Goal: Information Seeking & Learning: Check status

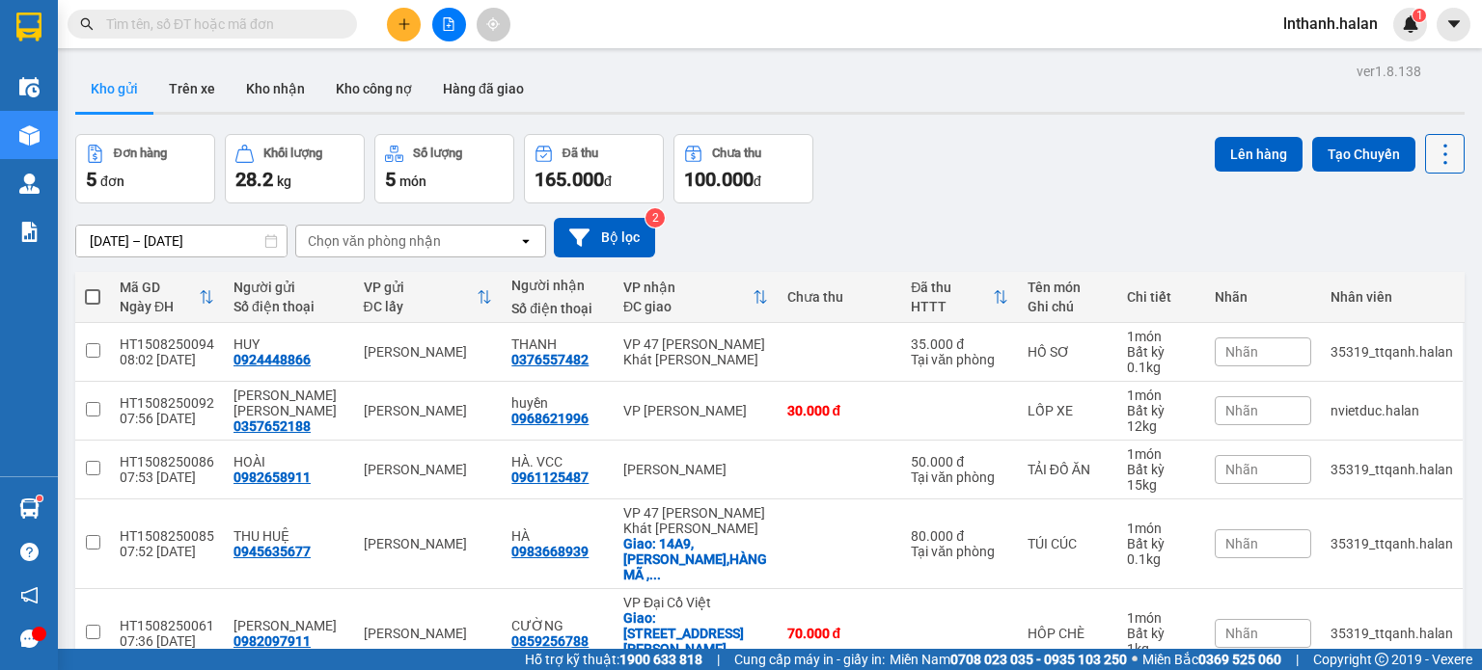
click at [1439, 148] on icon at bounding box center [1445, 154] width 27 height 27
drag, startPoint x: 1424, startPoint y: 277, endPoint x: 1268, endPoint y: 287, distance: 156.6
click at [1424, 277] on span "Làm mới" at bounding box center [1403, 274] width 53 height 19
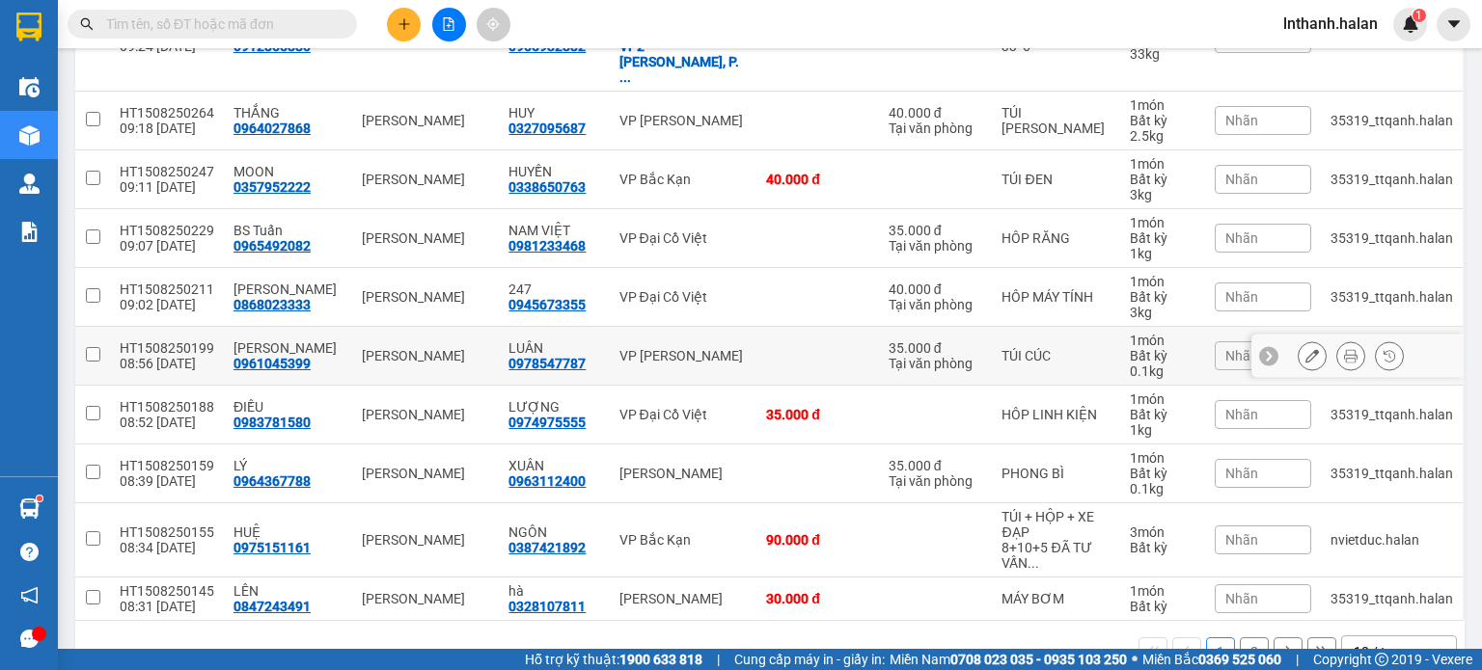
scroll to position [338, 0]
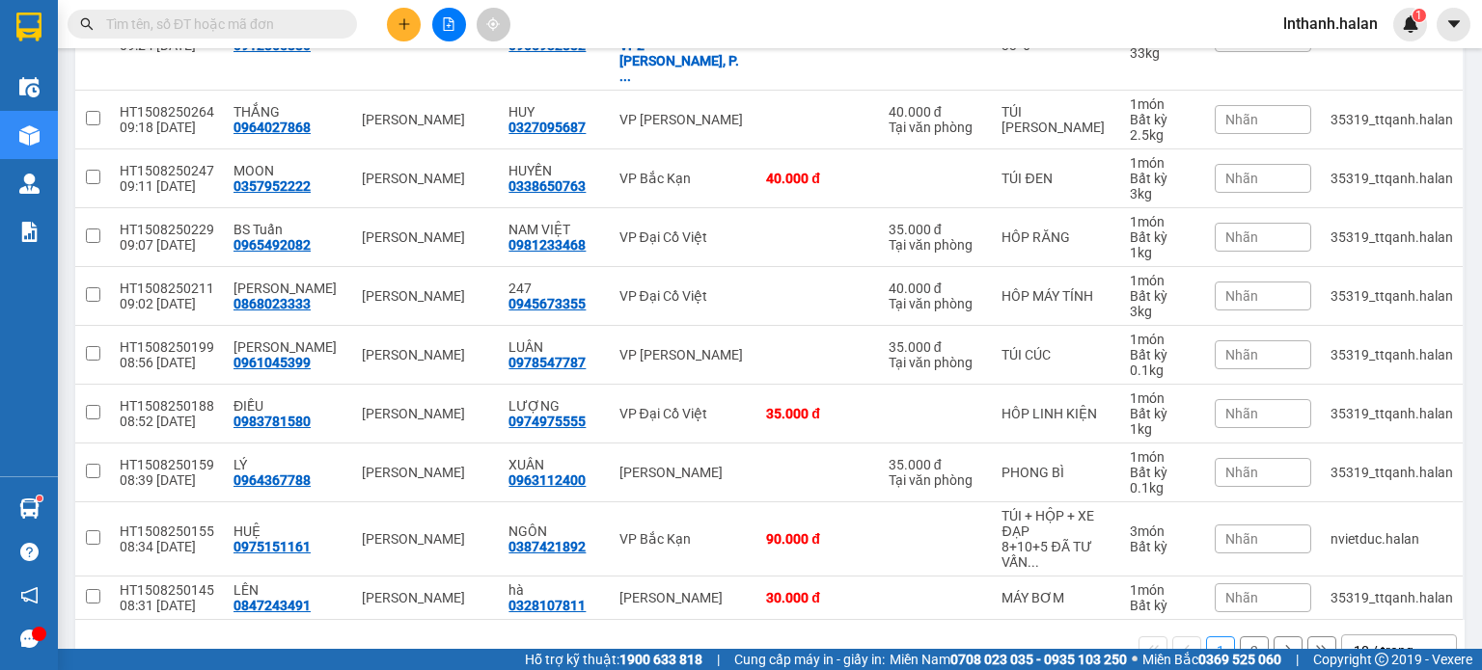
click at [1368, 642] on div "10 / trang" at bounding box center [1384, 651] width 60 height 19
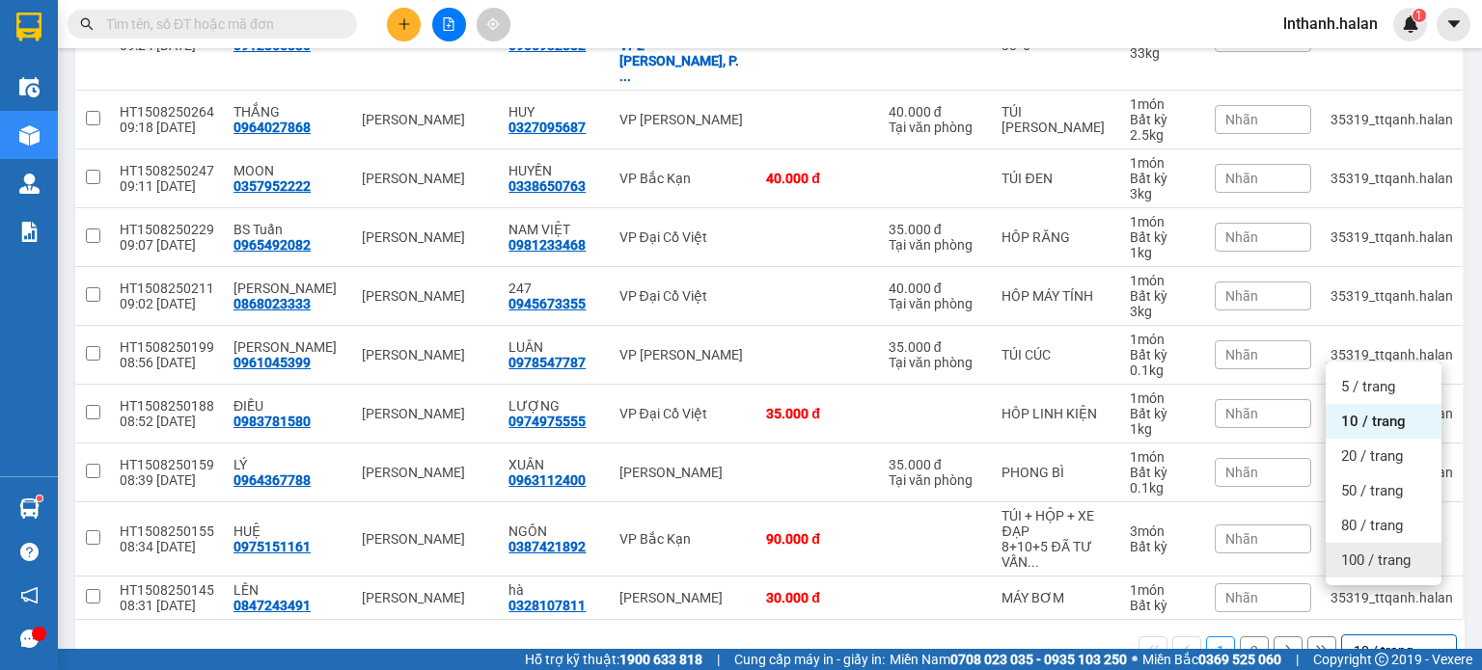
click at [1352, 559] on span "100 / trang" at bounding box center [1375, 560] width 69 height 19
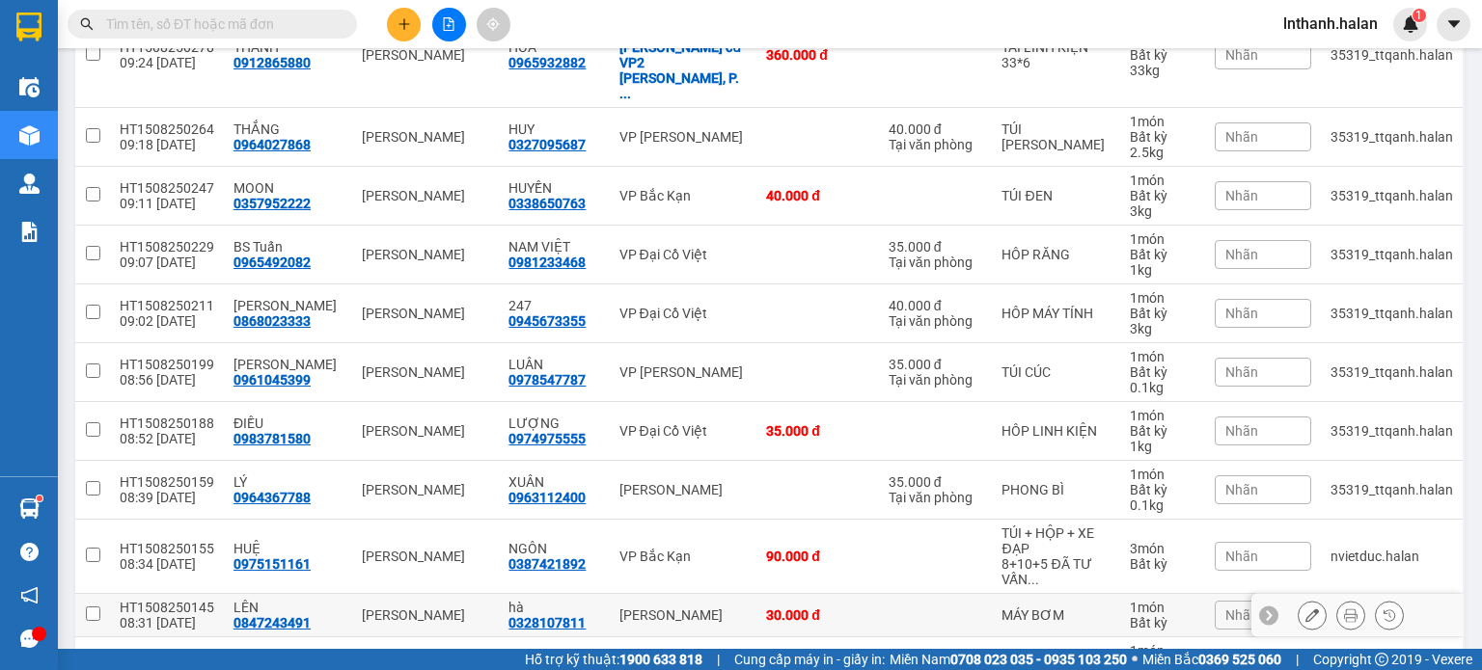
scroll to position [69, 0]
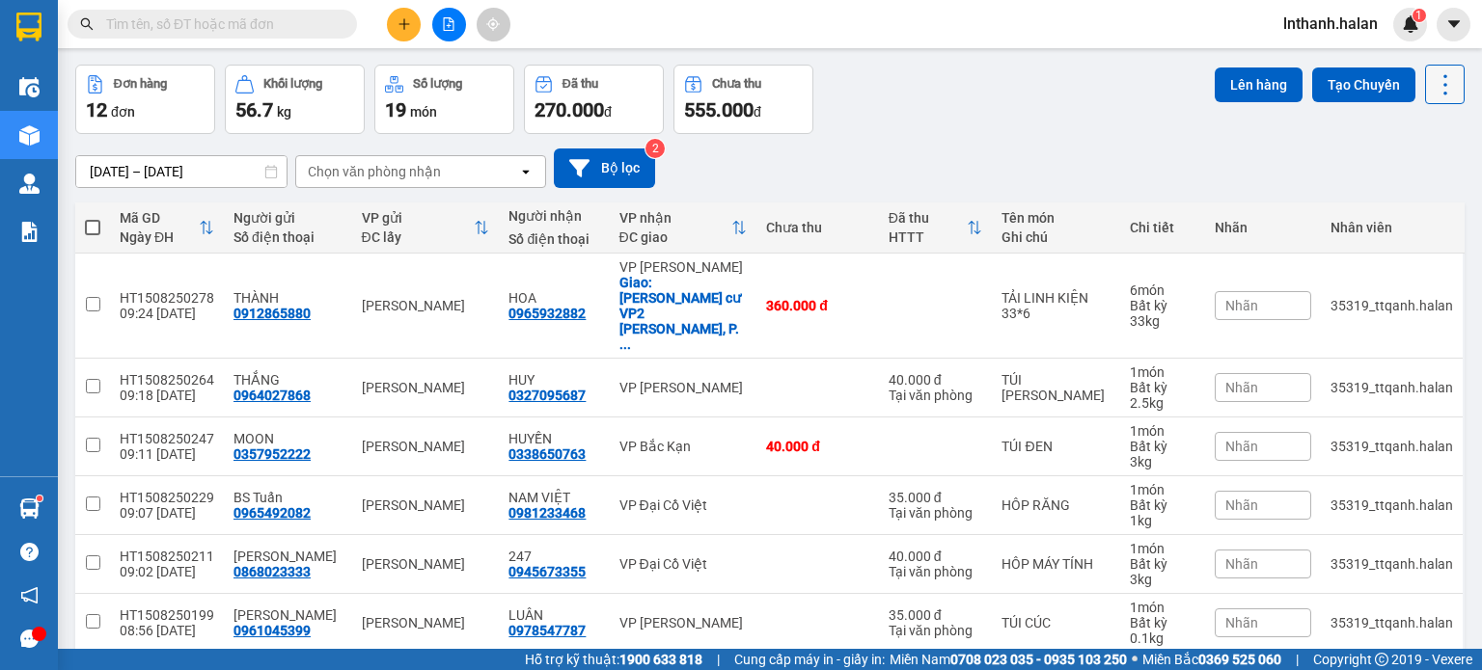
click at [1432, 92] on icon at bounding box center [1445, 84] width 27 height 27
click at [1372, 216] on li "Làm mới" at bounding box center [1395, 205] width 145 height 35
click at [258, 30] on input "text" at bounding box center [220, 24] width 228 height 21
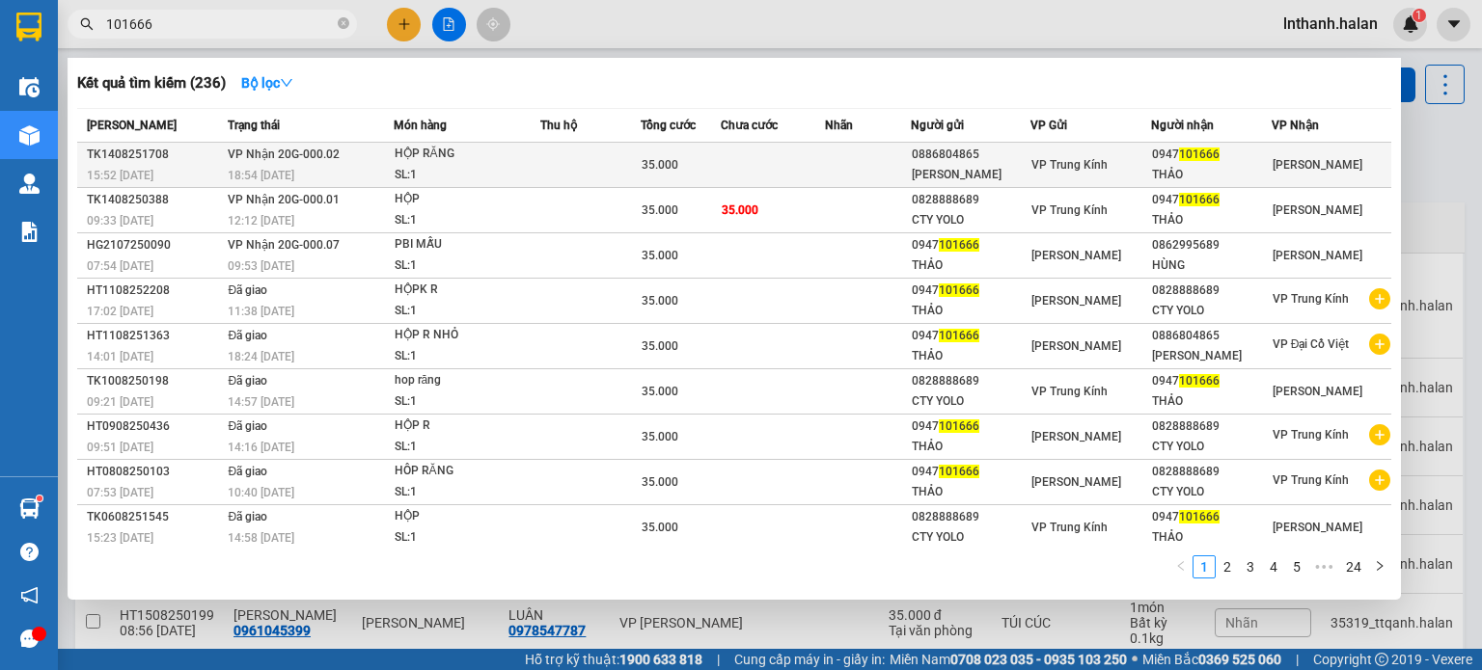
type input "101666"
click at [712, 161] on div "35.000" at bounding box center [680, 164] width 77 height 21
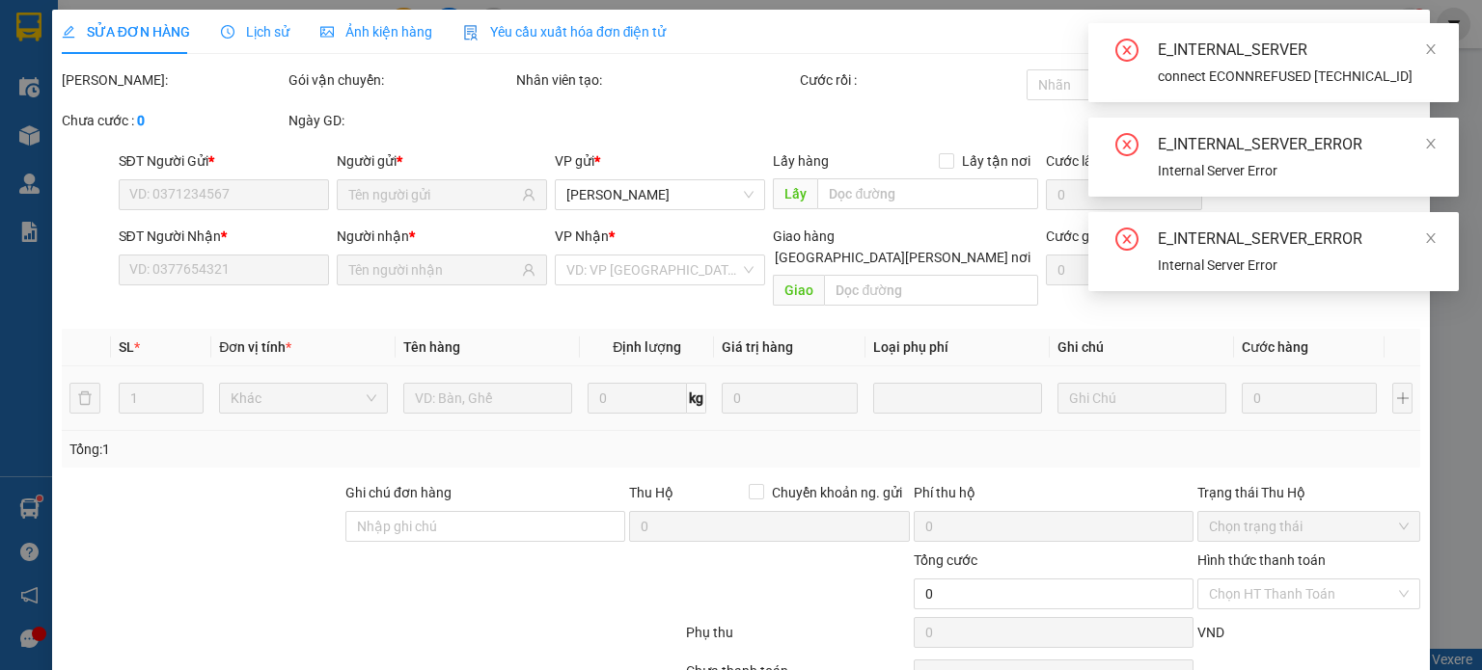
scroll to position [84, 0]
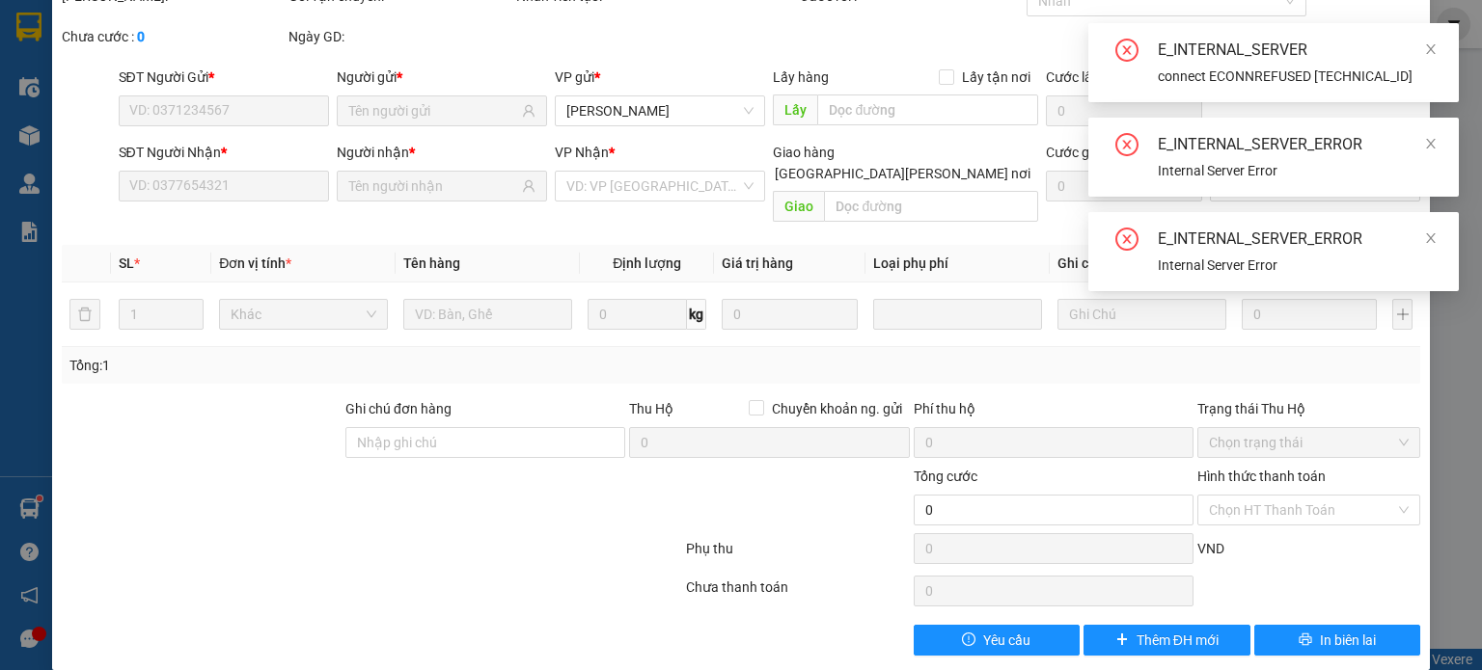
drag, startPoint x: 820, startPoint y: 501, endPoint x: 837, endPoint y: 496, distance: 18.0
click at [820, 501] on div at bounding box center [797, 500] width 227 height 68
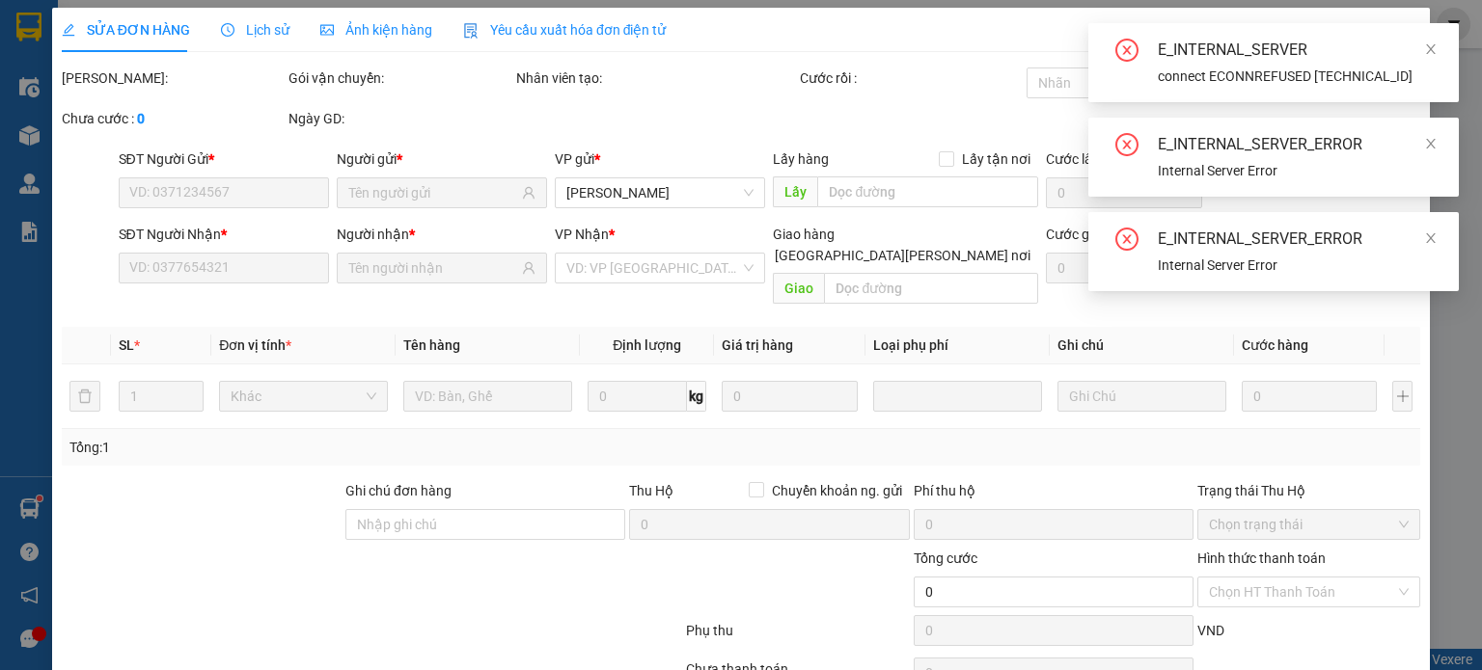
scroll to position [0, 0]
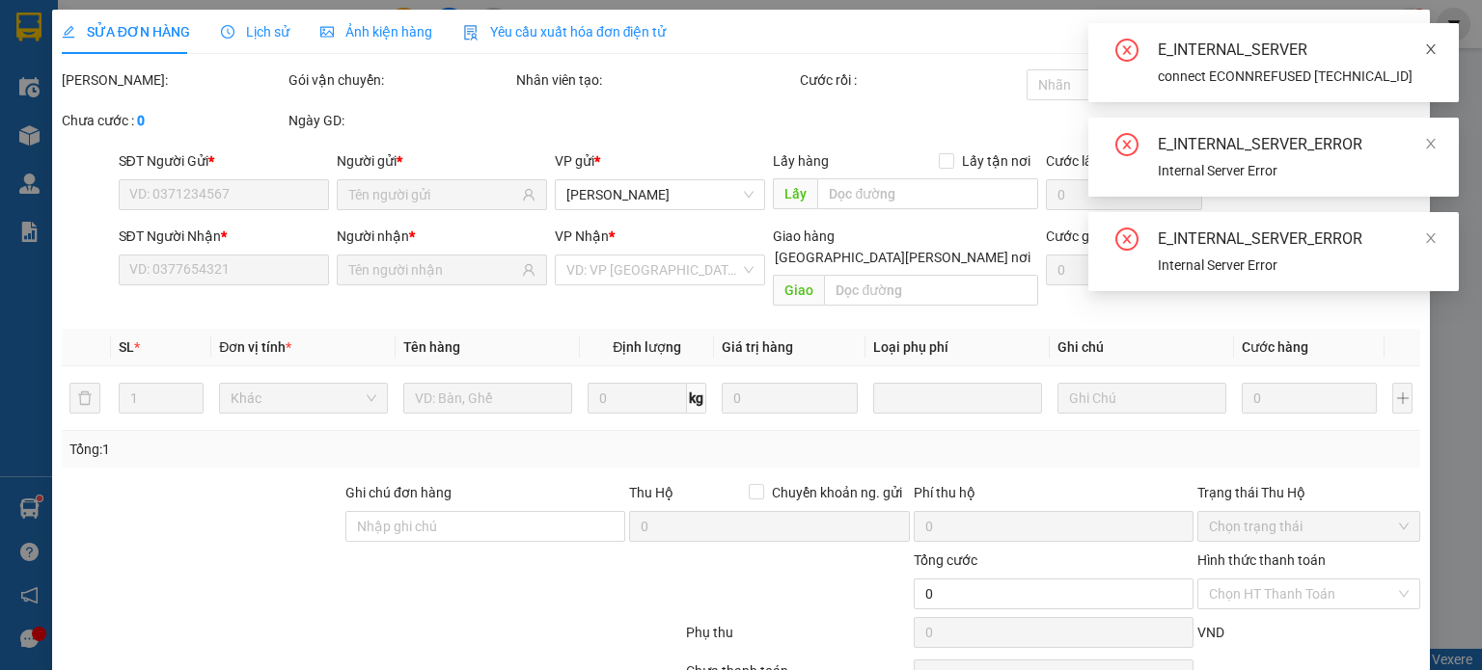
click at [1435, 47] on icon "close" at bounding box center [1431, 49] width 14 height 14
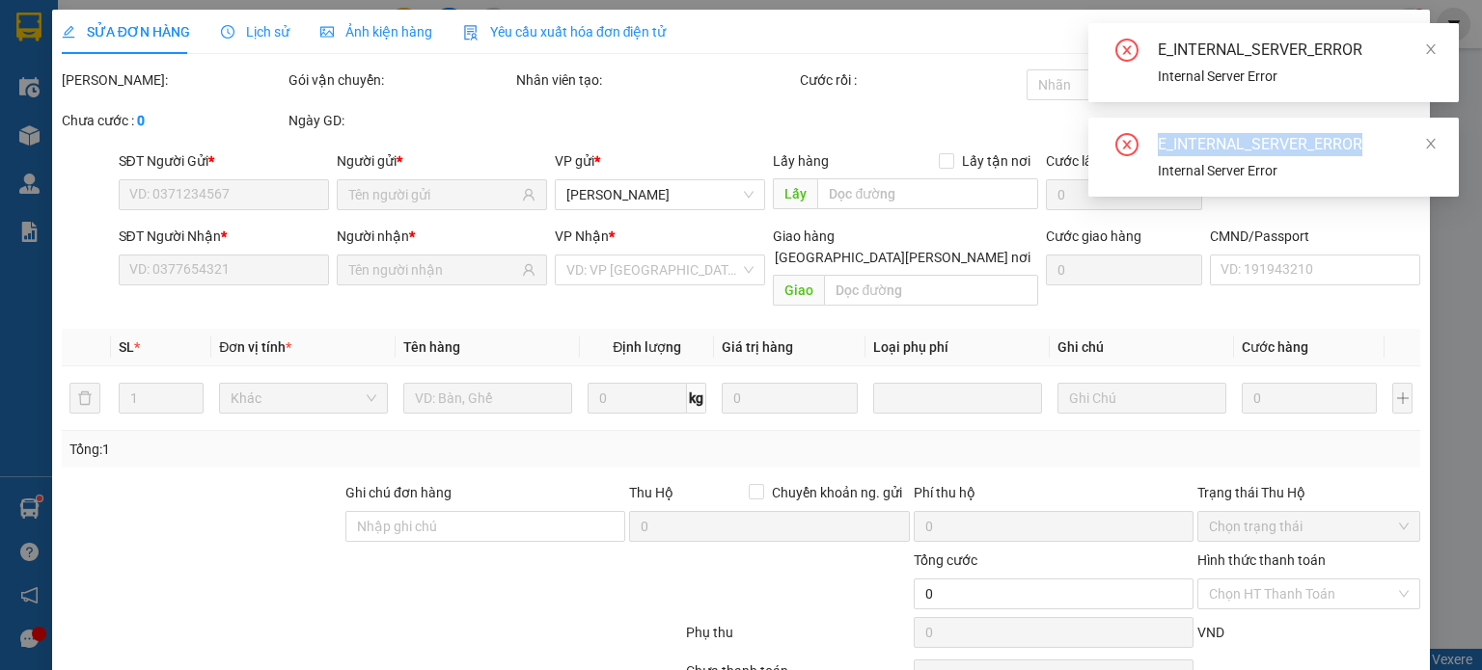
click at [1435, 47] on icon "close" at bounding box center [1431, 49] width 14 height 14
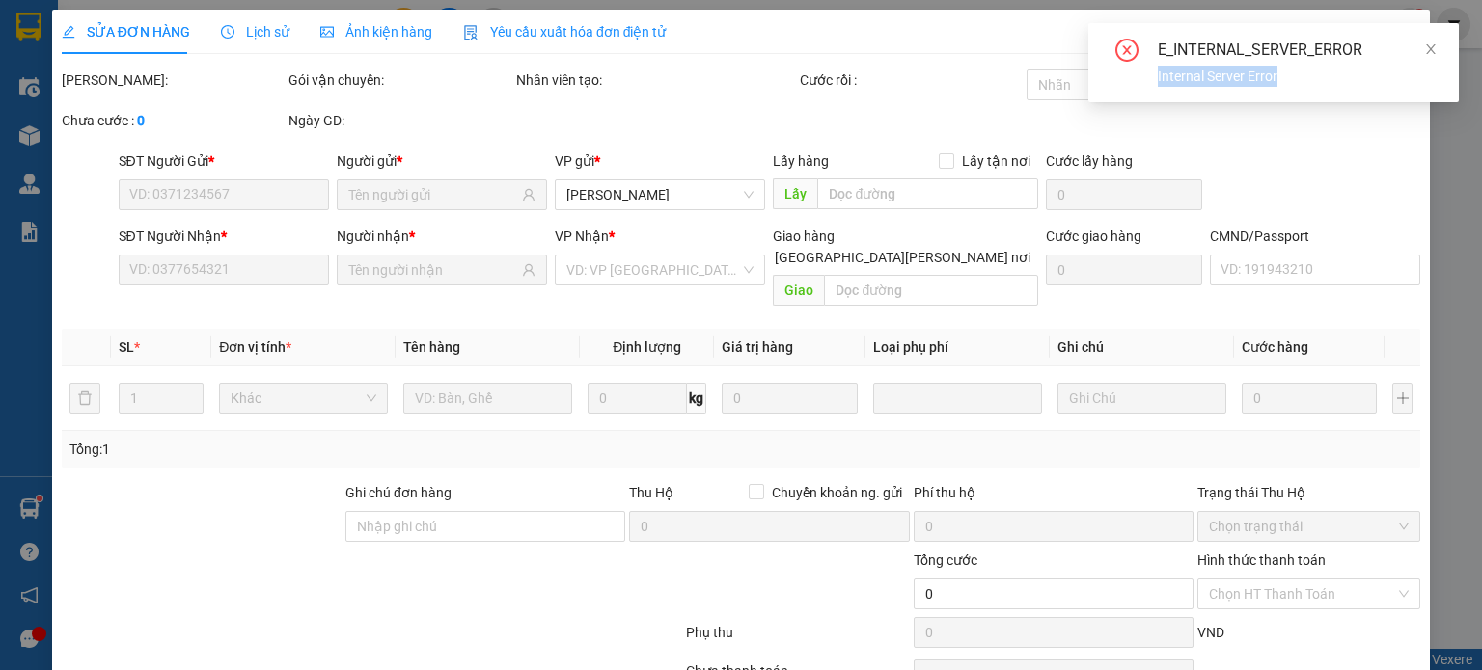
click at [1435, 47] on icon "close" at bounding box center [1431, 49] width 14 height 14
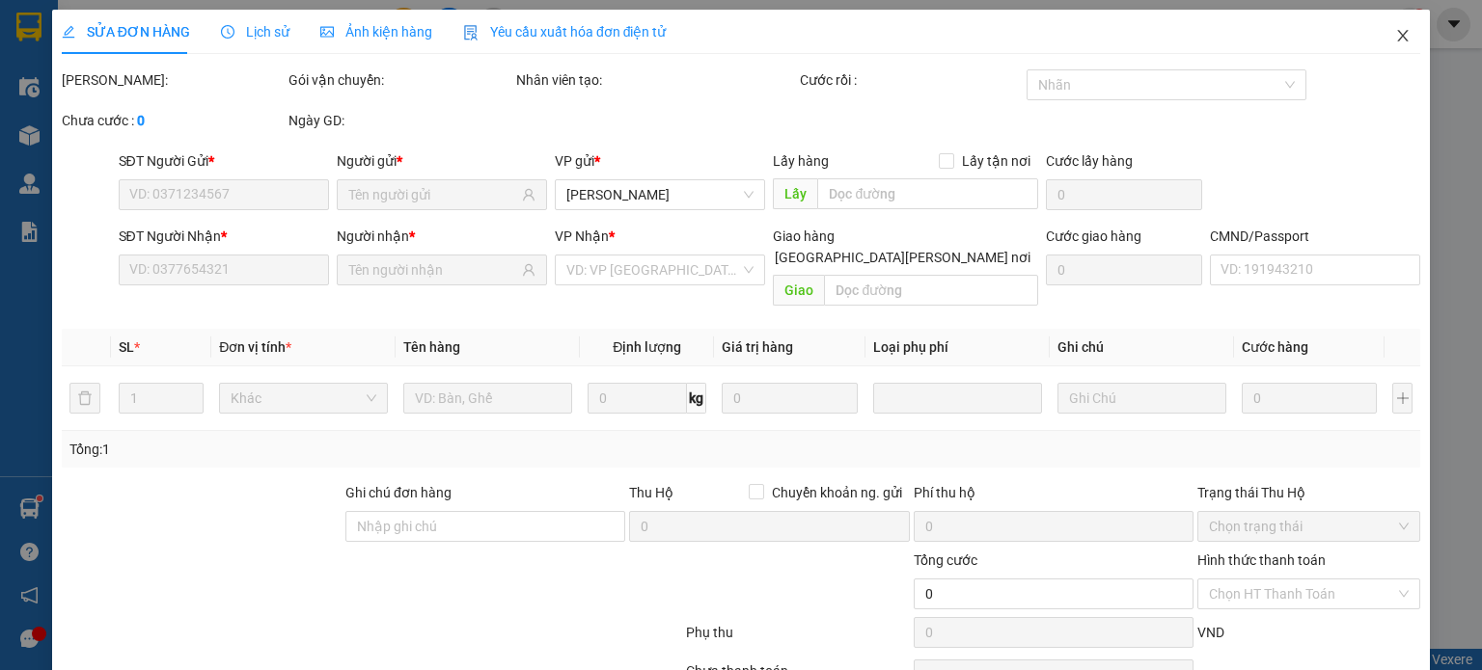
click at [1395, 34] on icon "close" at bounding box center [1402, 35] width 15 height 15
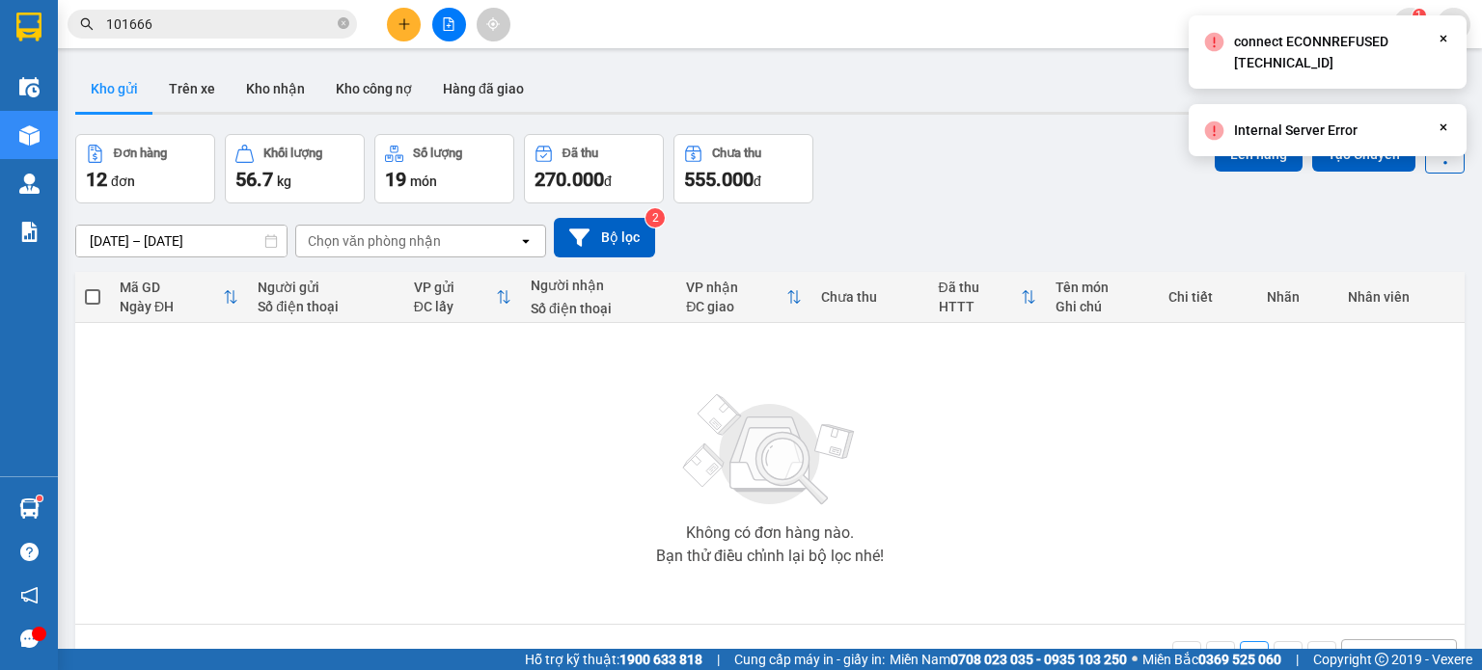
click at [273, 22] on input "101666" at bounding box center [220, 24] width 228 height 21
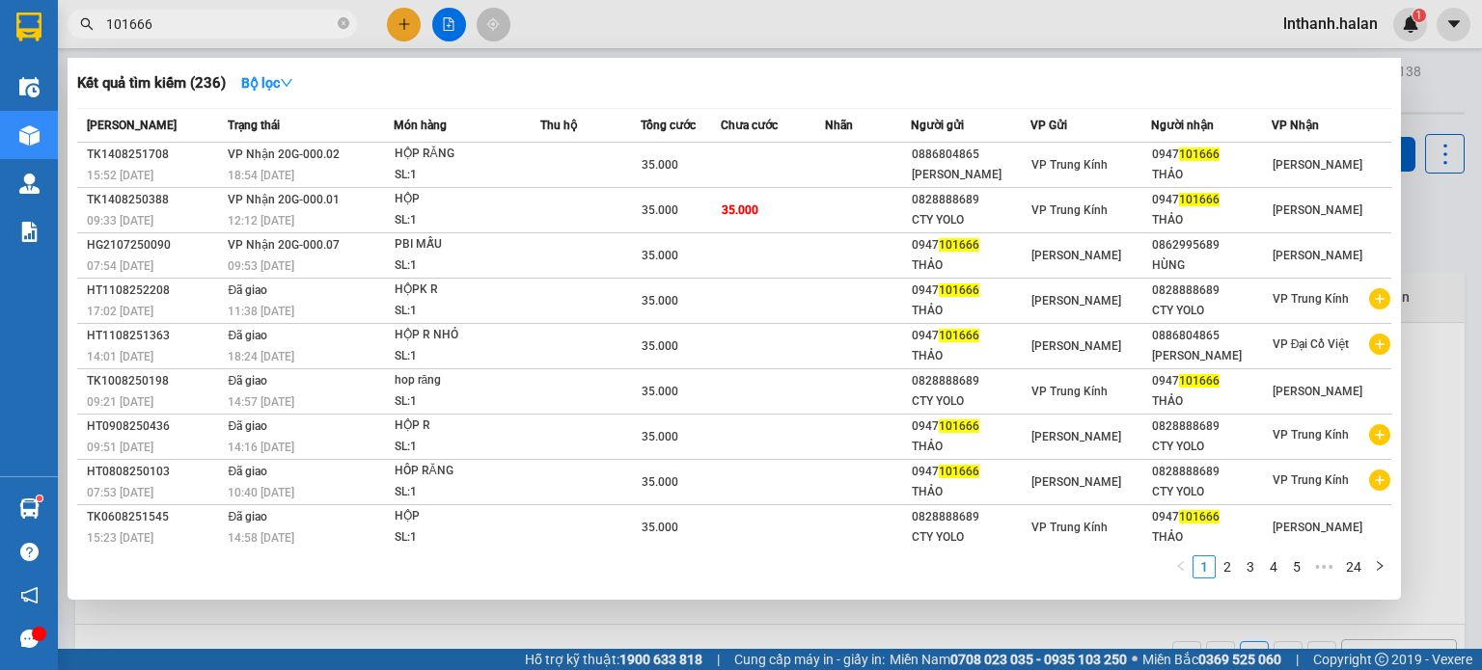
click at [262, 30] on input "101666" at bounding box center [220, 24] width 228 height 21
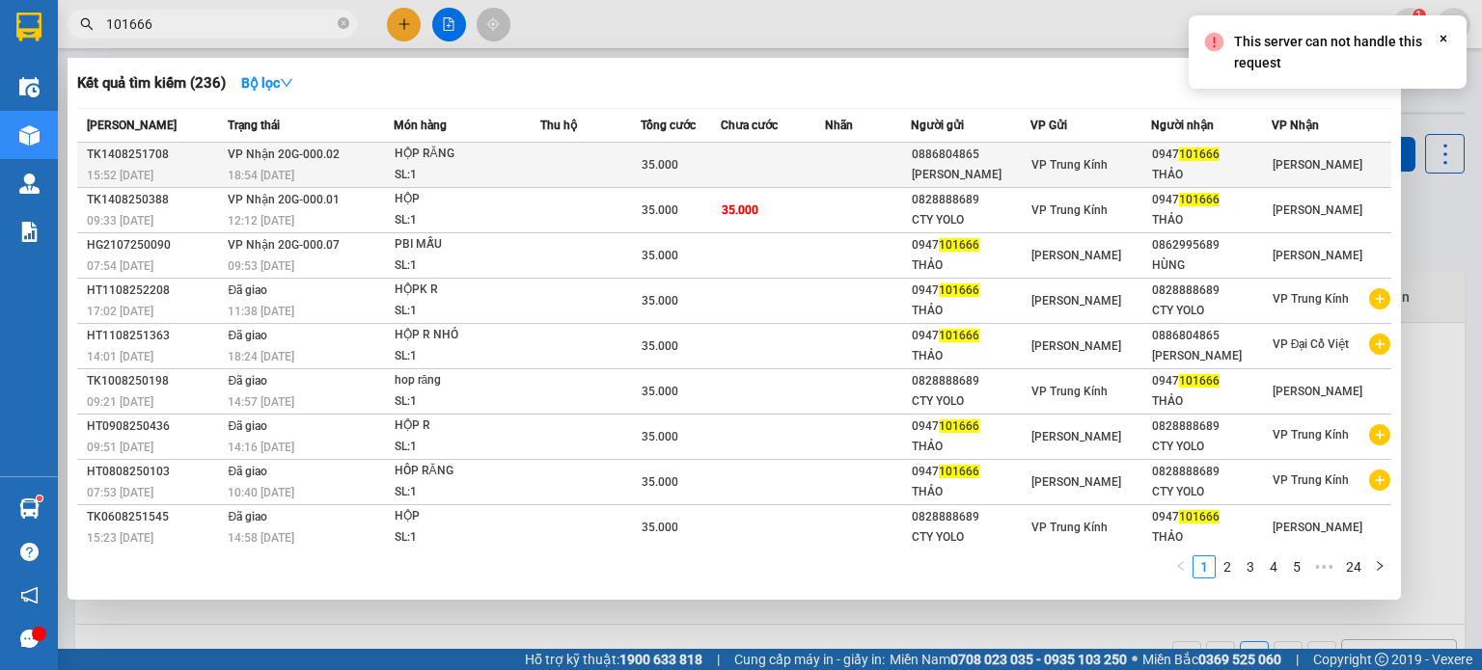
click at [559, 165] on td at bounding box center [590, 165] width 101 height 45
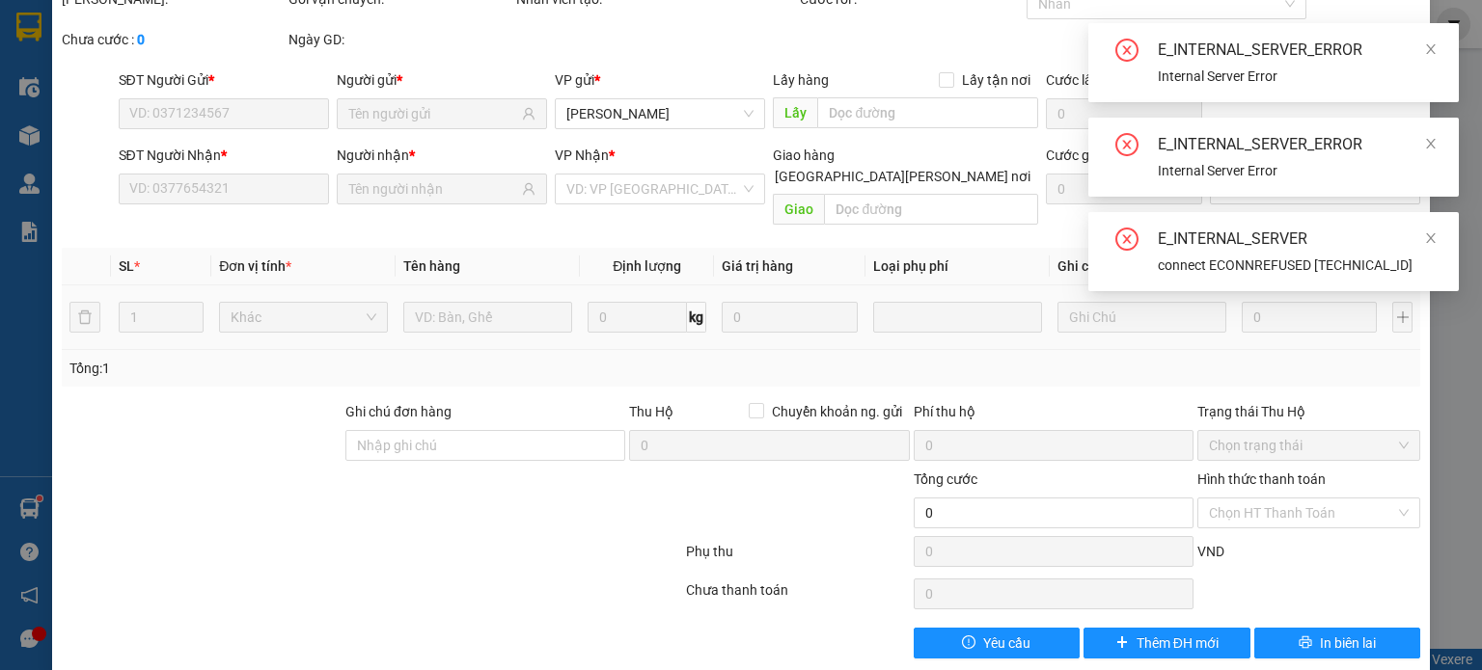
scroll to position [84, 0]
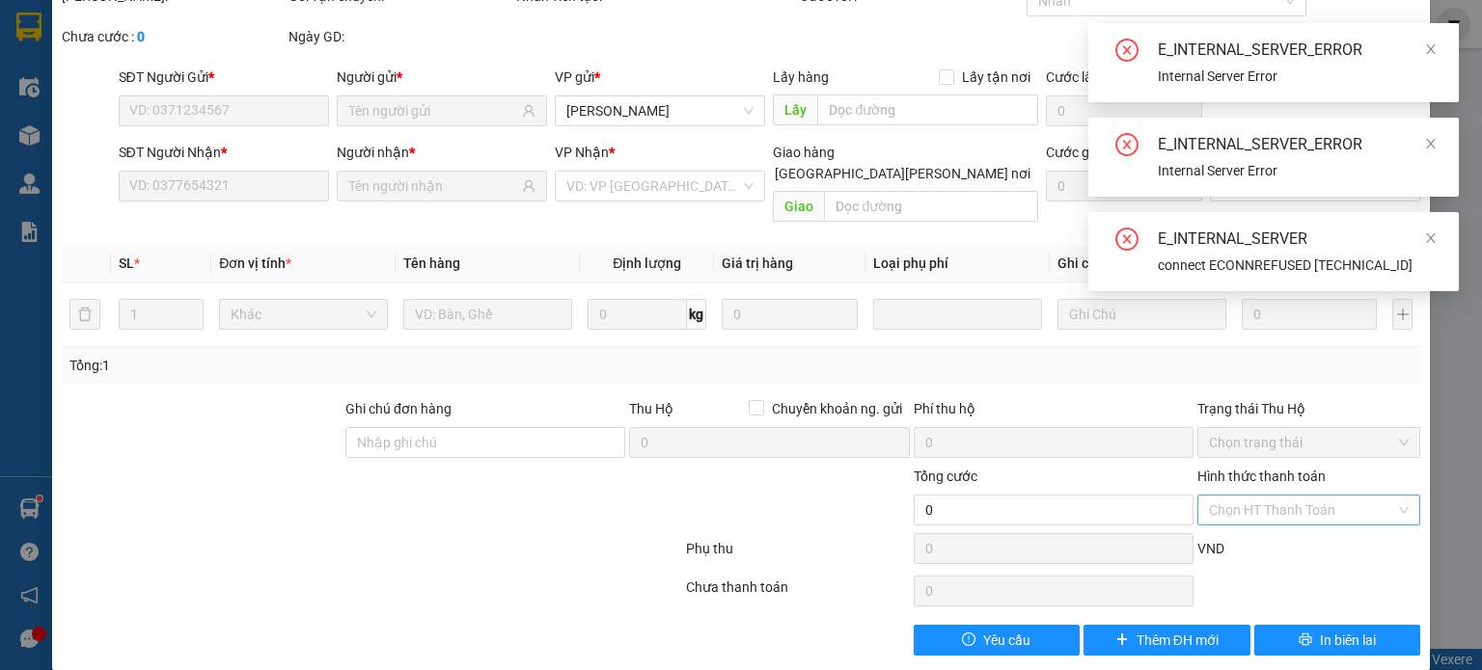
click at [1243, 496] on input "Hình thức thanh toán" at bounding box center [1302, 510] width 186 height 29
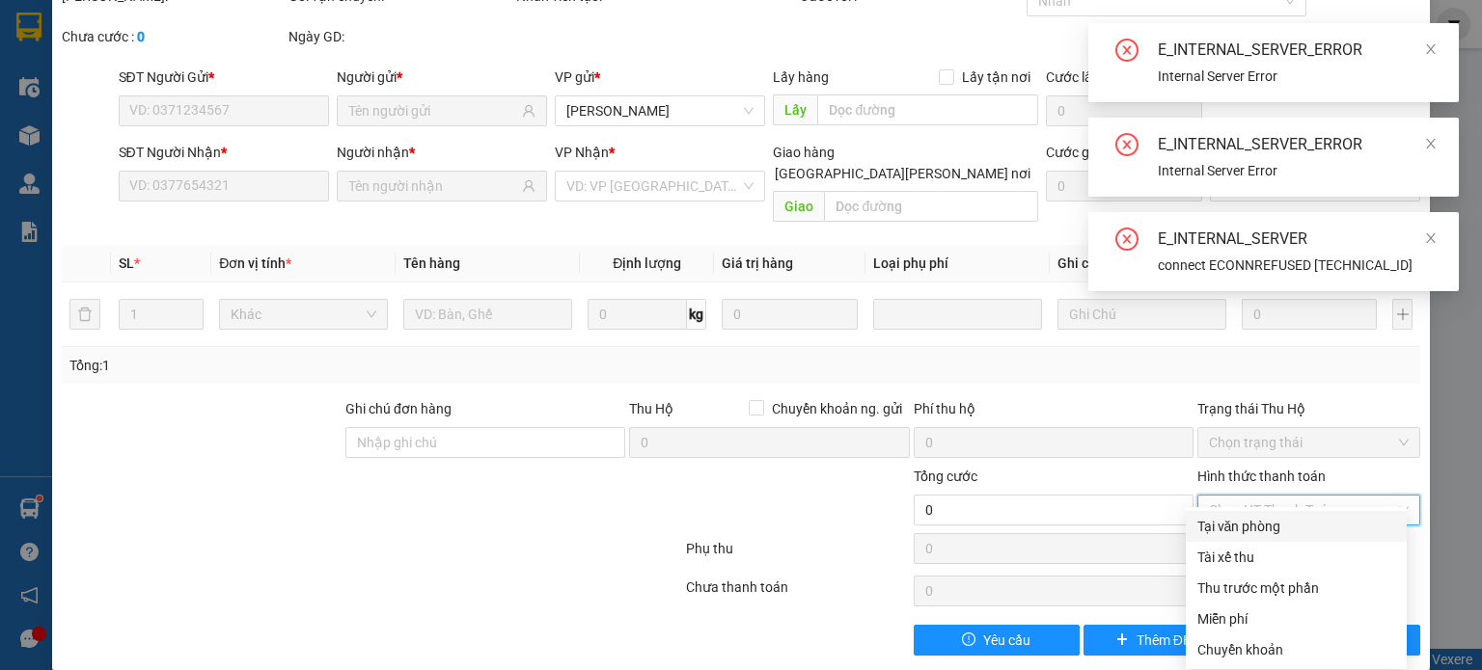
click at [1237, 524] on div "Tại văn phòng" at bounding box center [1296, 526] width 198 height 21
type input "0"
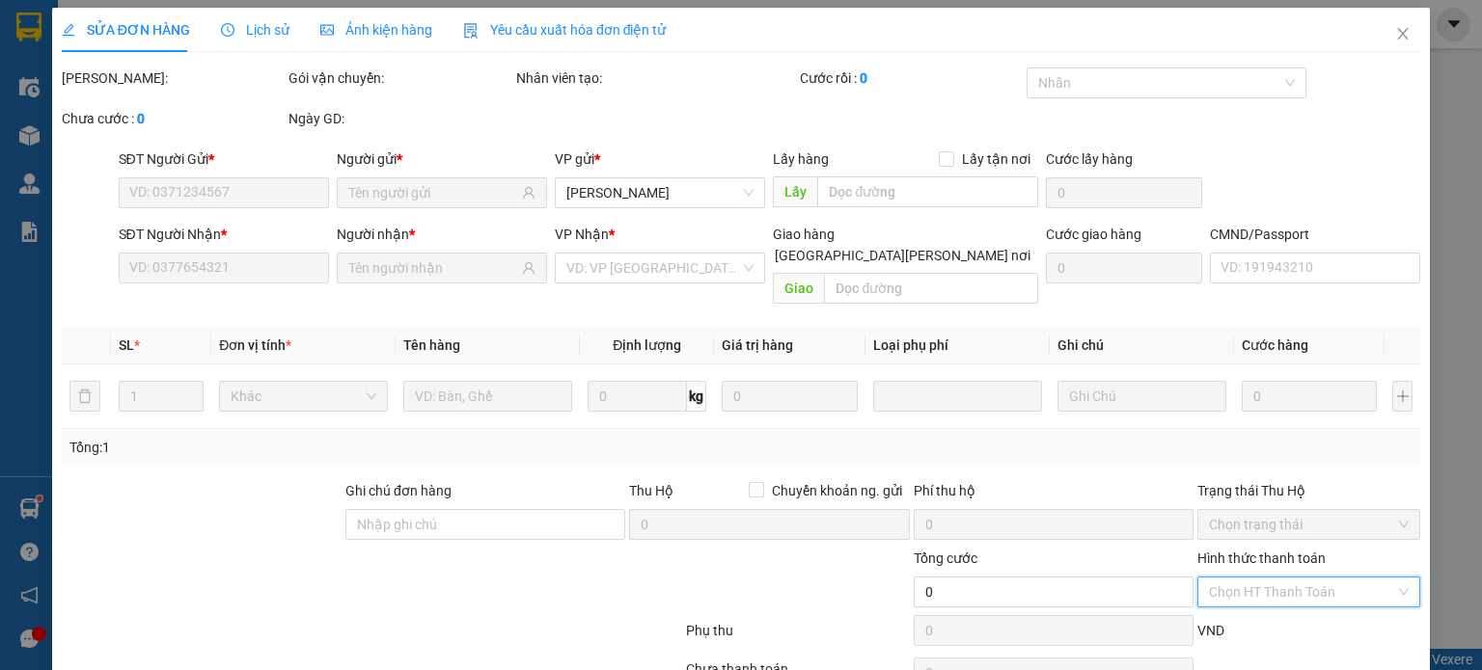
scroll to position [0, 0]
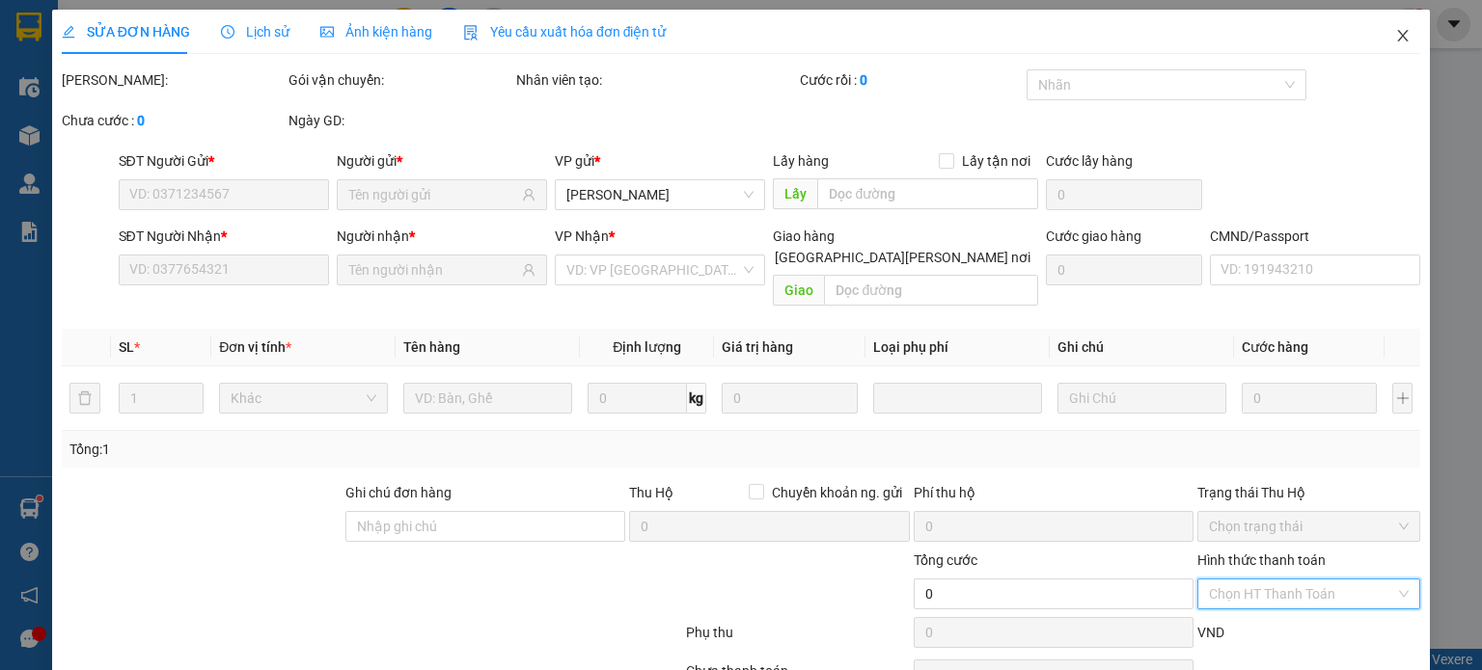
click at [1398, 36] on icon "close" at bounding box center [1403, 36] width 11 height 12
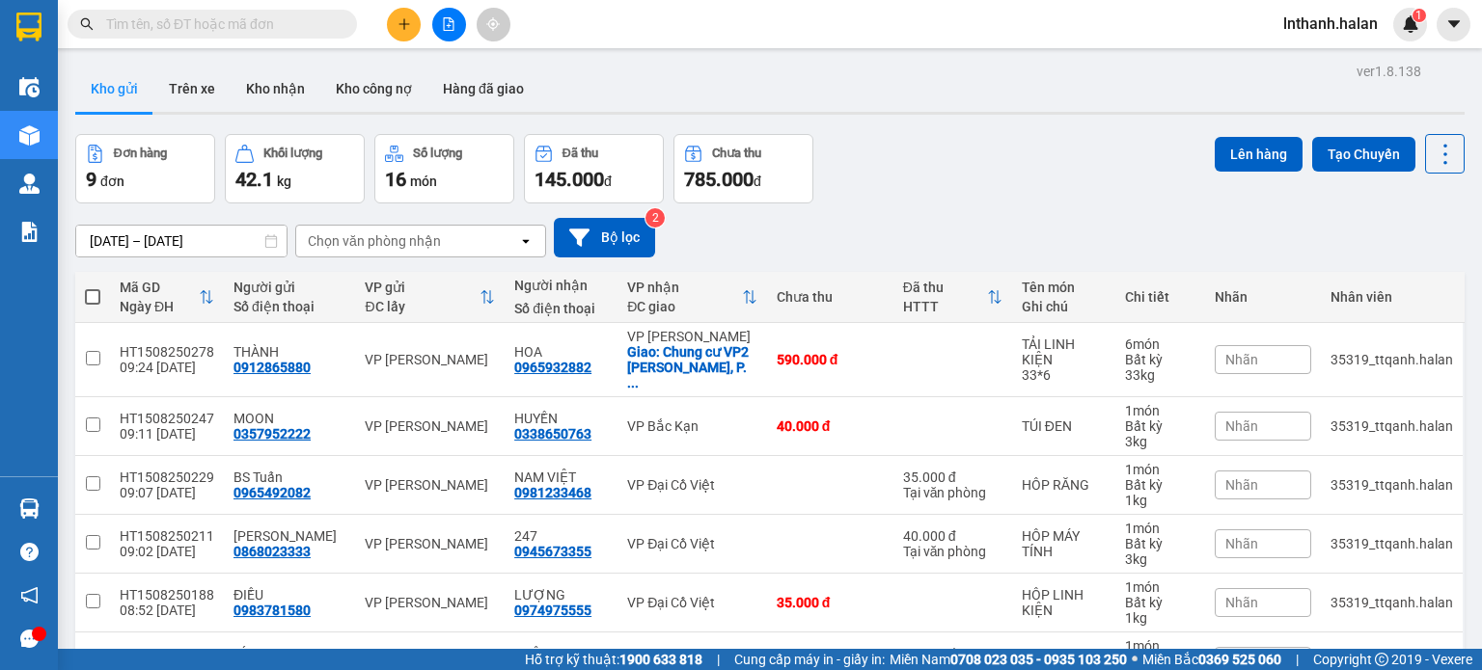
click at [162, 26] on input "text" at bounding box center [220, 24] width 228 height 21
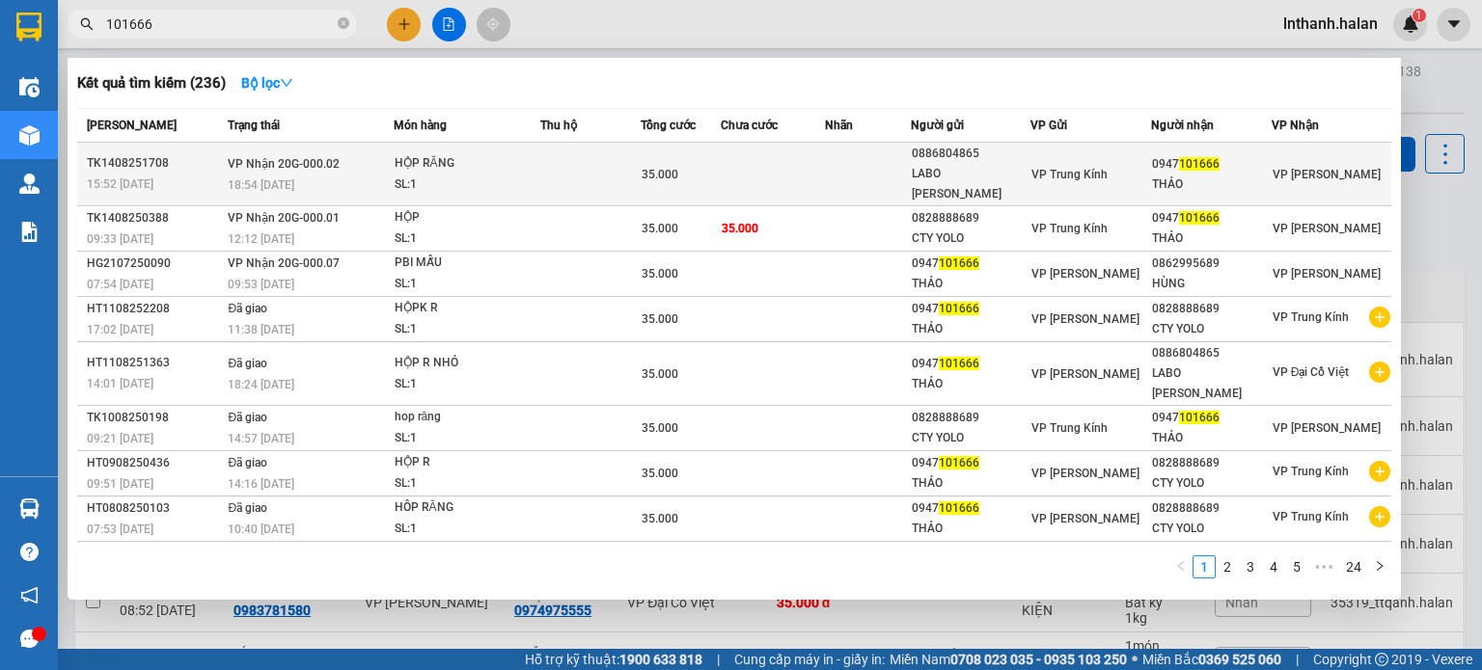
type input "101666"
click at [345, 175] on div "18:54 - 14/08" at bounding box center [310, 185] width 164 height 21
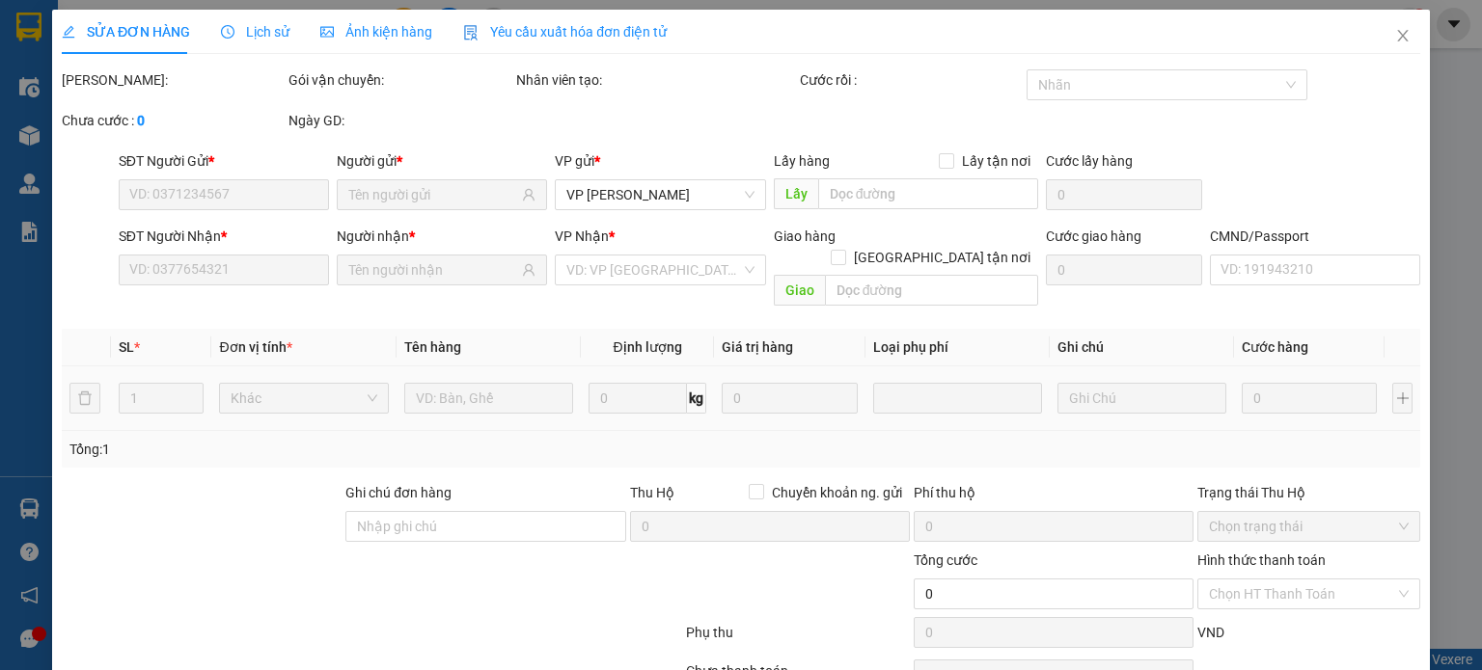
type input "0886804865"
type input "LABO KIM"
type input "0947101666"
type input "THẢO"
type input "35.000"
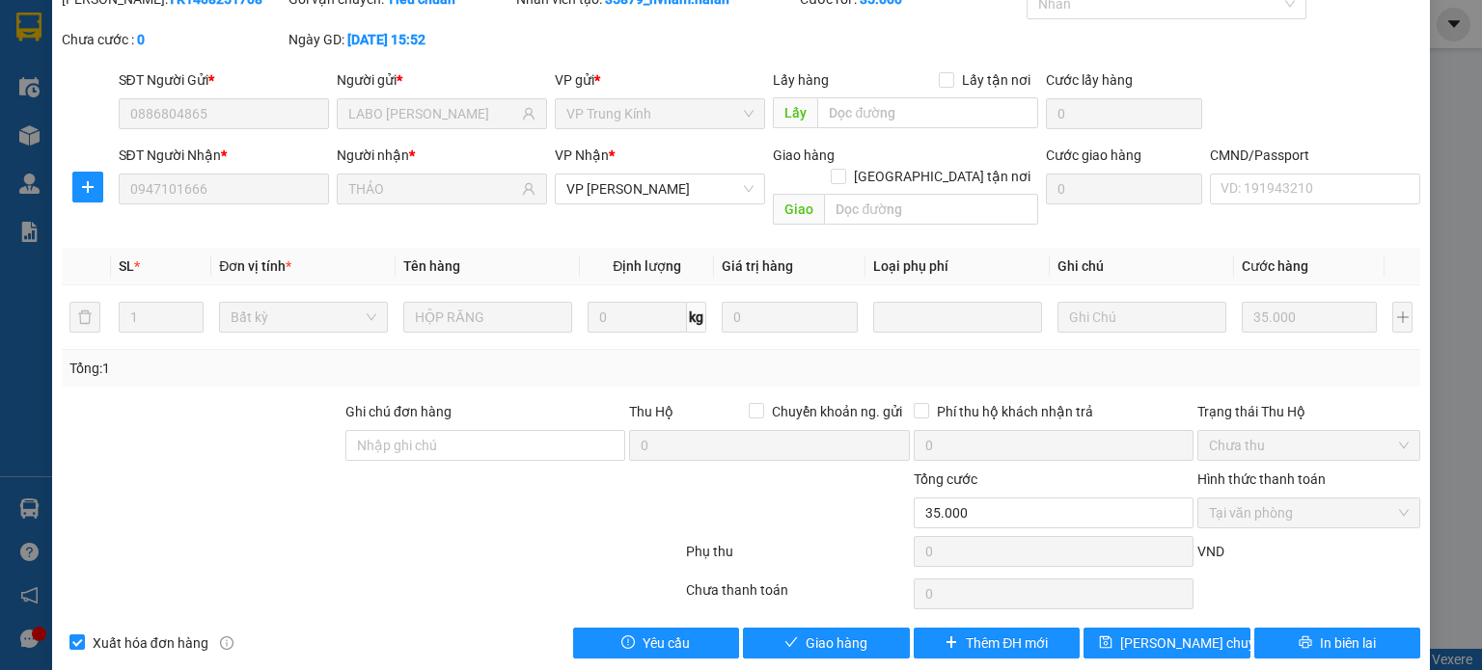
scroll to position [84, 0]
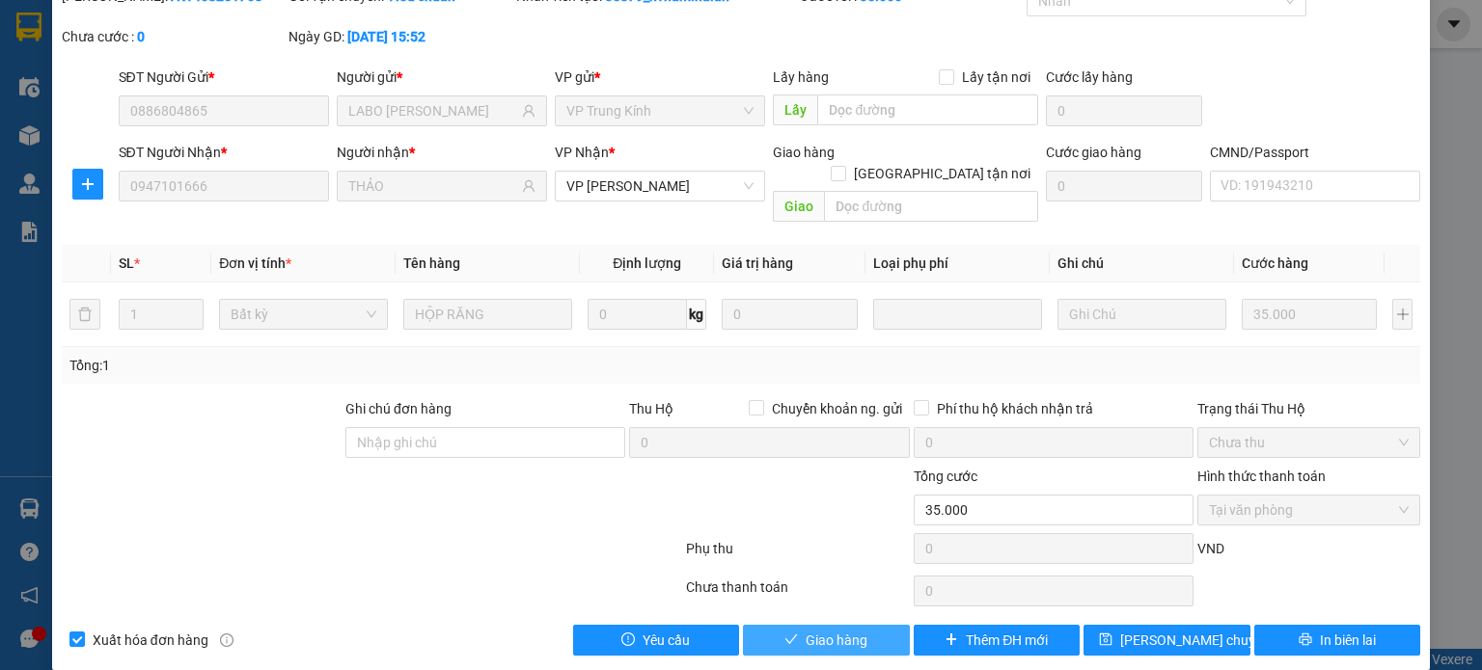
click at [845, 630] on span "Giao hàng" at bounding box center [837, 640] width 62 height 21
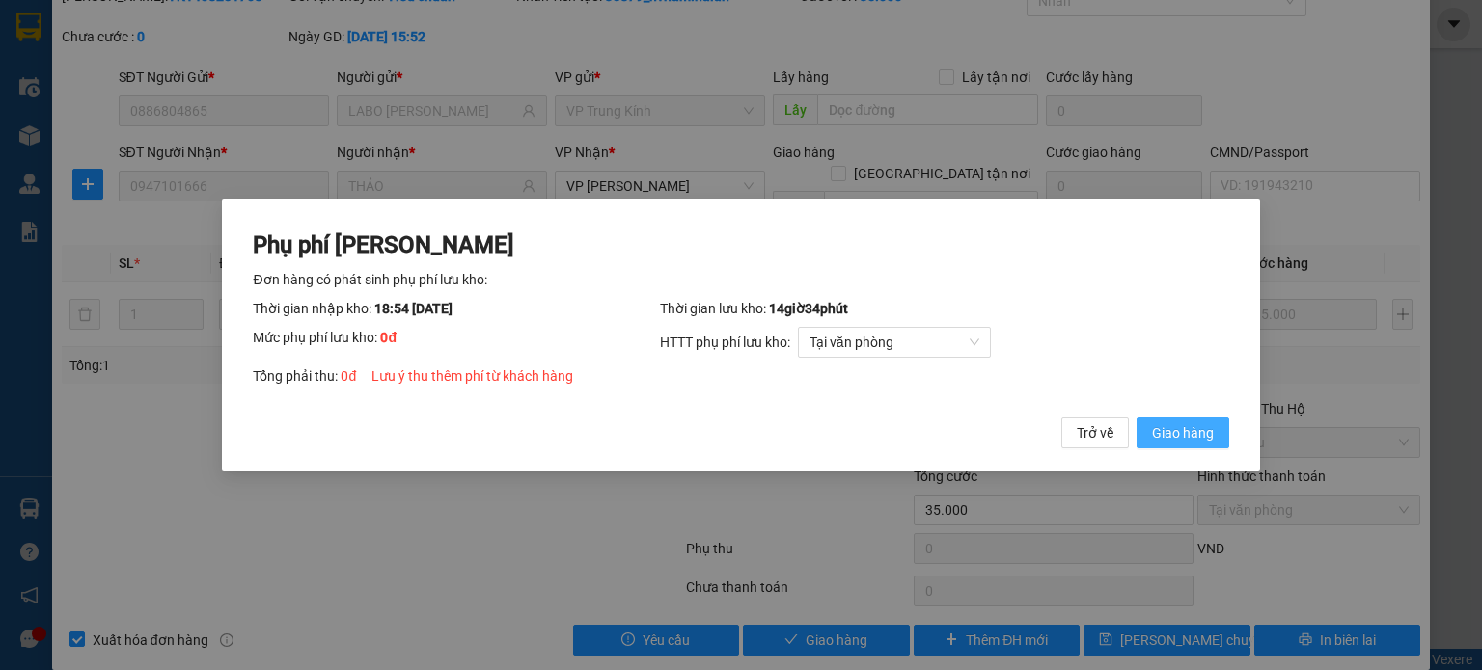
click at [1181, 427] on span "Giao hàng" at bounding box center [1183, 433] width 62 height 21
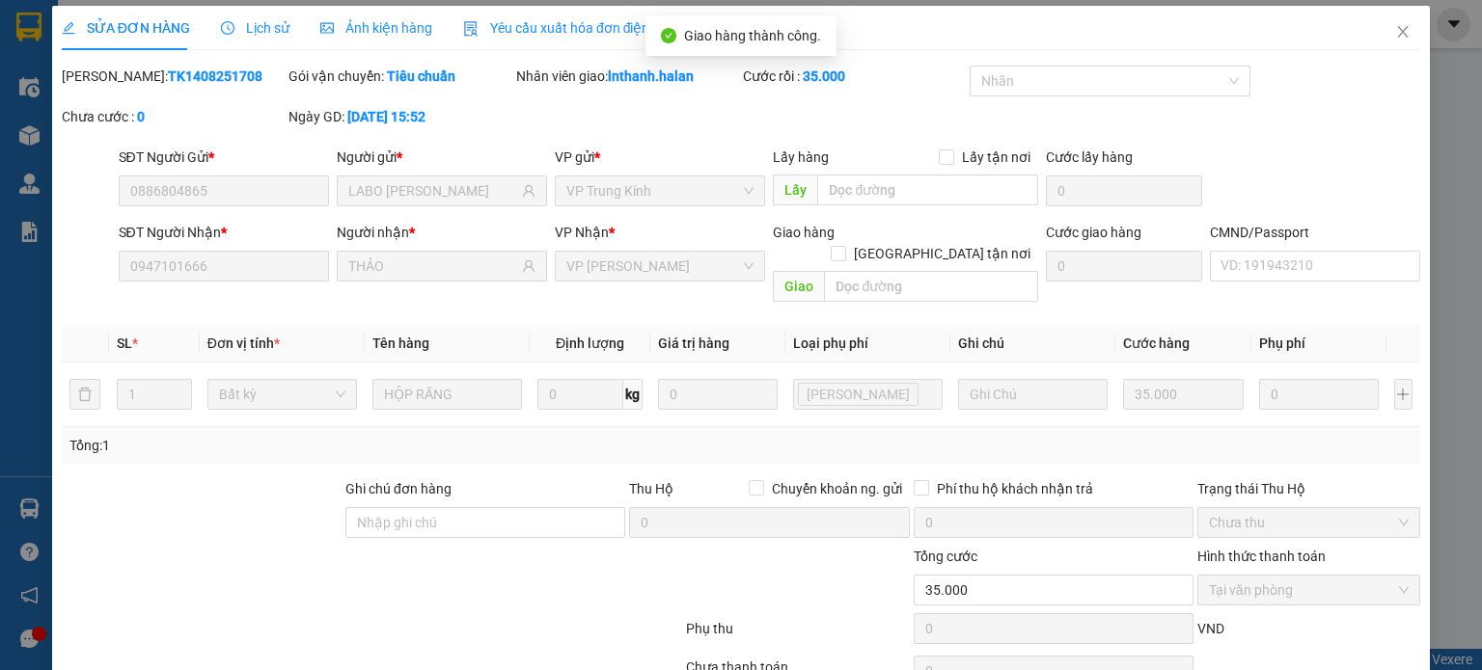
scroll to position [0, 0]
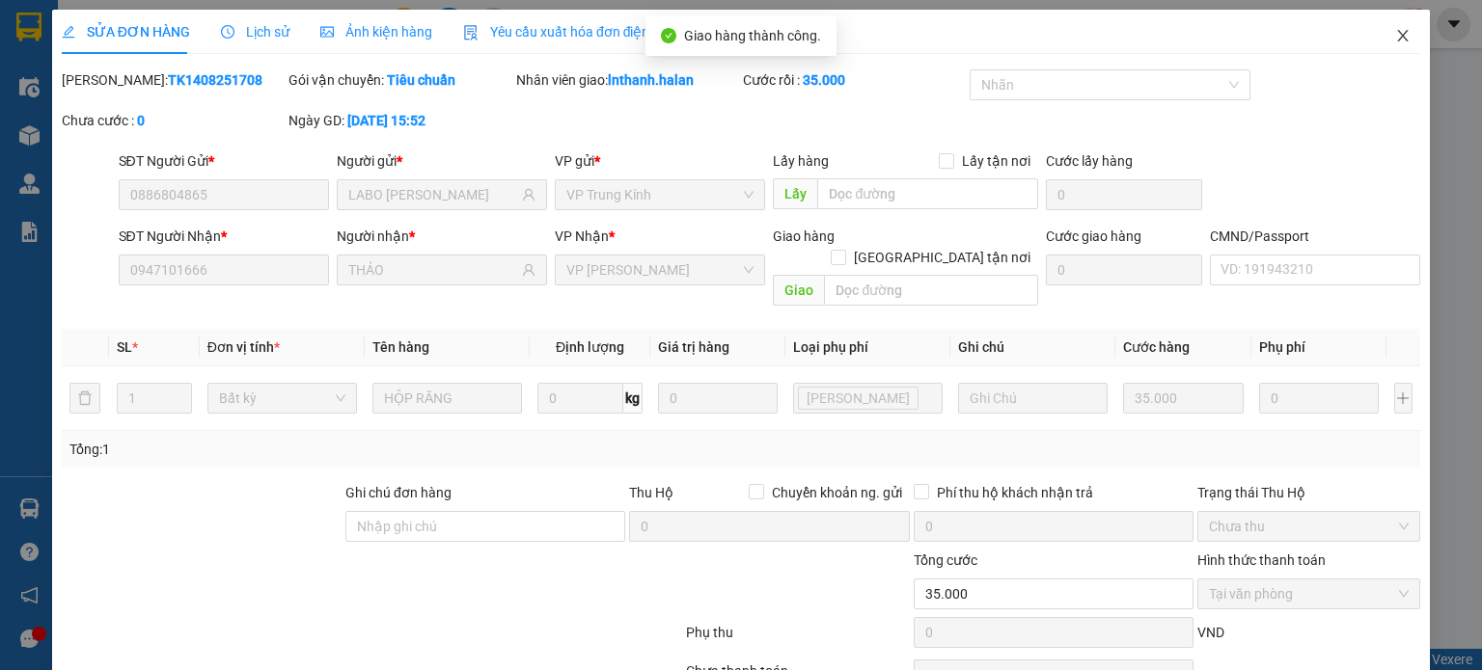
click at [1398, 34] on icon "close" at bounding box center [1403, 36] width 11 height 12
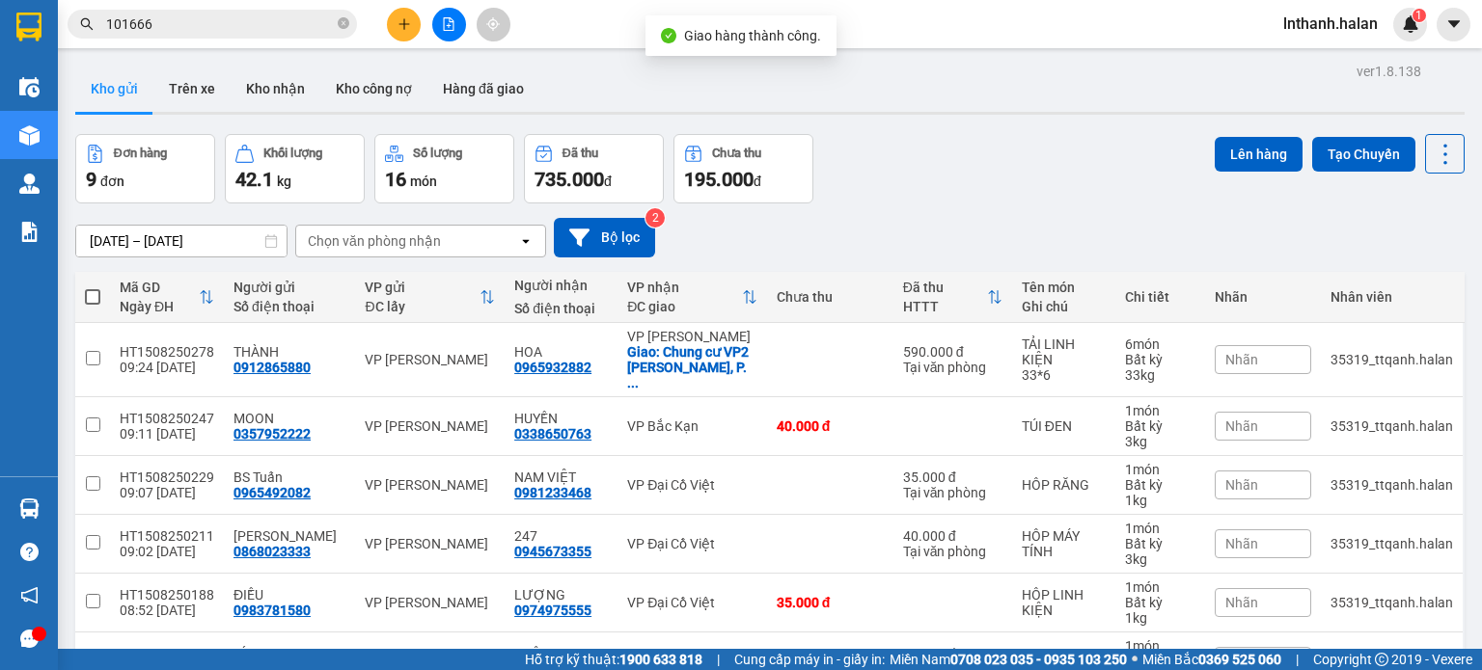
click at [297, 15] on input "101666" at bounding box center [220, 24] width 228 height 21
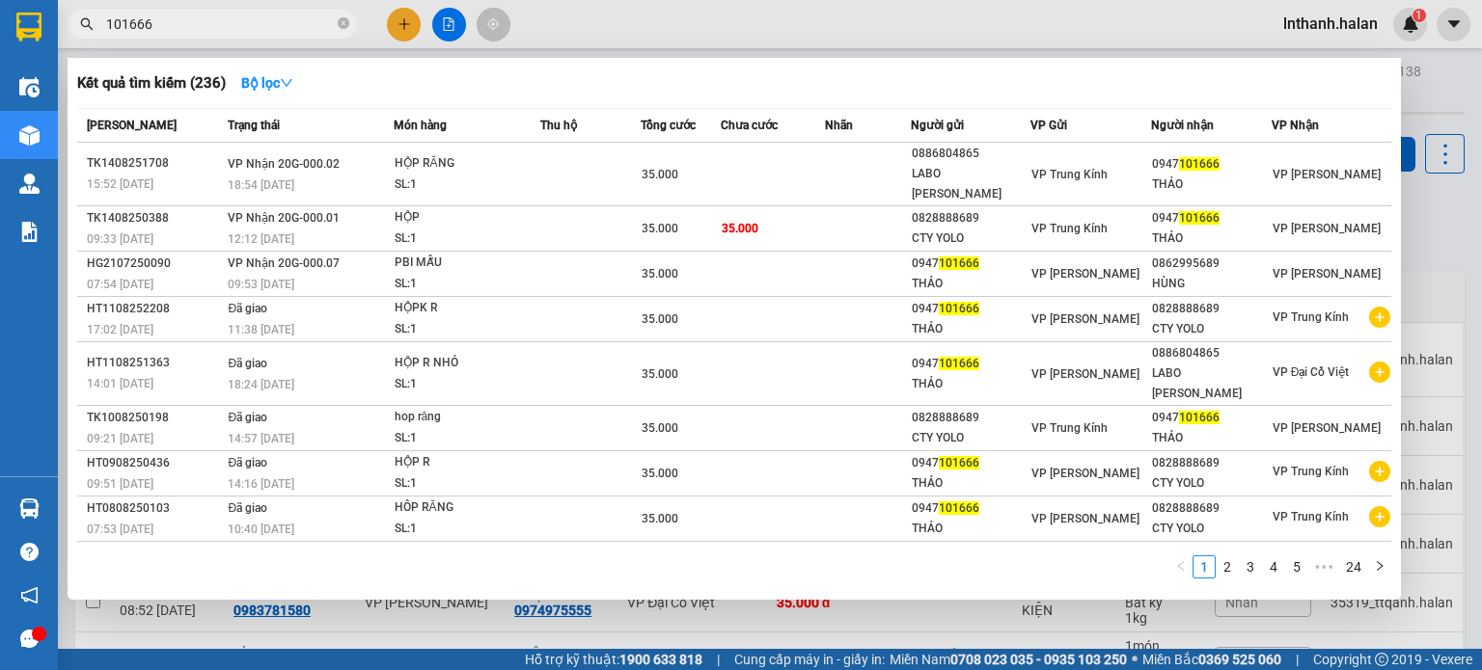
click at [297, 15] on input "101666" at bounding box center [220, 24] width 228 height 21
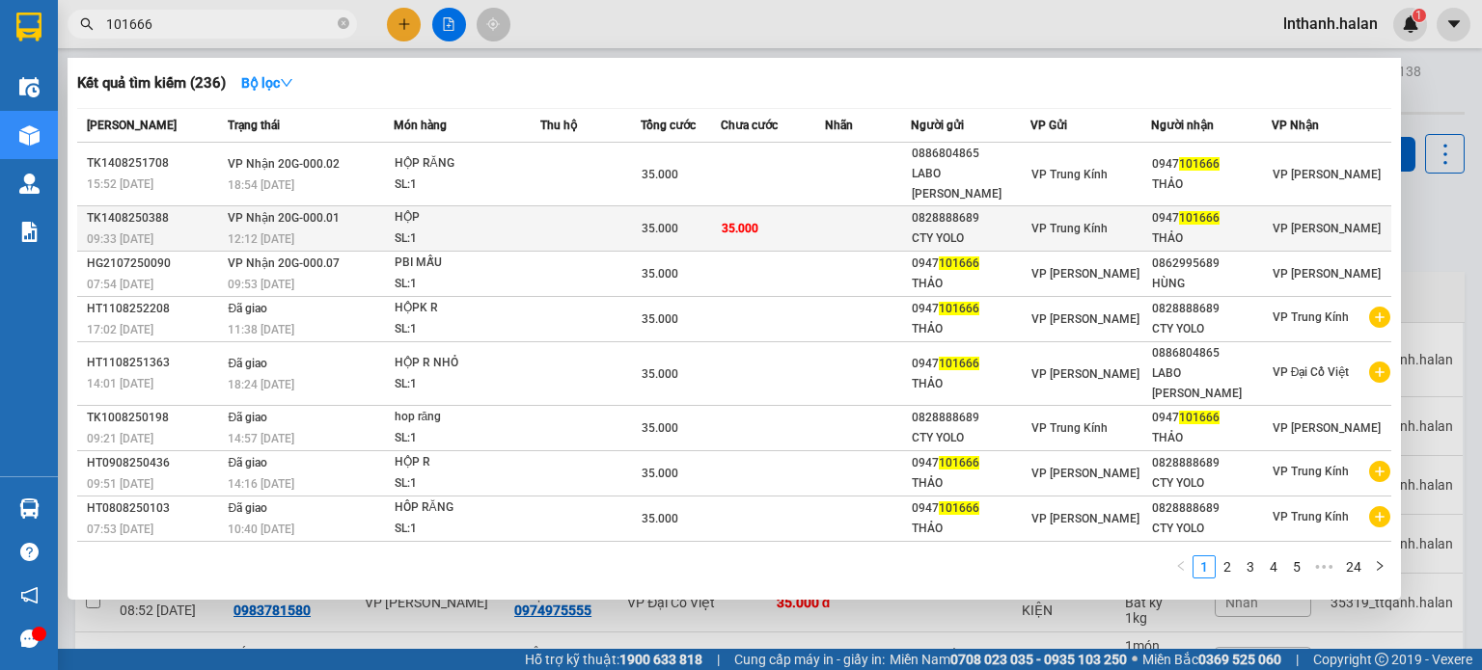
click at [586, 223] on td at bounding box center [590, 228] width 101 height 45
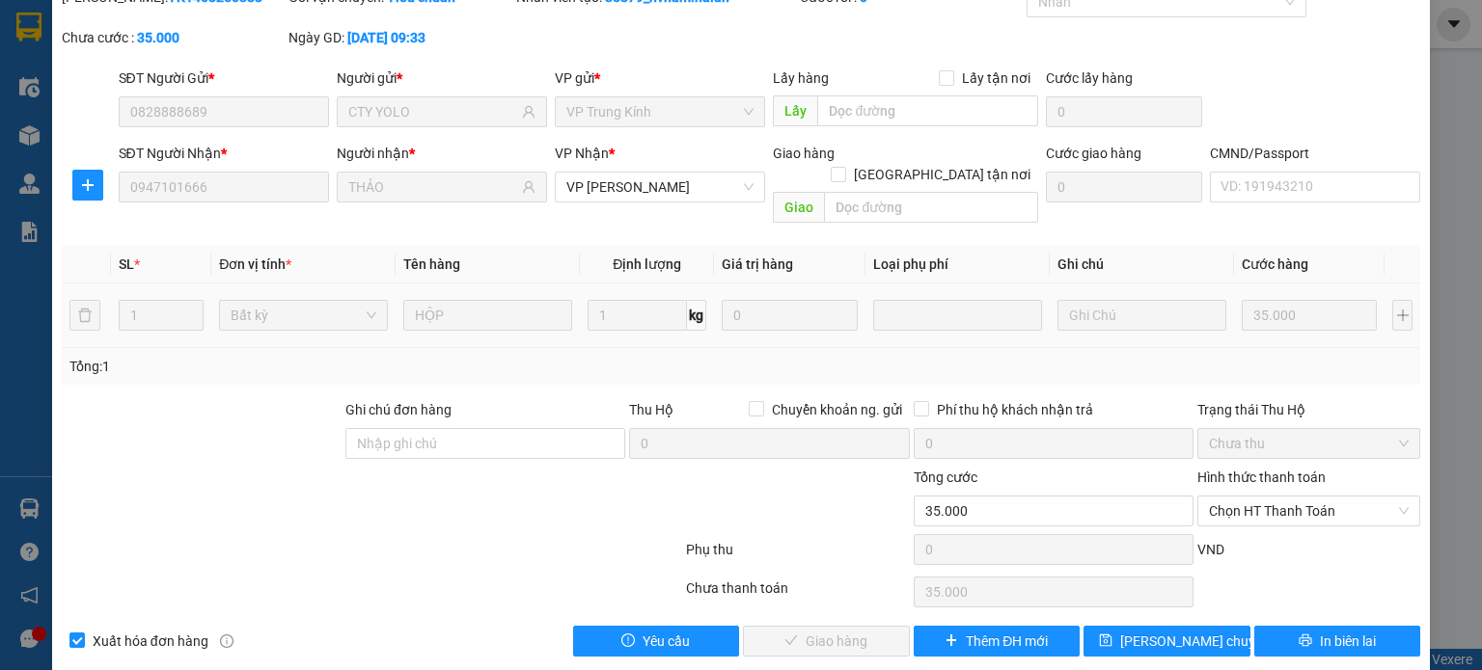
scroll to position [84, 0]
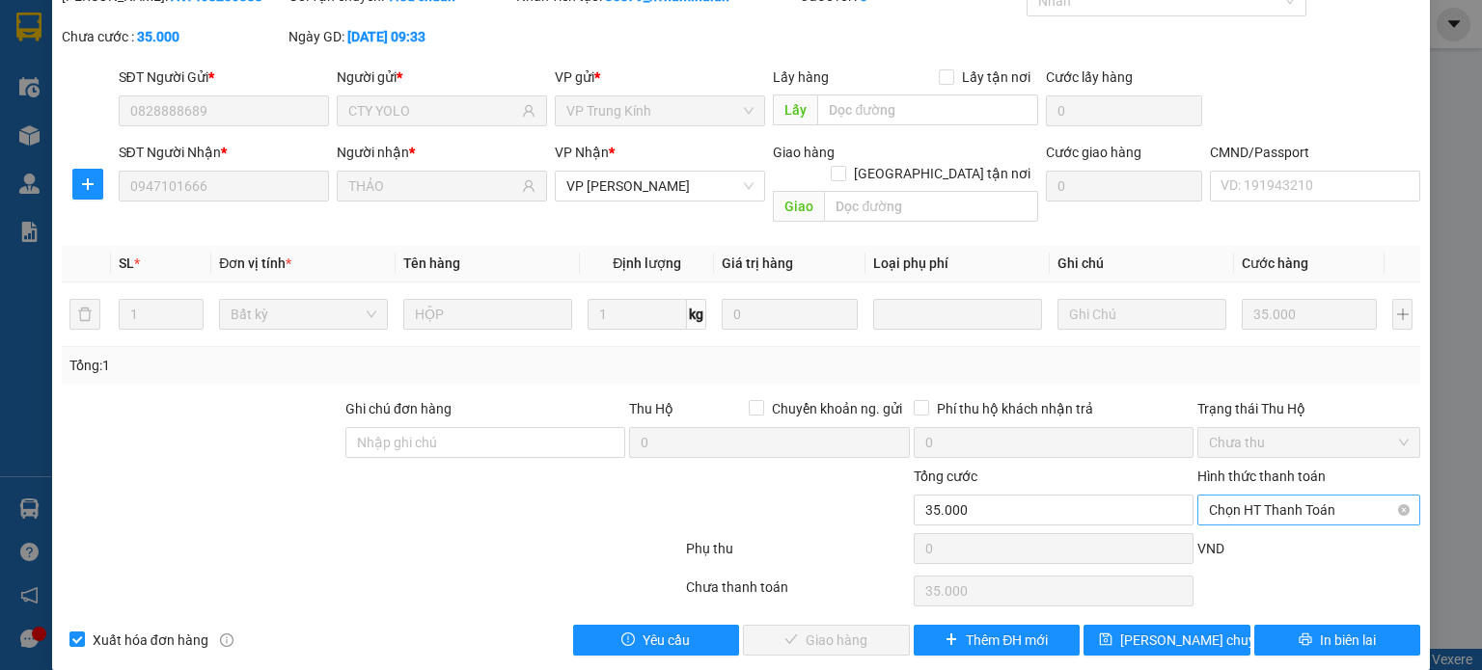
drag, startPoint x: 1297, startPoint y: 476, endPoint x: 1295, endPoint y: 496, distance: 20.4
click at [1297, 496] on span "Chọn HT Thanh Toán" at bounding box center [1309, 510] width 200 height 29
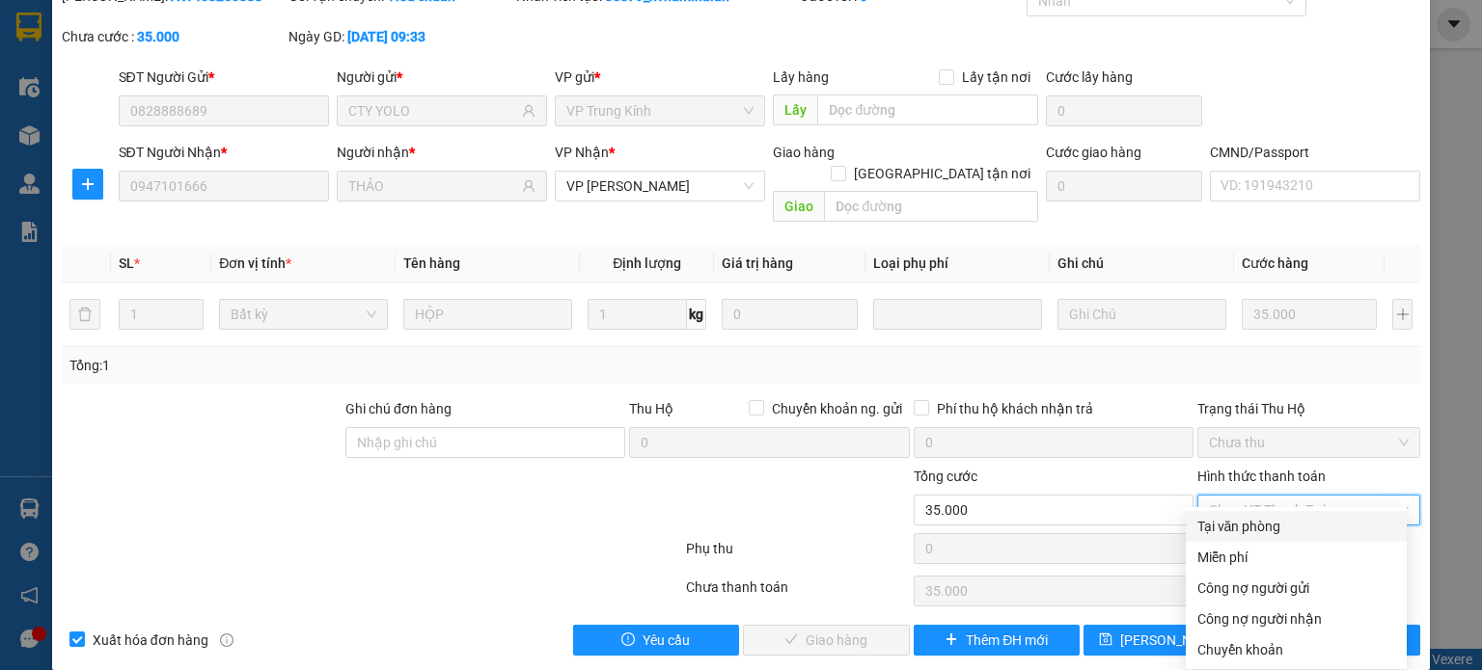
click at [1280, 540] on div "Tại văn phòng" at bounding box center [1296, 526] width 221 height 31
type input "0"
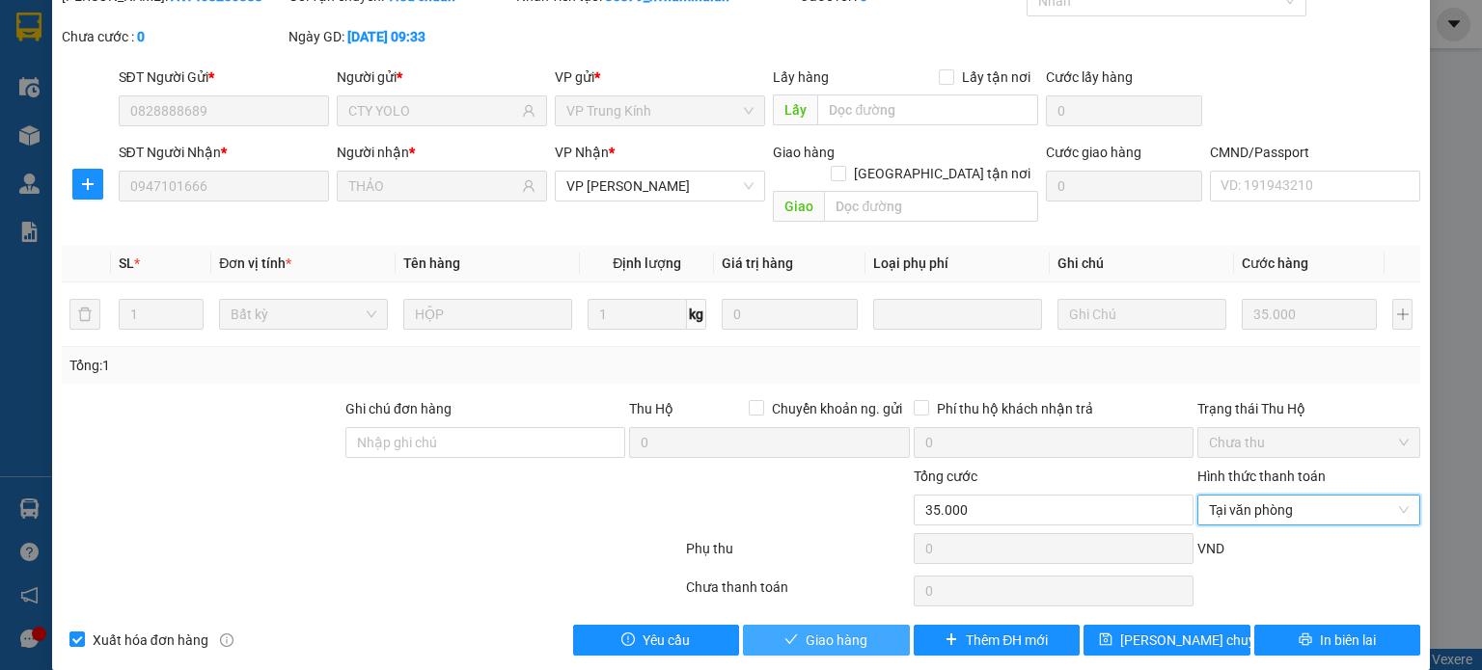
click at [806, 630] on span "Giao hàng" at bounding box center [837, 640] width 62 height 21
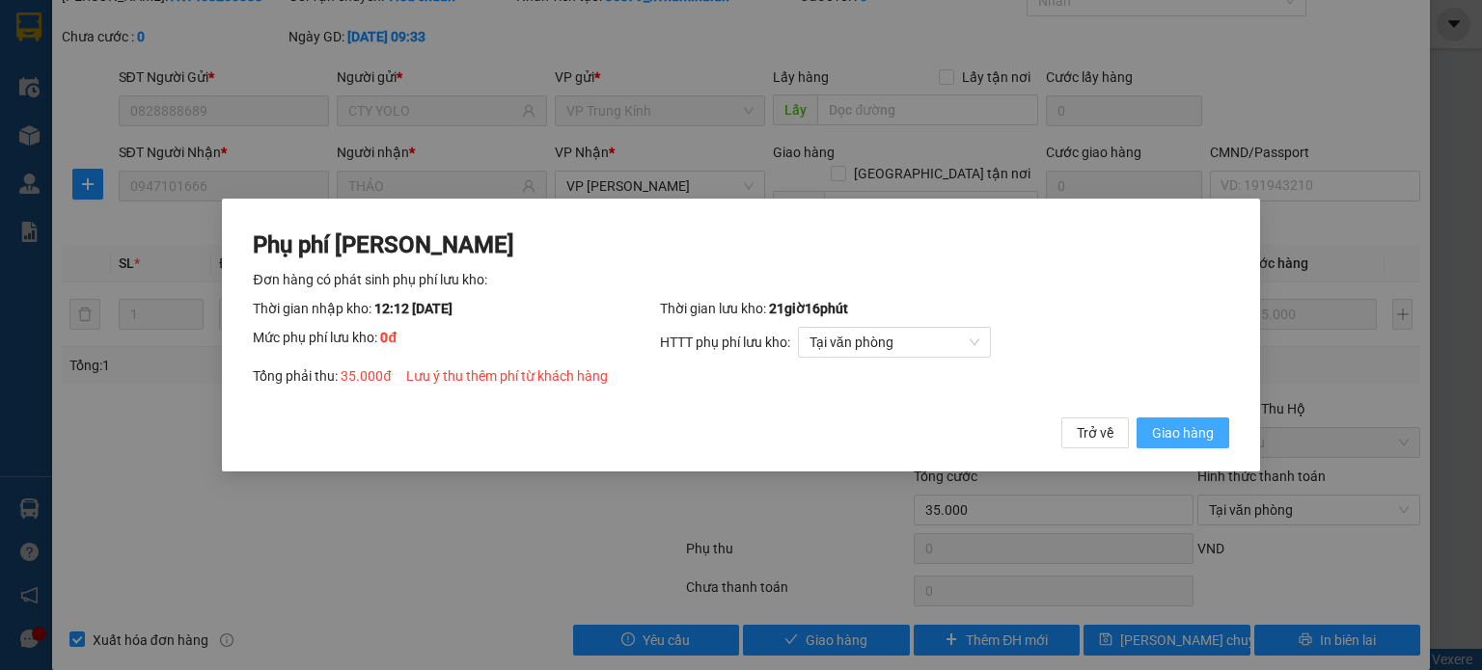
click at [1146, 427] on button "Giao hàng" at bounding box center [1182, 433] width 93 height 31
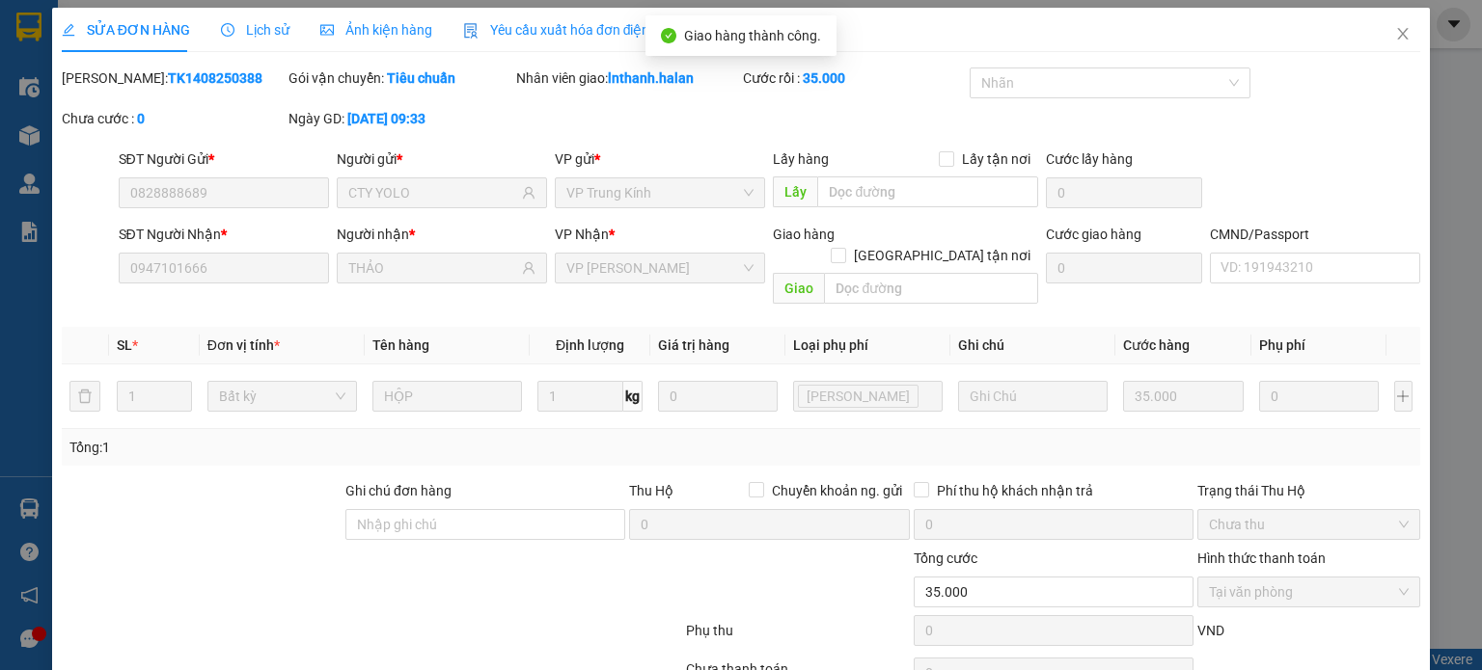
scroll to position [0, 0]
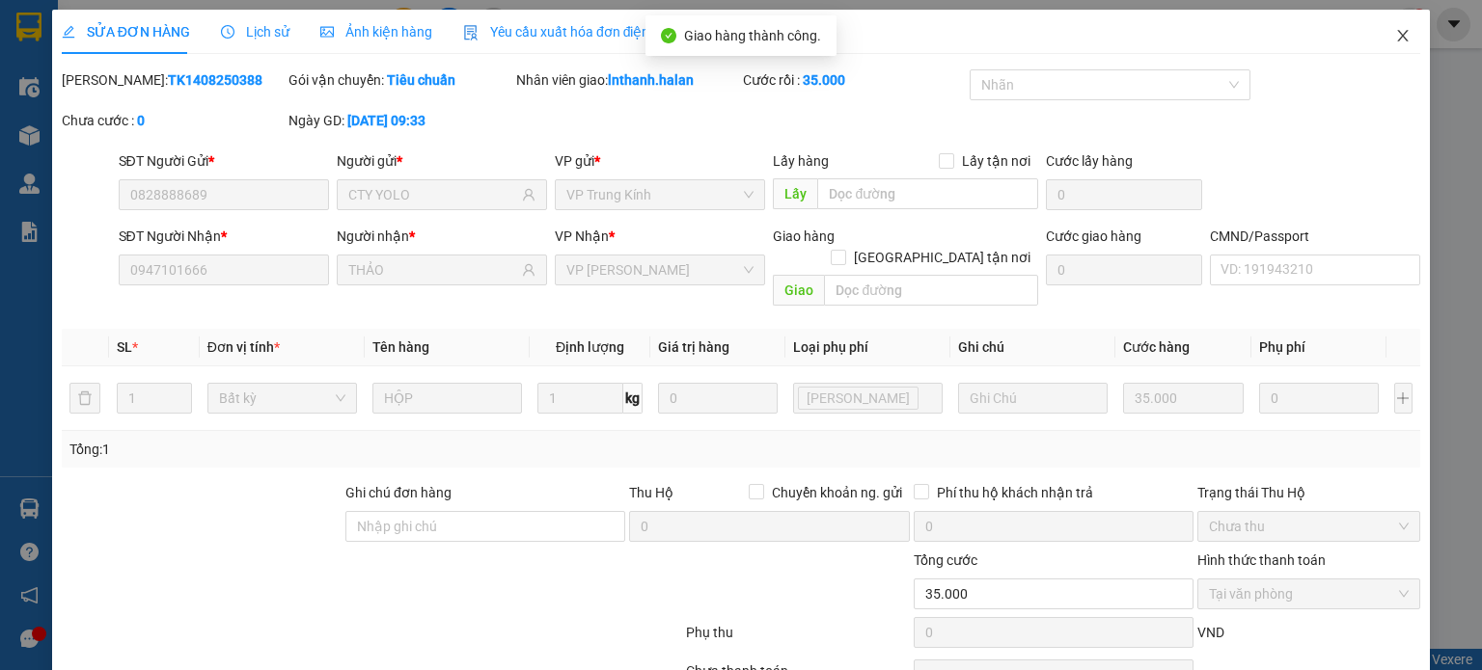
click at [1398, 35] on icon "close" at bounding box center [1403, 36] width 11 height 12
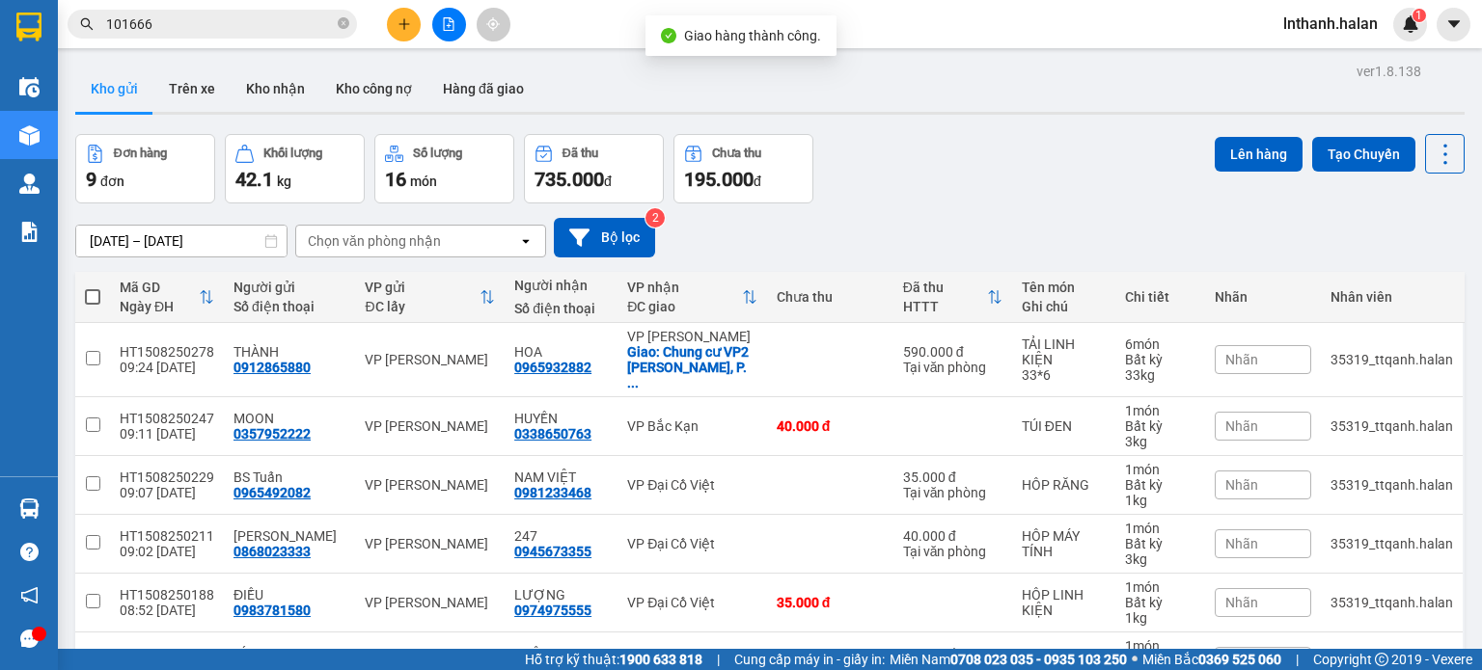
click at [216, 29] on input "101666" at bounding box center [220, 24] width 228 height 21
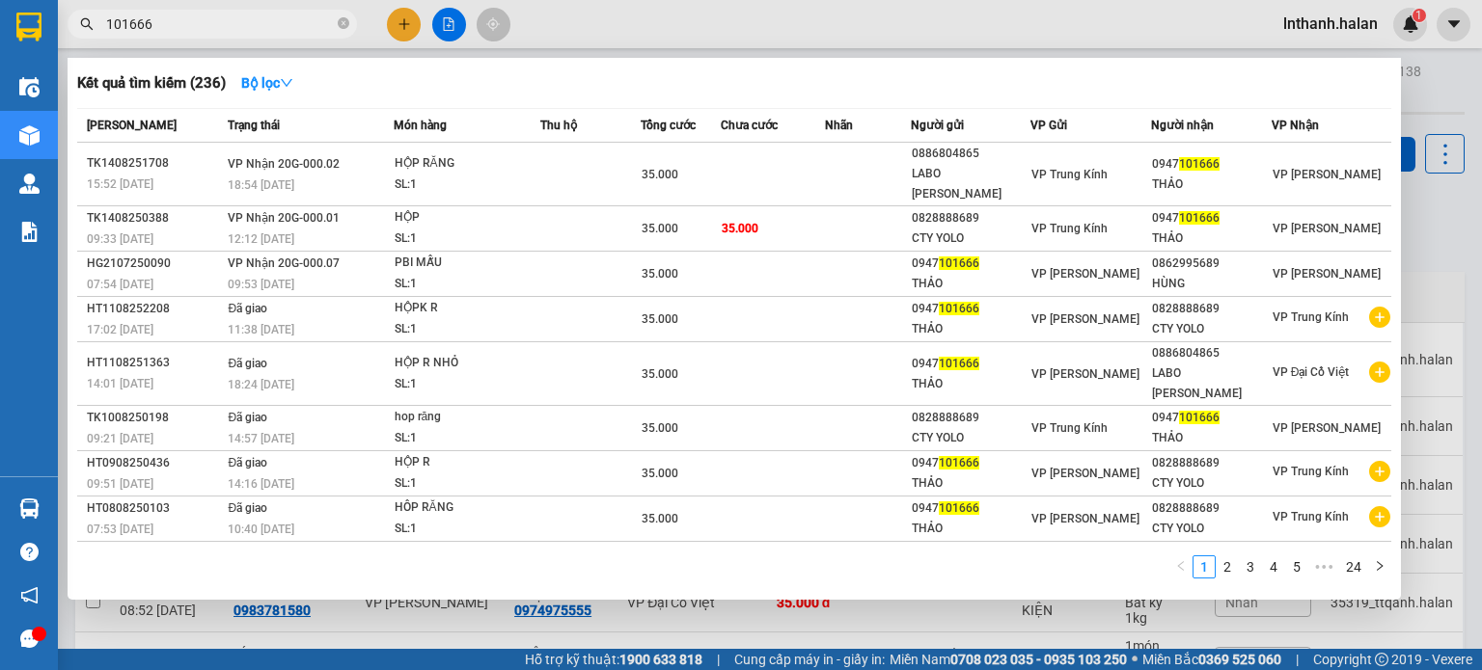
click at [216, 29] on input "101666" at bounding box center [220, 24] width 228 height 21
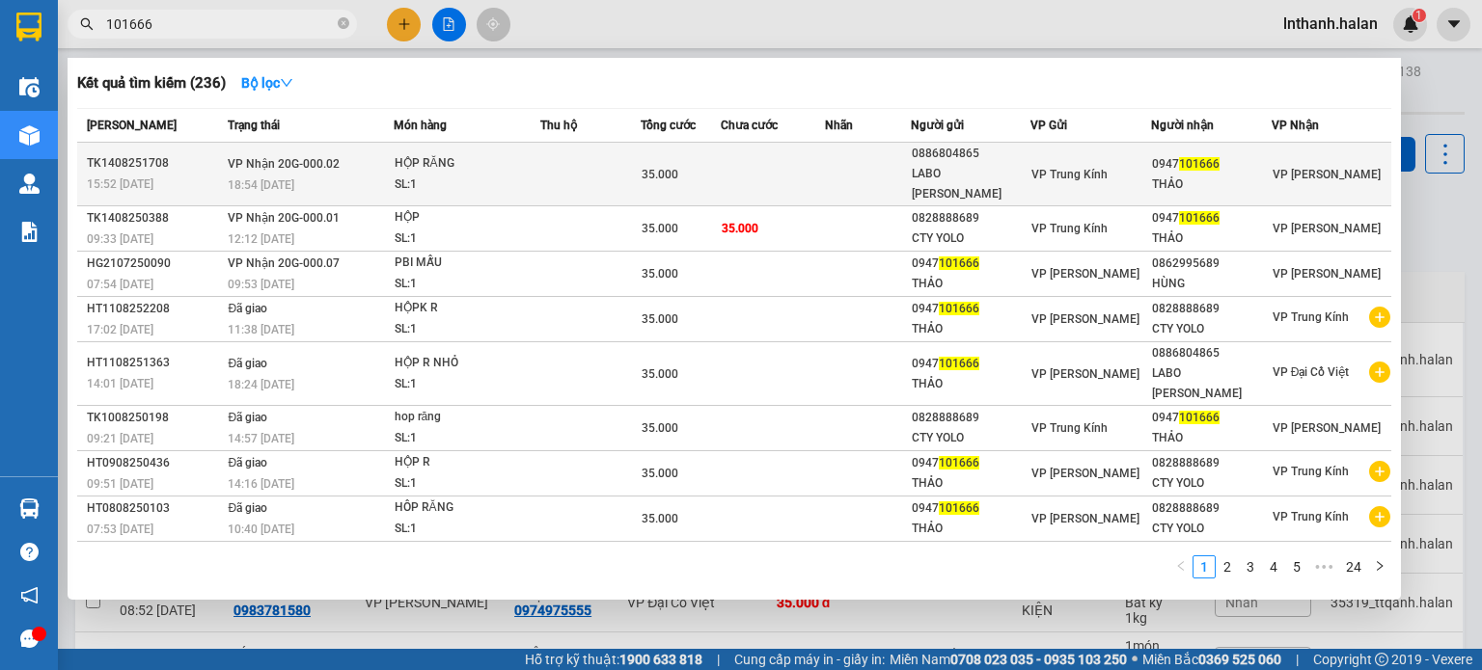
click at [351, 175] on div "18:54 - 14/08" at bounding box center [310, 185] width 164 height 21
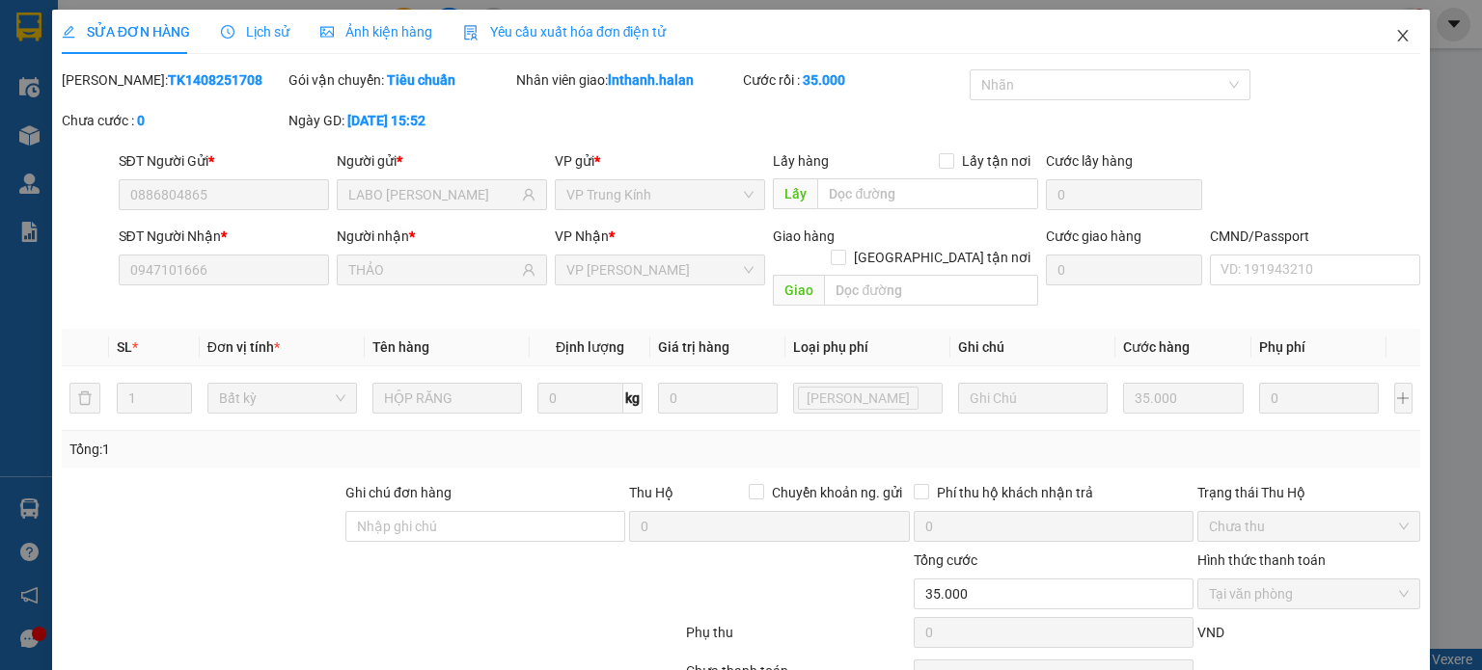
click at [1395, 34] on icon "close" at bounding box center [1402, 35] width 15 height 15
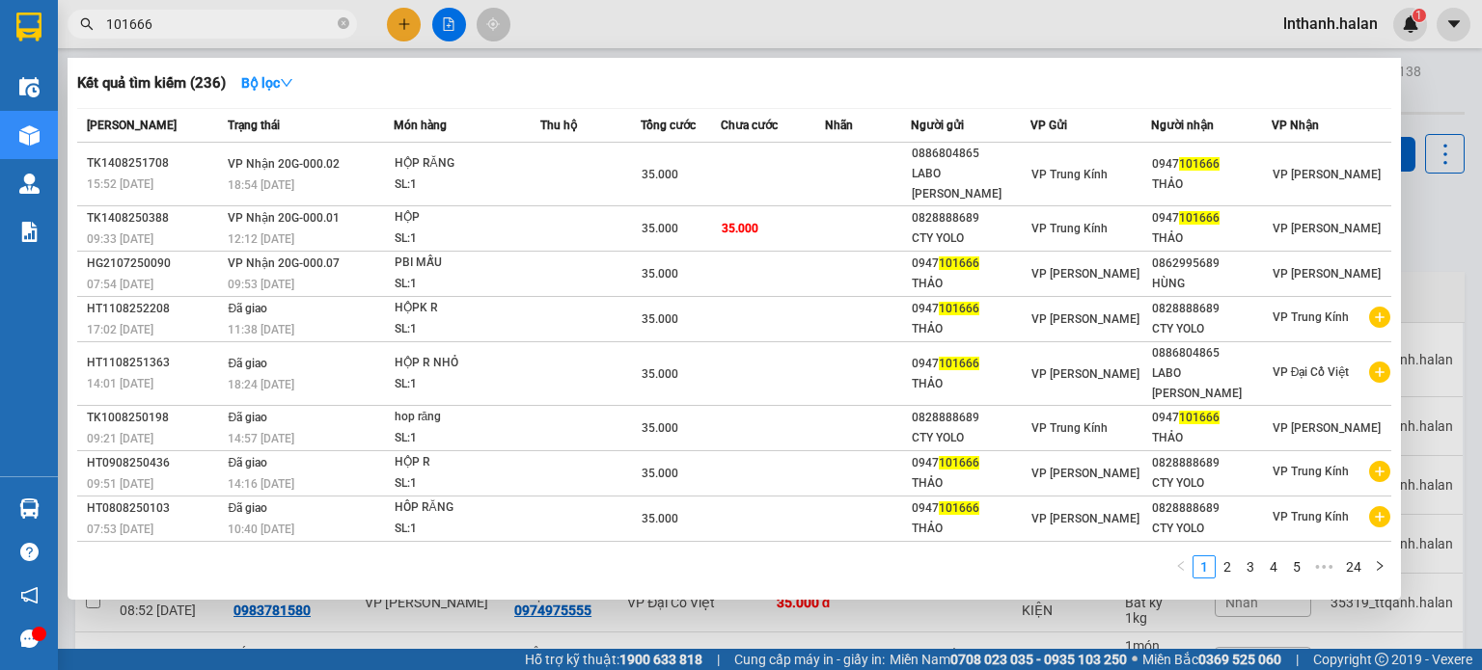
click at [274, 26] on input "101666" at bounding box center [220, 24] width 228 height 21
click at [652, 38] on div at bounding box center [741, 335] width 1482 height 670
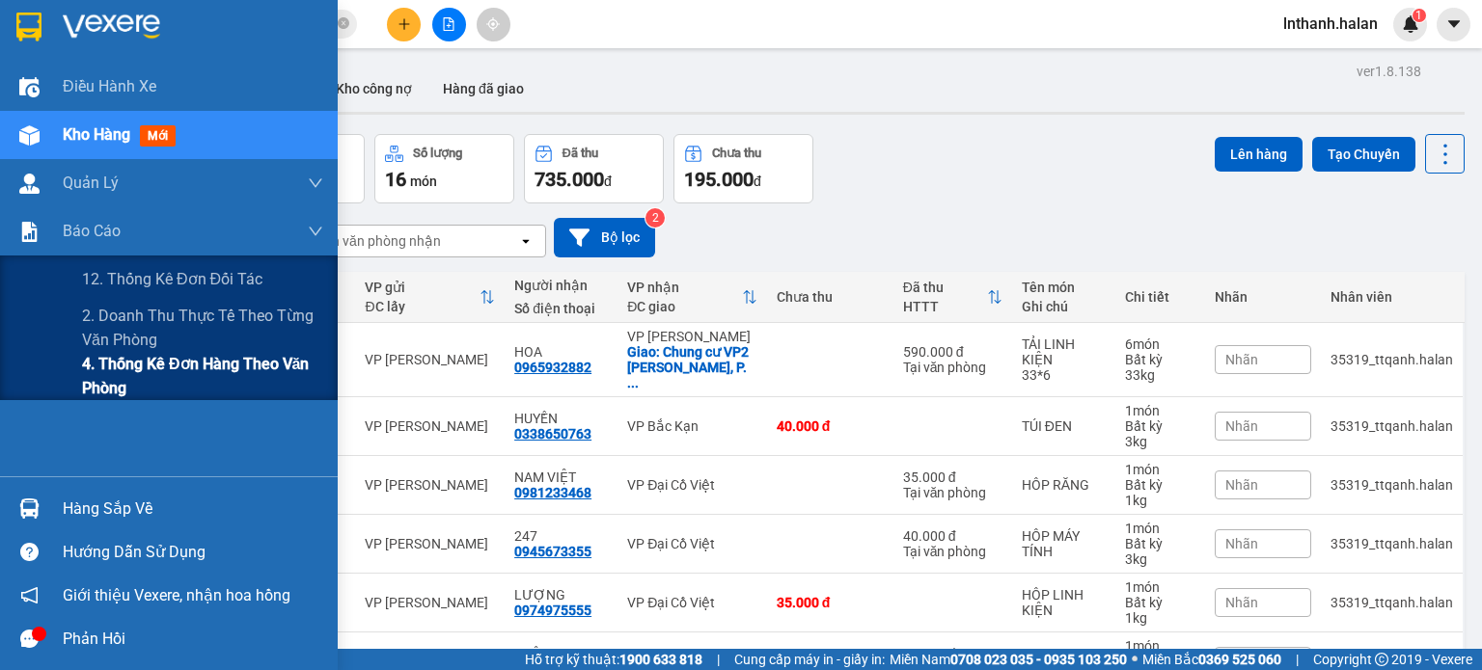
click at [144, 359] on span "4. Thống kê đơn hàng theo văn phòng" at bounding box center [202, 376] width 241 height 48
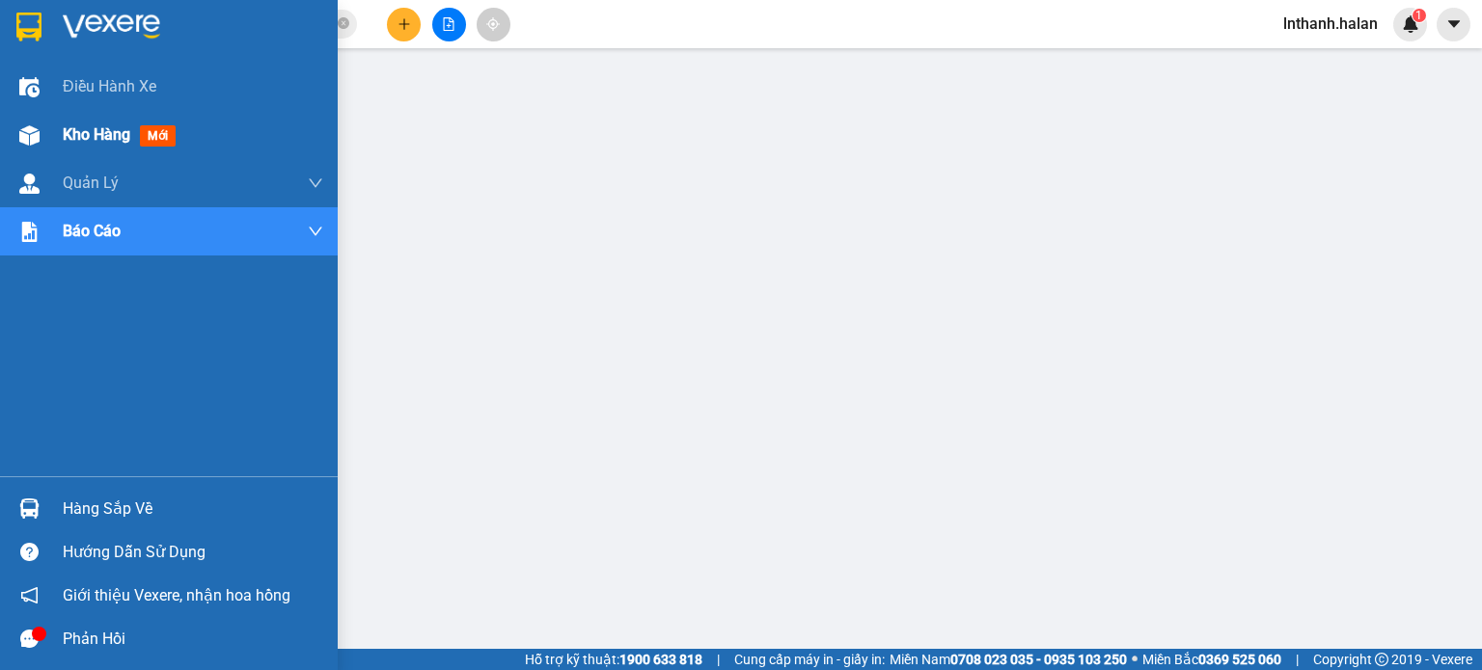
click at [75, 135] on span "Kho hàng" at bounding box center [97, 134] width 68 height 18
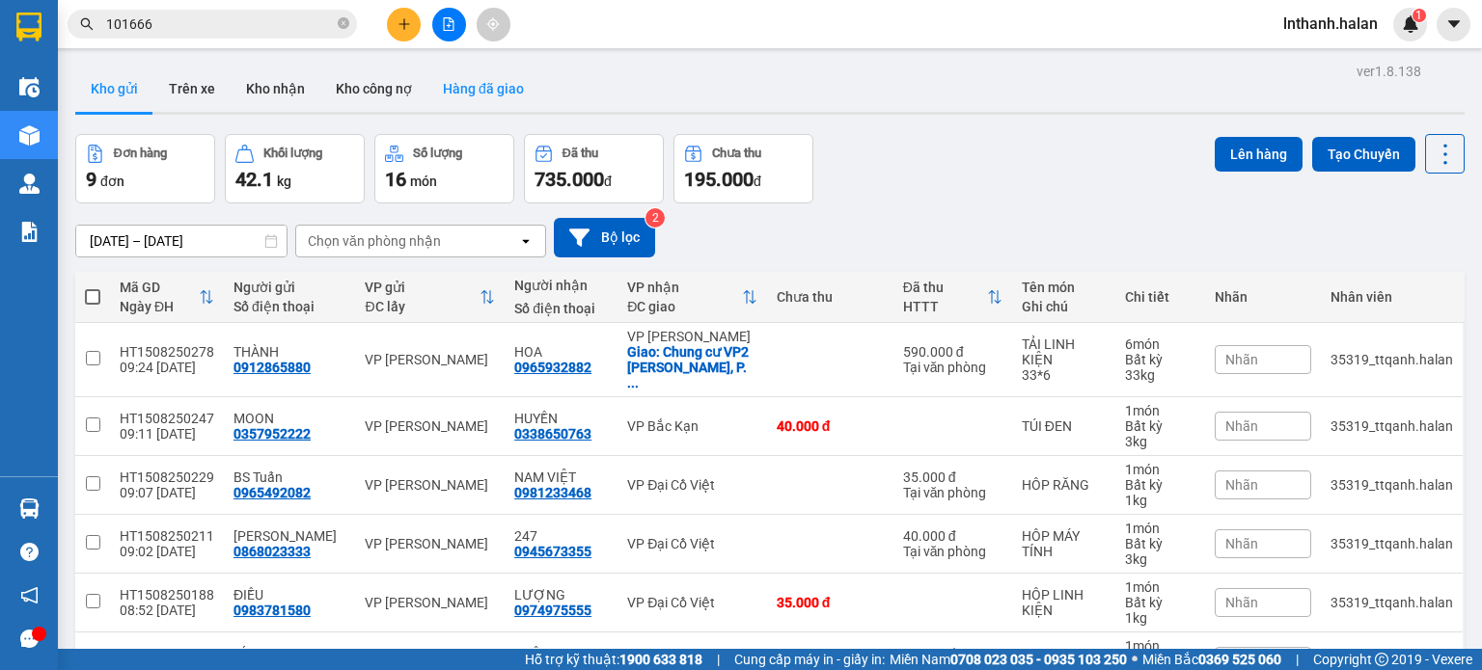
click at [471, 94] on button "Hàng đã giao" at bounding box center [483, 89] width 112 height 46
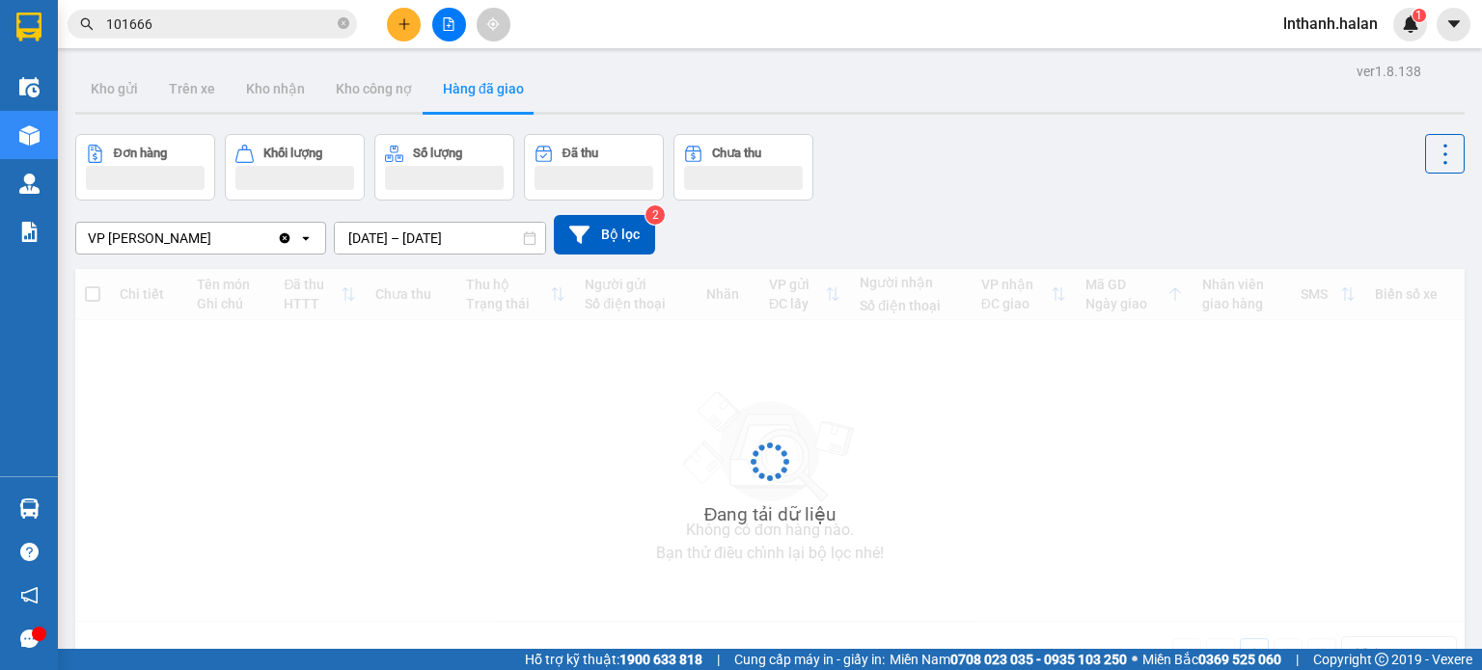
click at [480, 233] on input "13/08/2025 – 15/08/2025" at bounding box center [440, 238] width 210 height 31
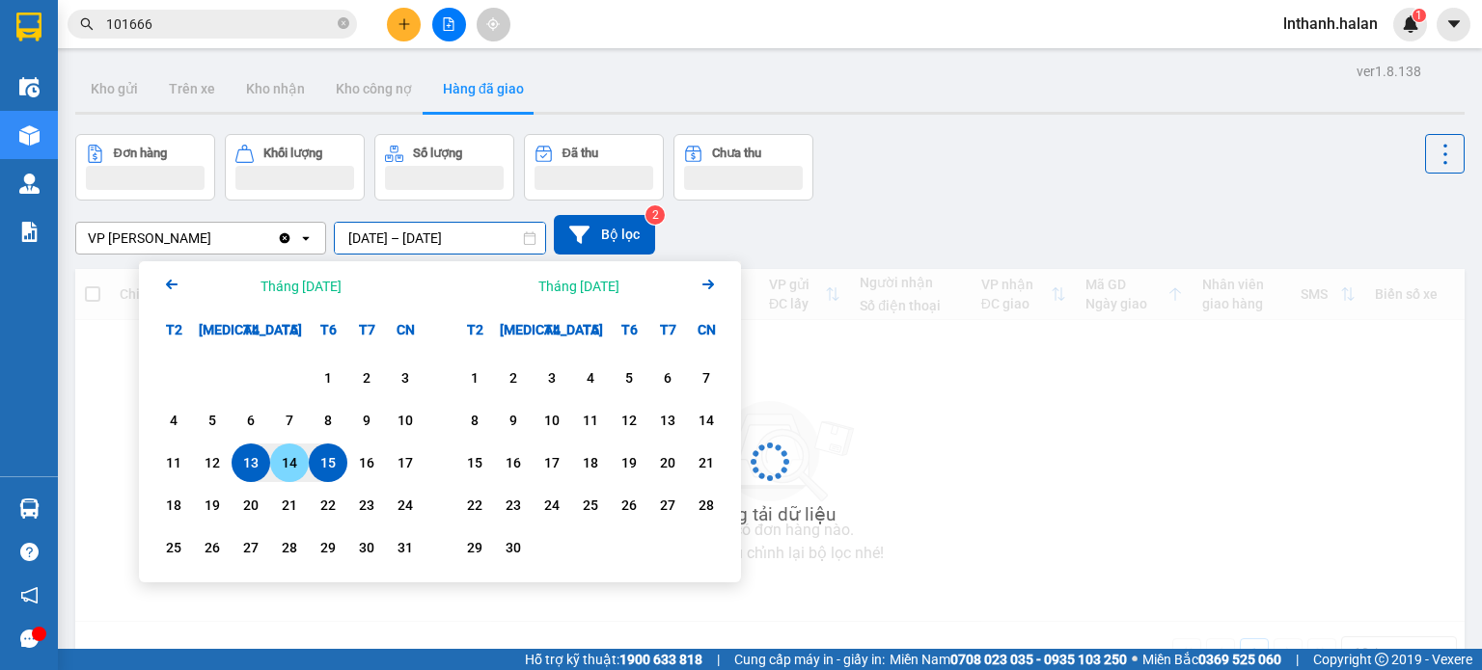
click at [297, 460] on div "14" at bounding box center [289, 462] width 27 height 23
type input "14/08/2025 – 14/08/2025"
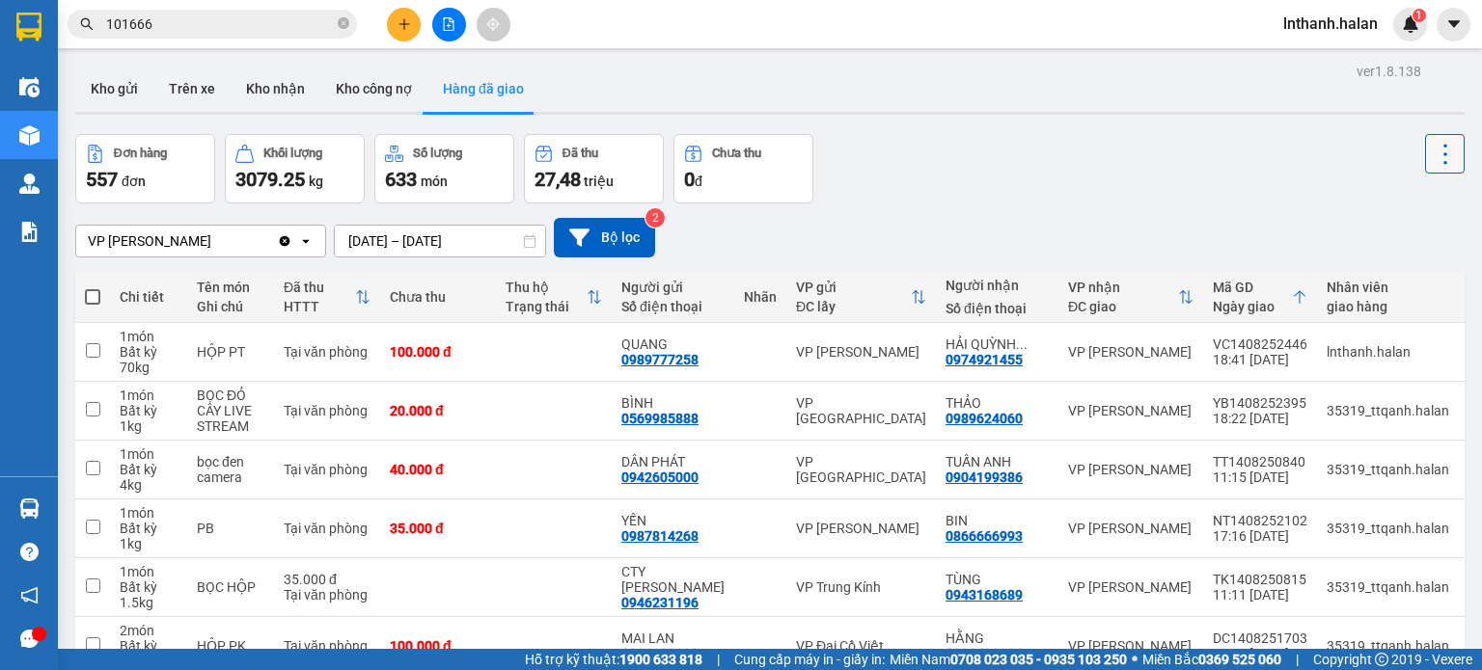
click at [1434, 162] on icon at bounding box center [1445, 154] width 27 height 27
click at [1409, 213] on span "Làm mới" at bounding box center [1403, 205] width 53 height 19
click at [251, 94] on button "Kho nhận" at bounding box center [276, 89] width 90 height 46
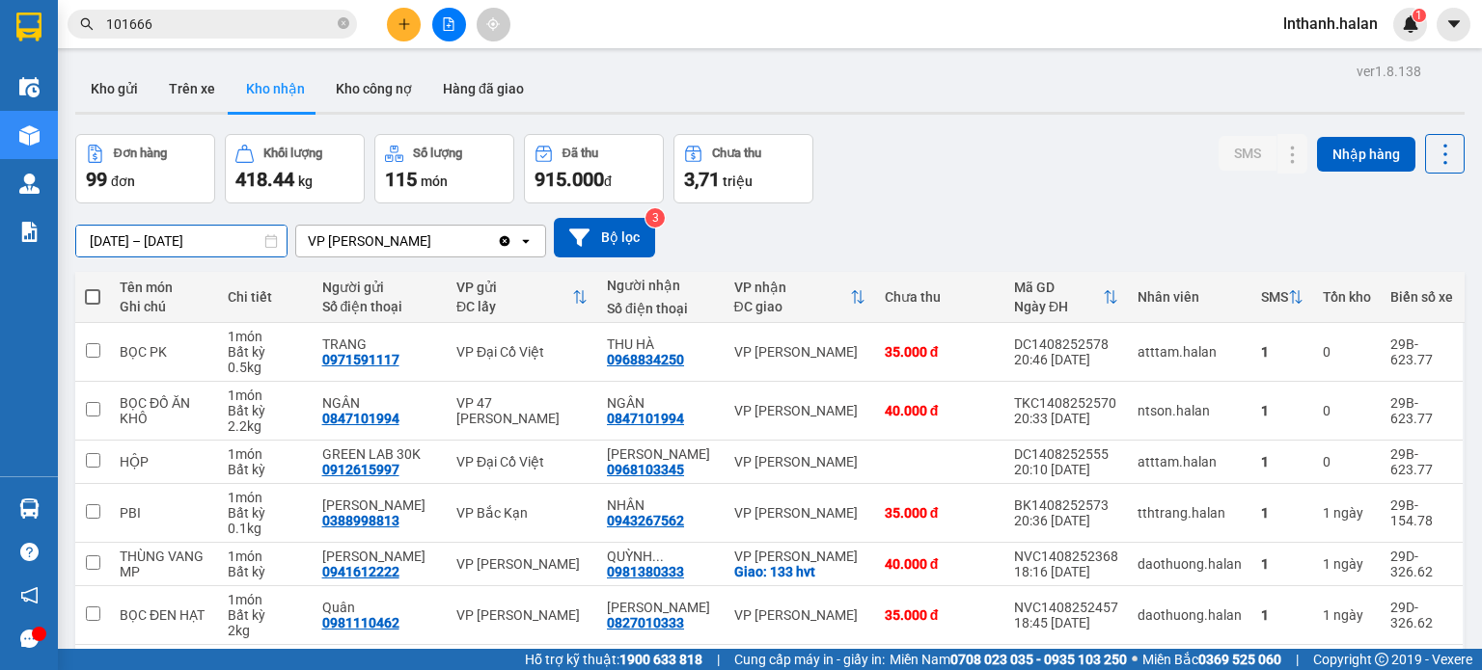
click at [227, 243] on input "17/06/2025 – 15/08/2025" at bounding box center [181, 241] width 210 height 31
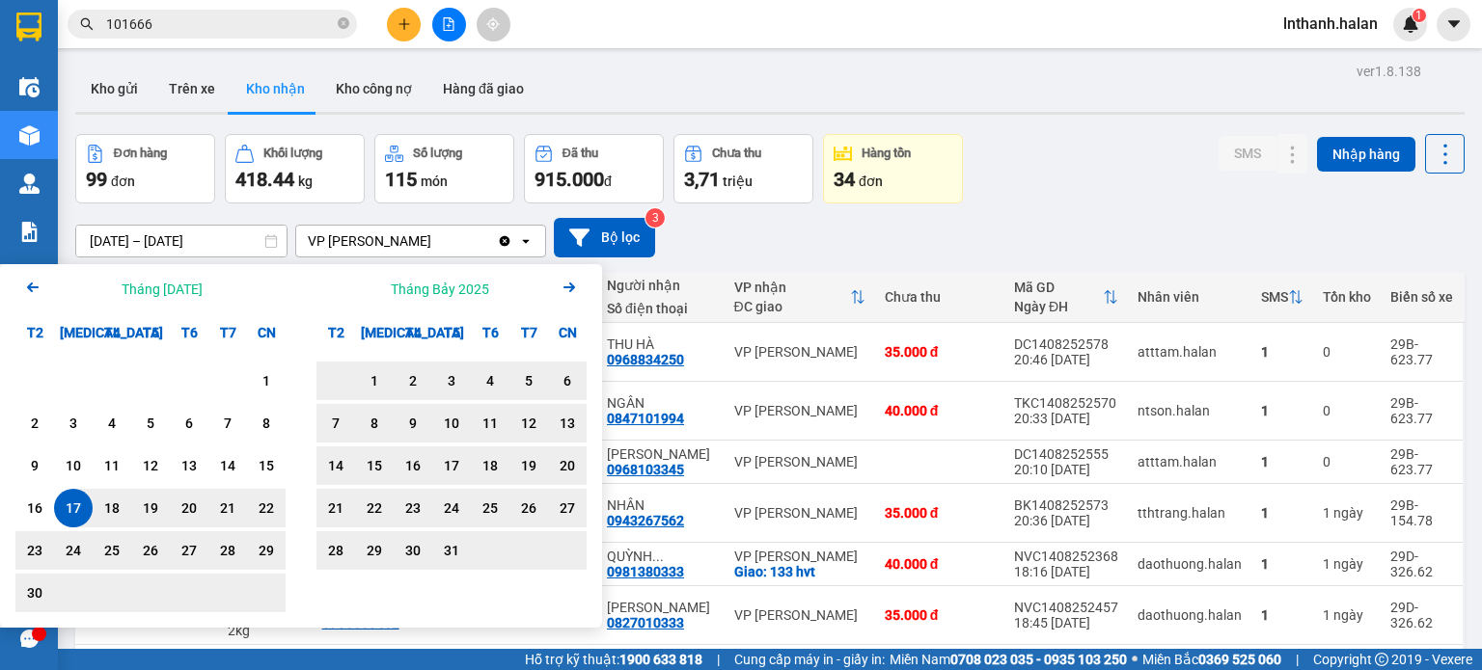
click at [571, 282] on icon "Arrow Right" at bounding box center [569, 287] width 23 height 23
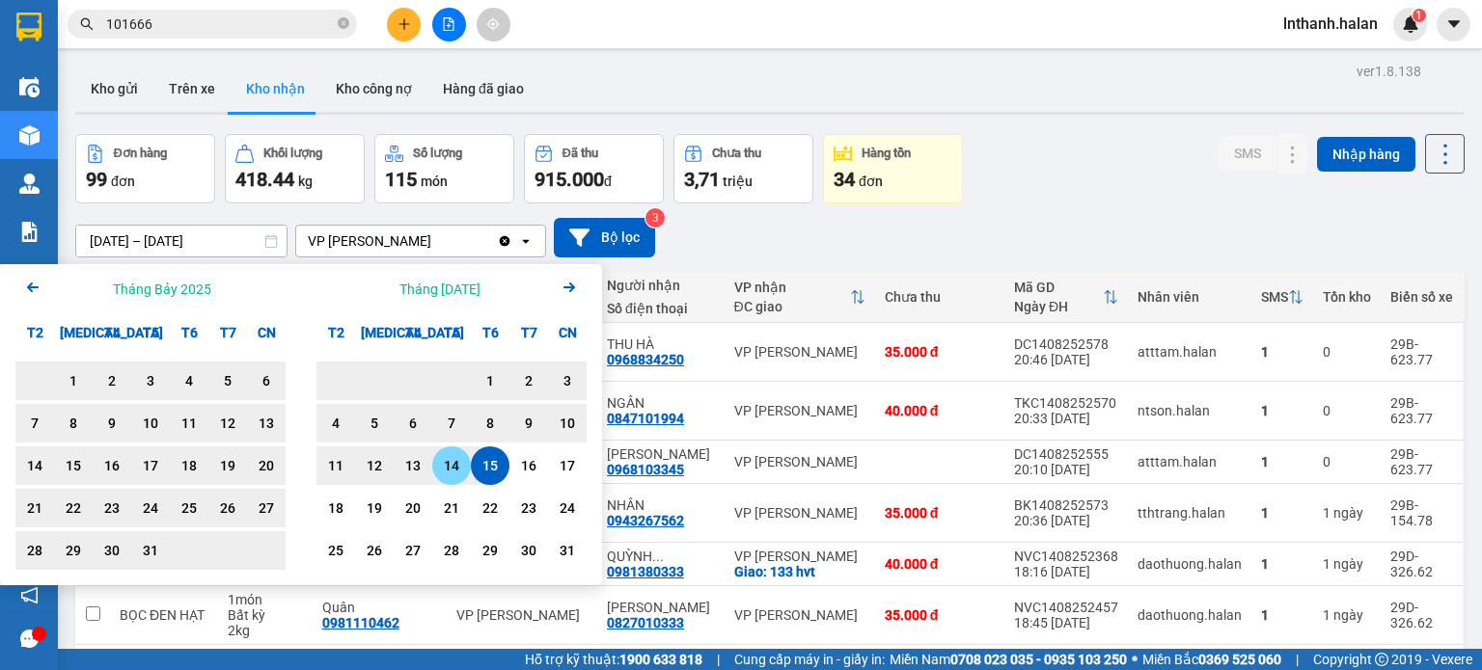
click at [451, 472] on div "14" at bounding box center [451, 465] width 27 height 23
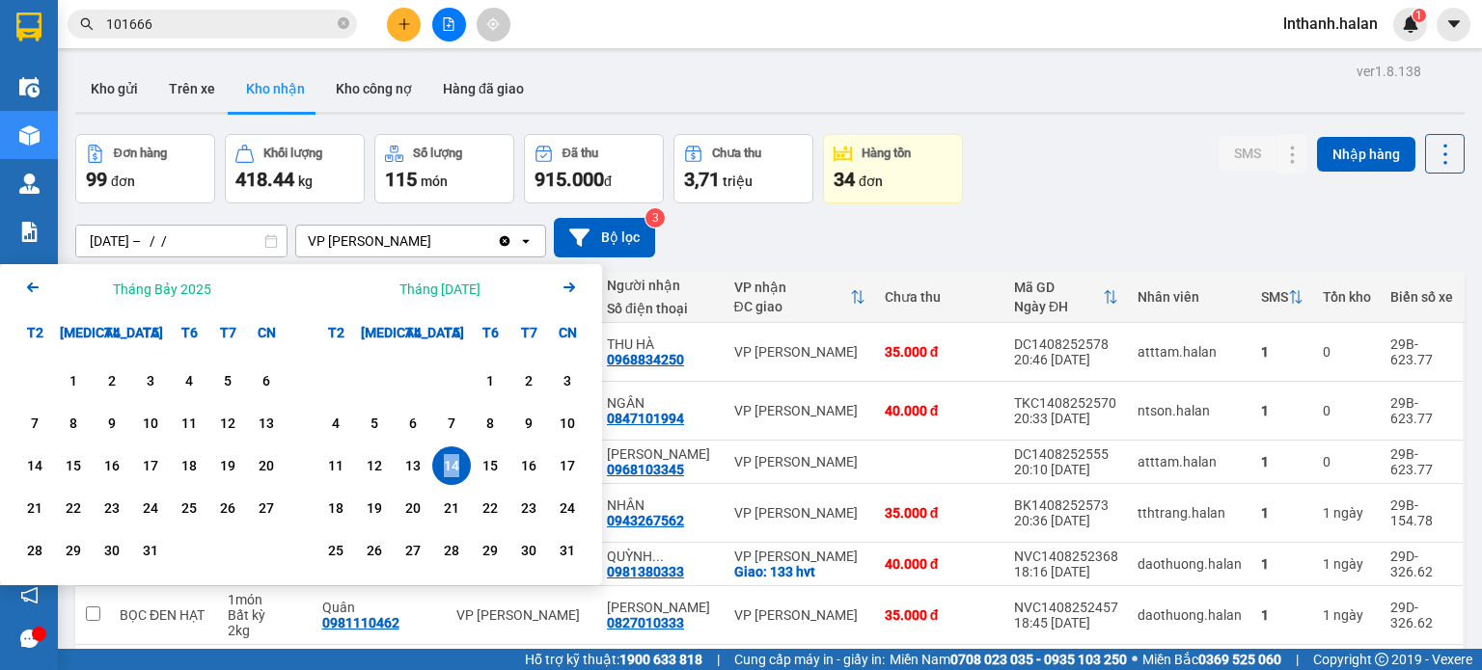
click at [451, 472] on div "14" at bounding box center [451, 465] width 27 height 23
type input "14/08/2025 – 14/08/2025"
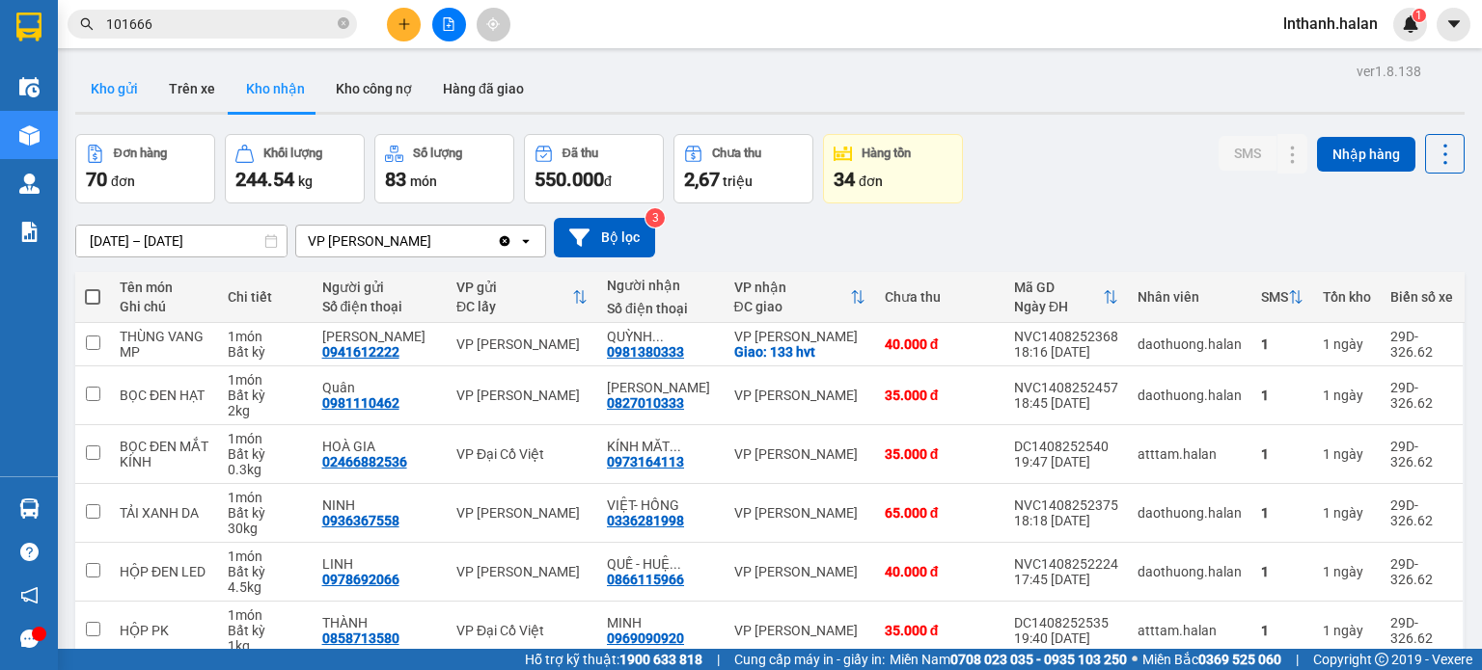
click at [132, 88] on button "Kho gửi" at bounding box center [114, 89] width 78 height 46
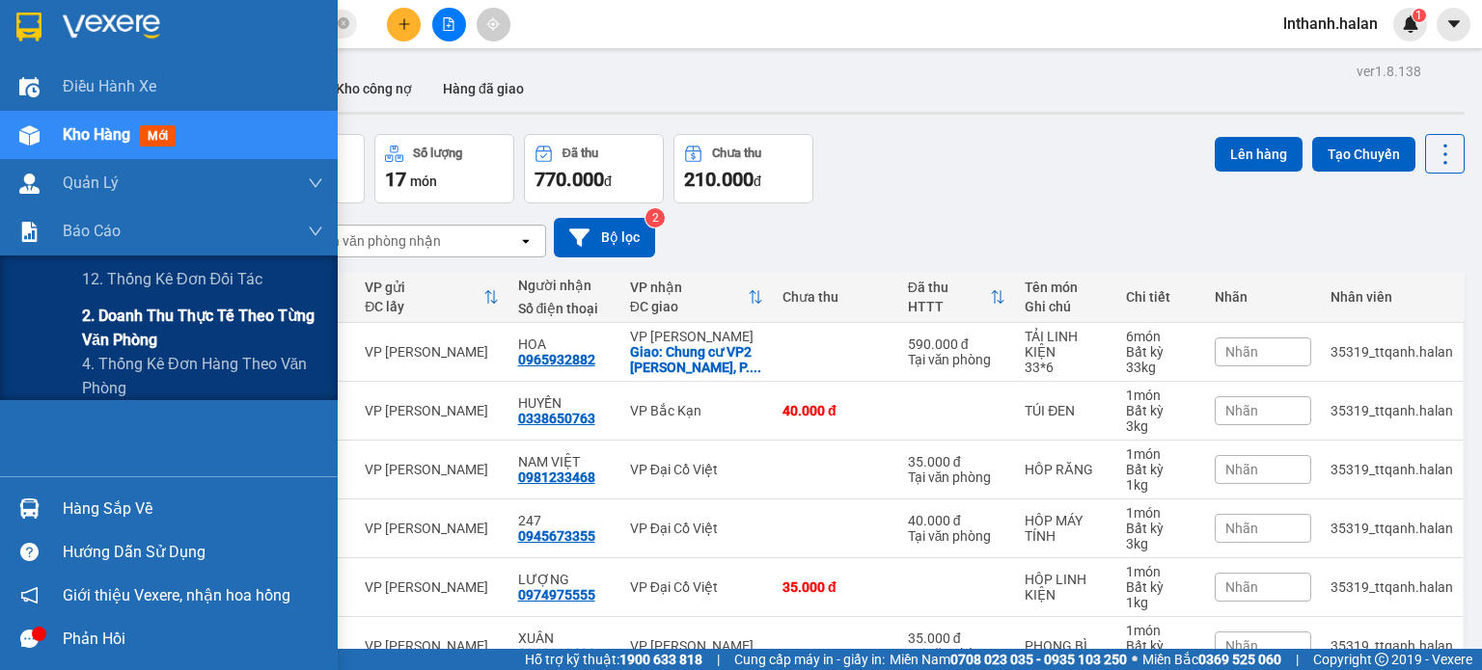
click at [123, 323] on span "2. Doanh thu thực tế theo từng văn phòng" at bounding box center [202, 328] width 241 height 48
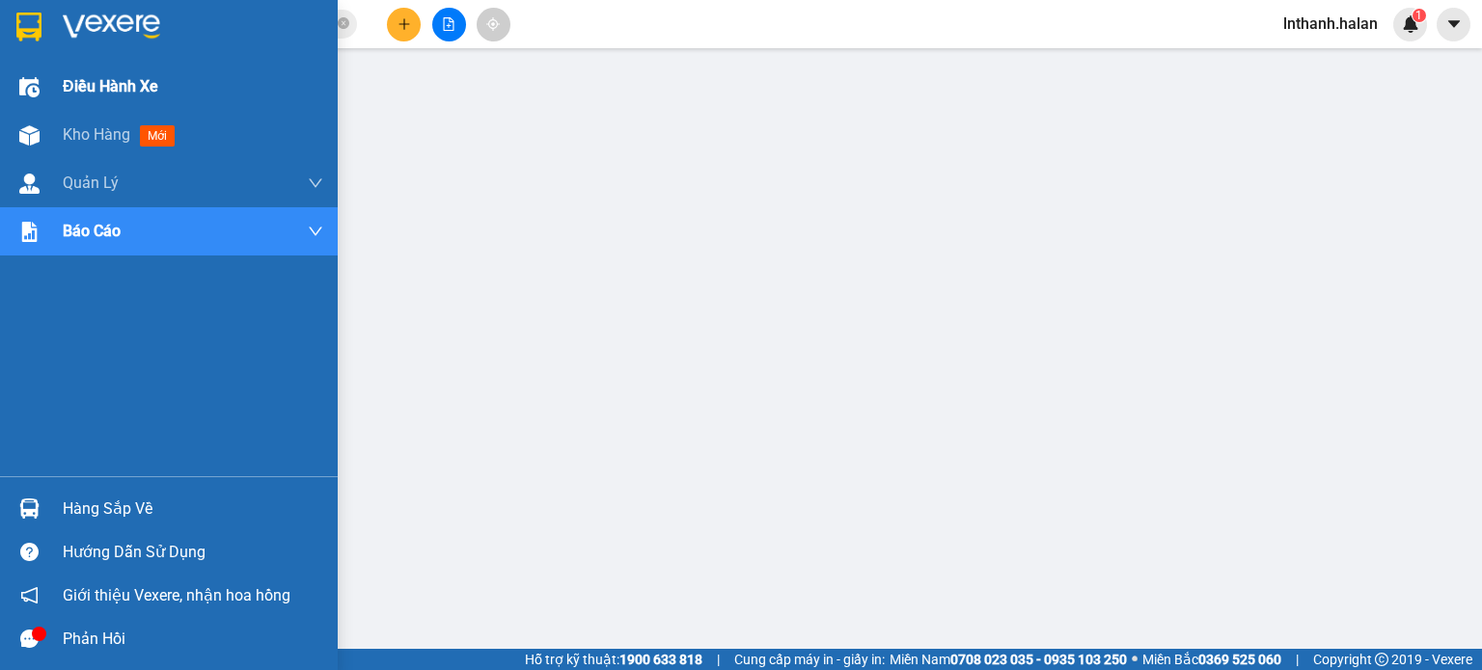
click at [74, 83] on span "Điều hành xe" at bounding box center [111, 86] width 96 height 24
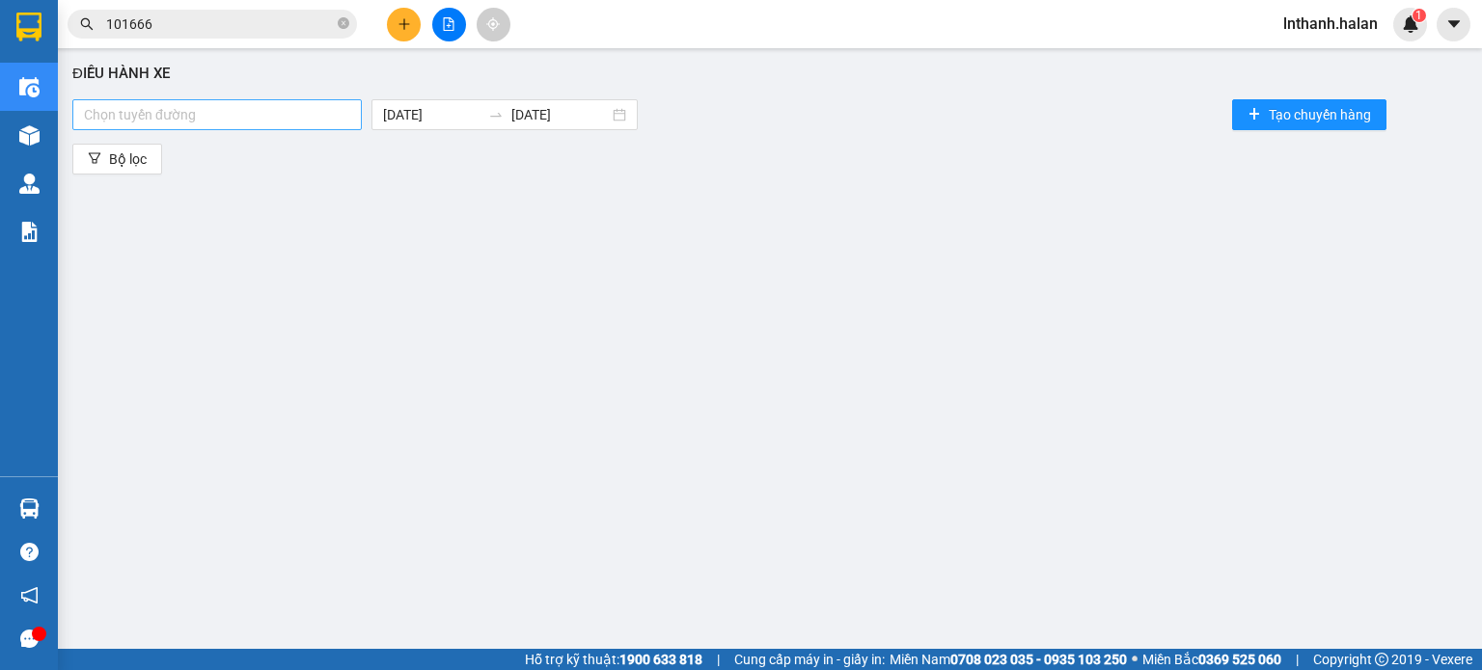
click at [249, 118] on div at bounding box center [217, 114] width 280 height 23
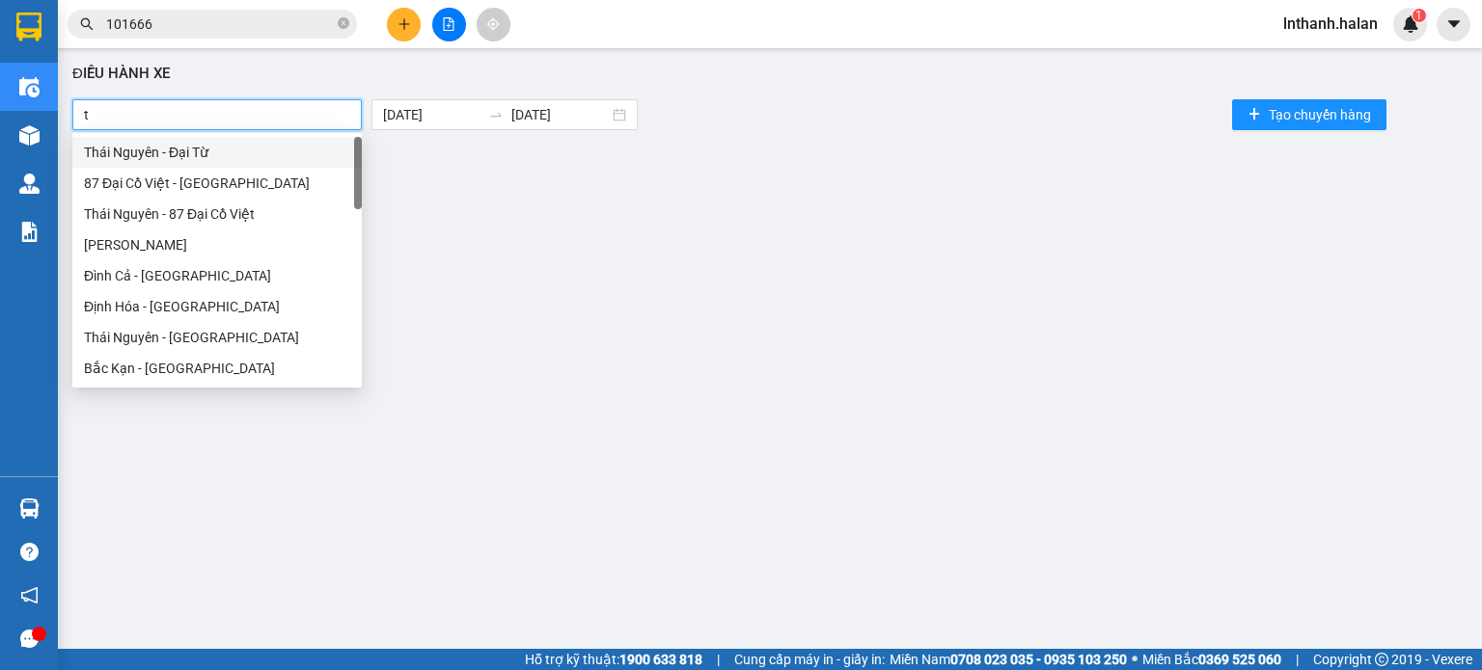
type input "tu"
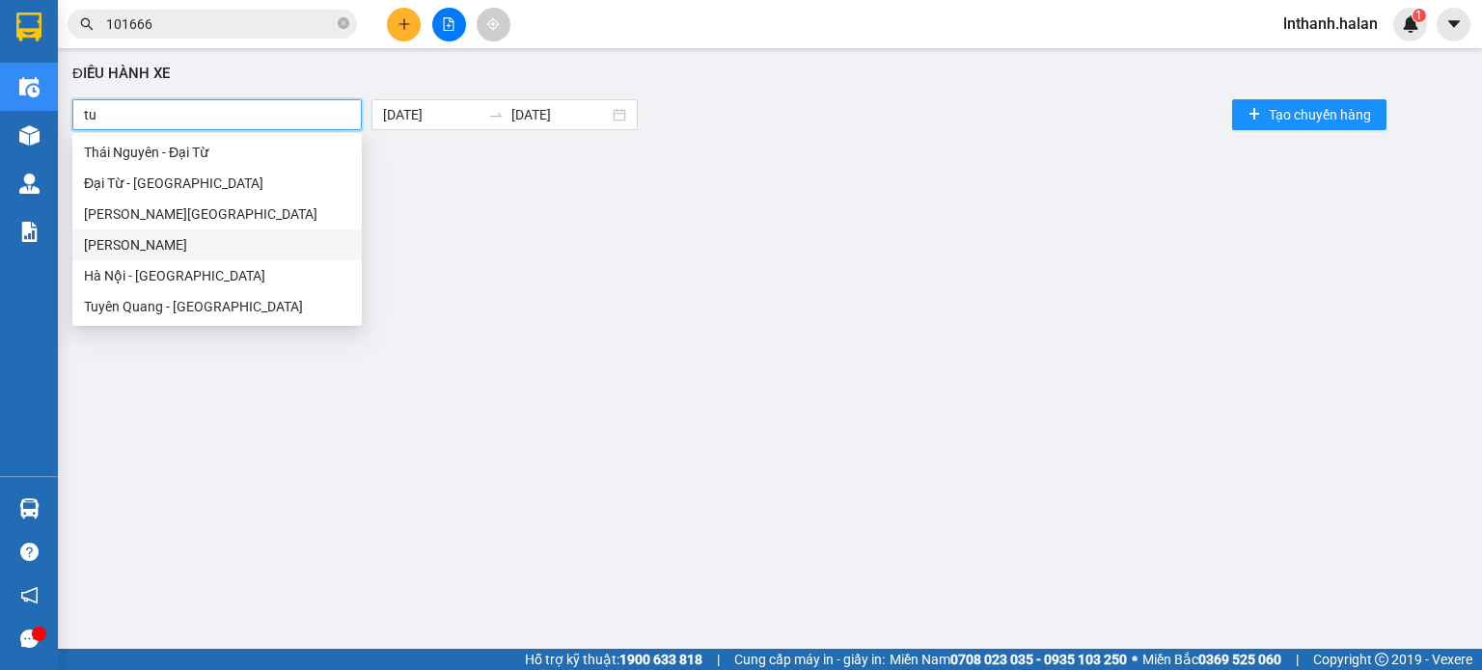
click at [174, 247] on div "Thái Nguyên - Tuyên Quang" at bounding box center [217, 244] width 266 height 21
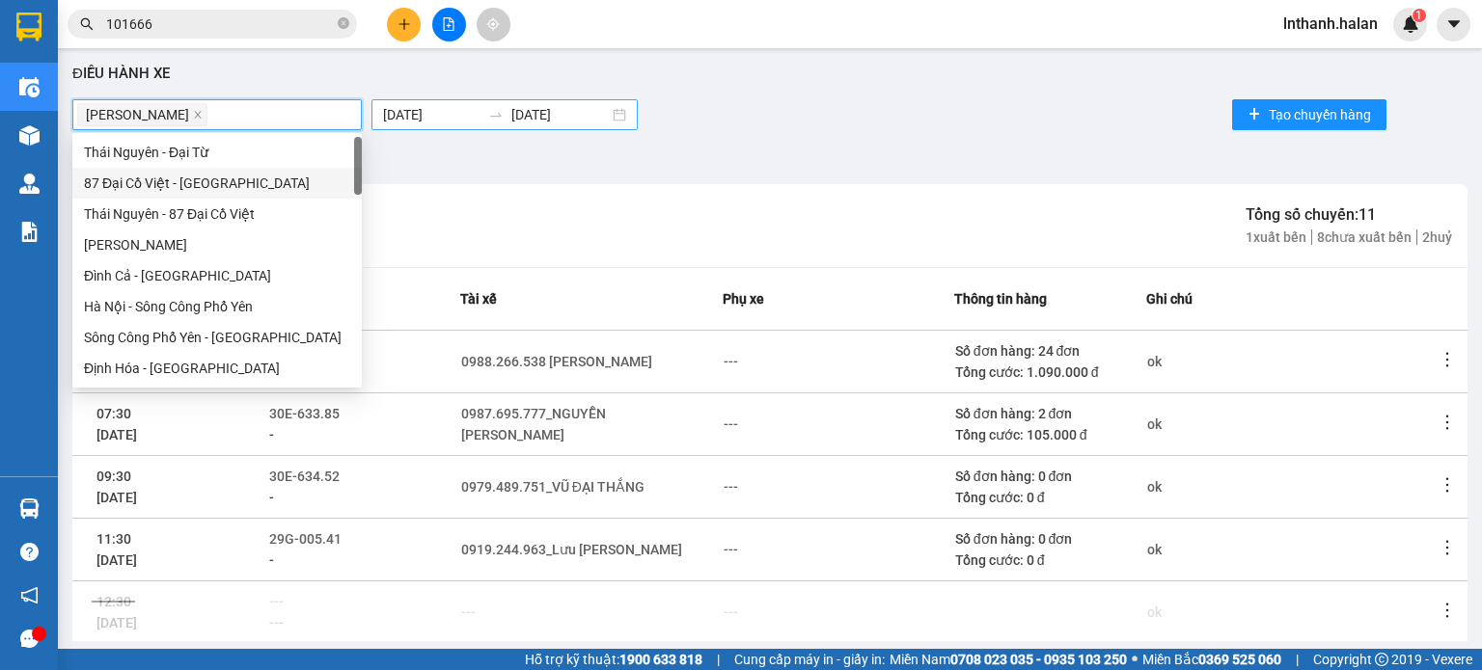
click at [422, 107] on input "15/08/2025" at bounding box center [431, 114] width 97 height 21
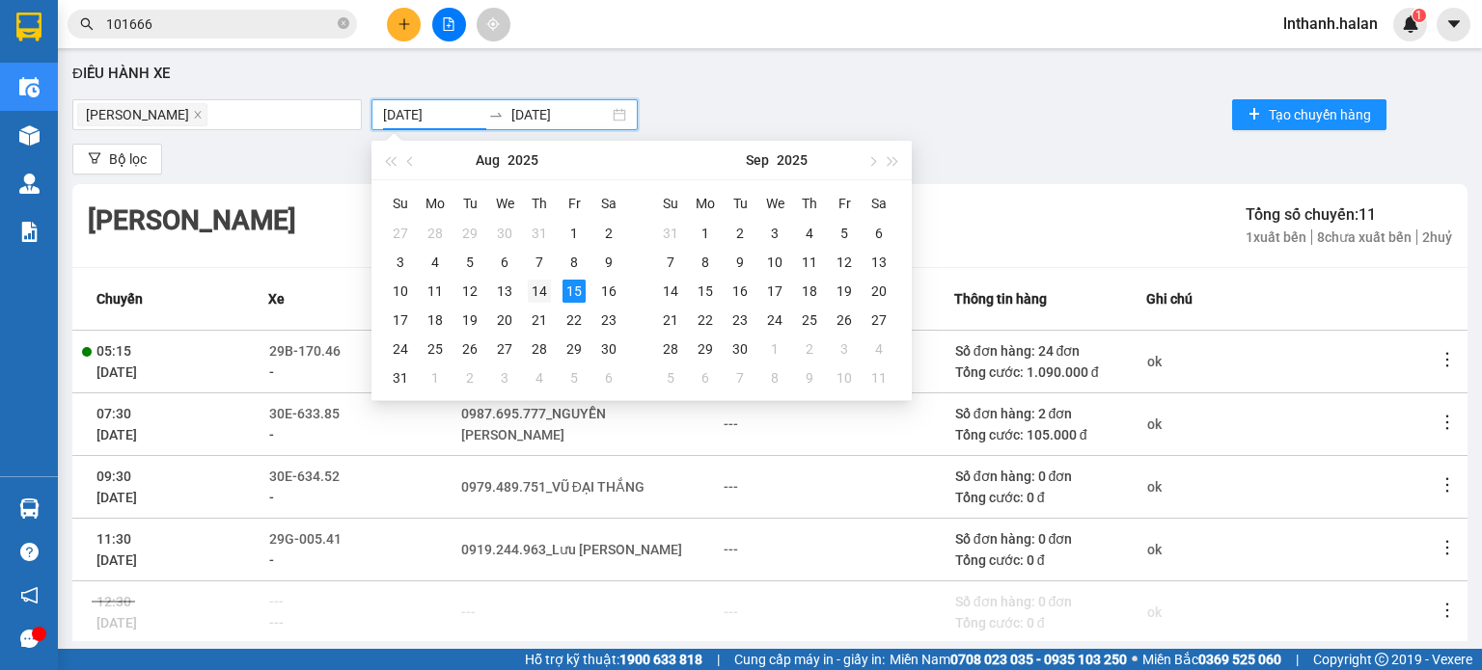
type input "14/08/2025"
click at [533, 295] on div "14" at bounding box center [539, 291] width 23 height 23
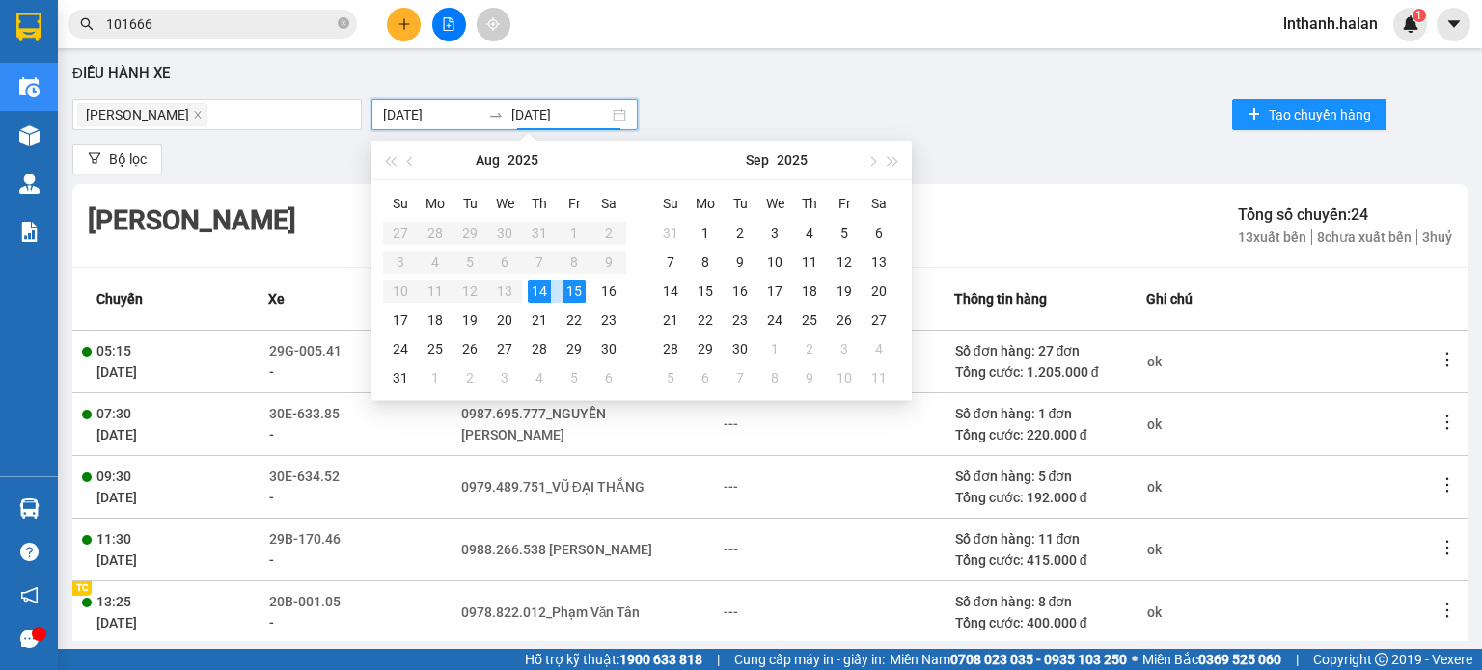
click at [532, 292] on div "14" at bounding box center [539, 291] width 23 height 23
type input "14/08/2025"
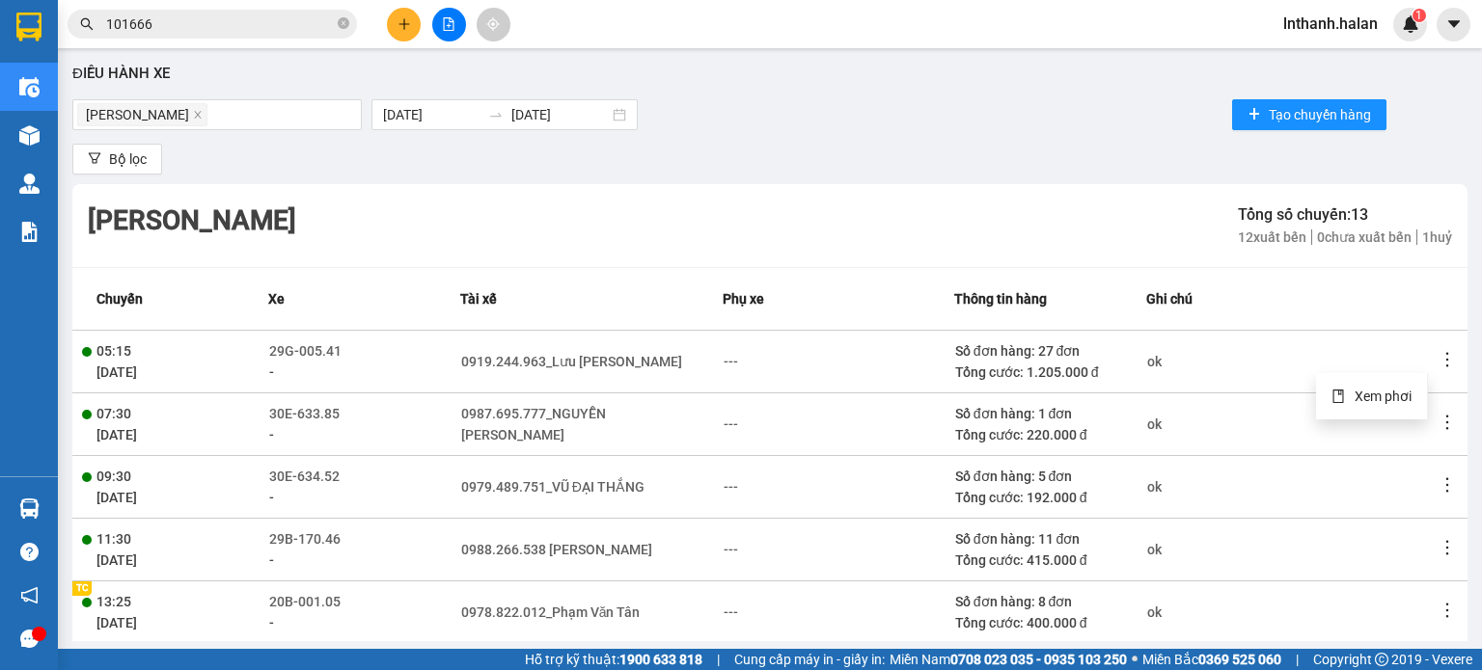
click at [1437, 362] on icon "more" at bounding box center [1446, 359] width 19 height 19
click at [1370, 407] on li "Xem phơi" at bounding box center [1371, 396] width 111 height 39
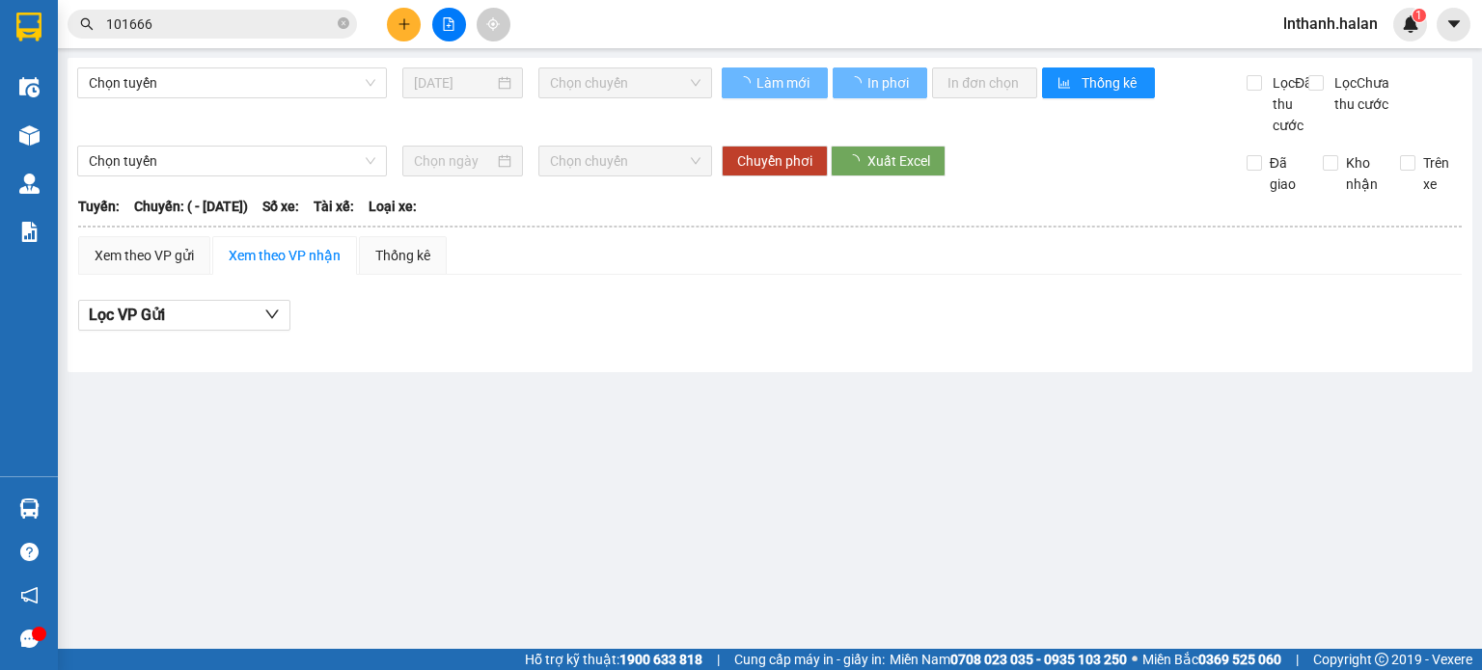
type input "14/08/2025"
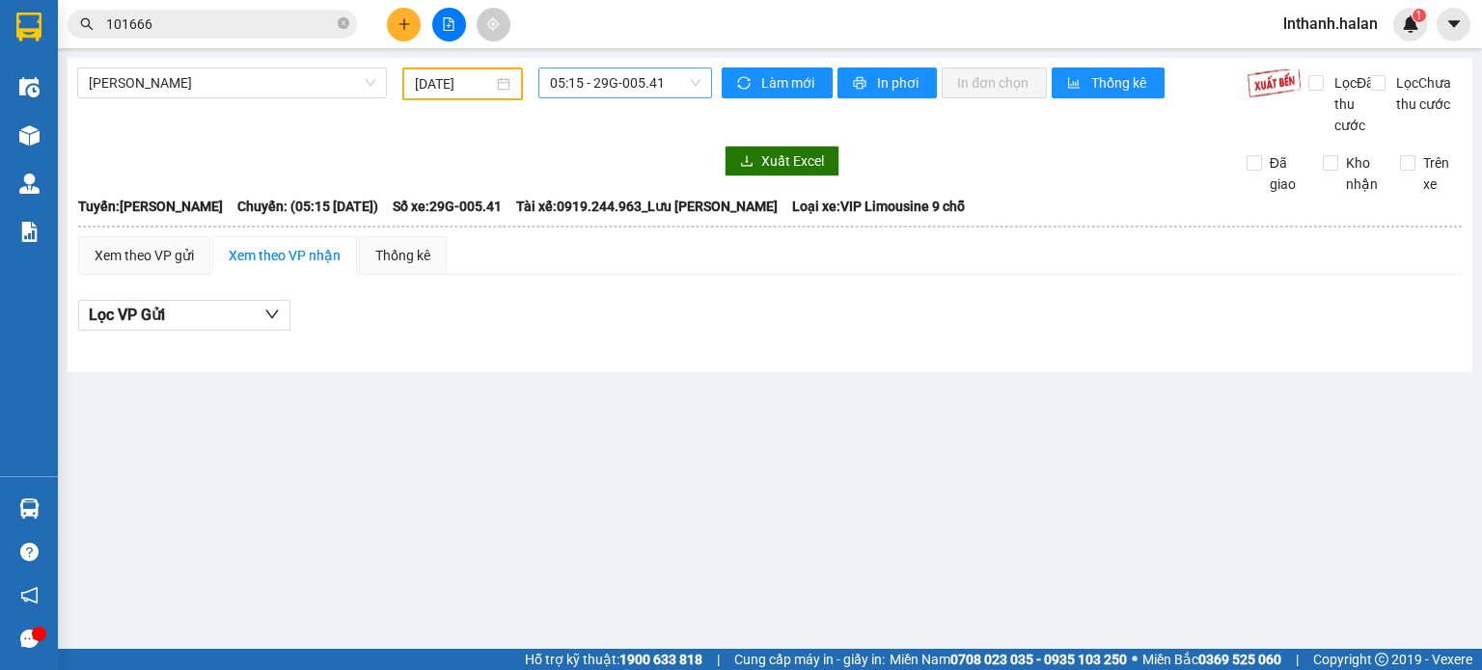
click at [606, 76] on span "05:15 - 29G-005.41" at bounding box center [625, 82] width 151 height 29
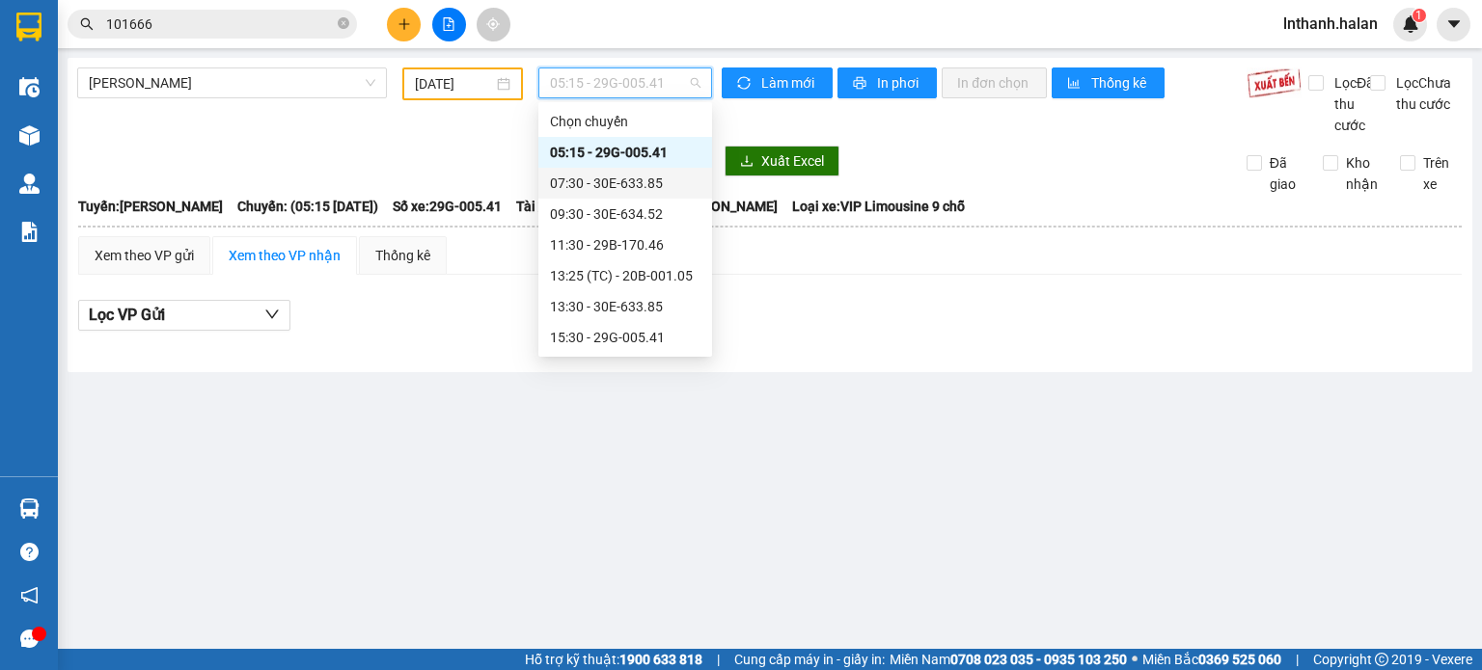
click at [596, 184] on div "07:30 - 30E-633.85" at bounding box center [625, 183] width 150 height 21
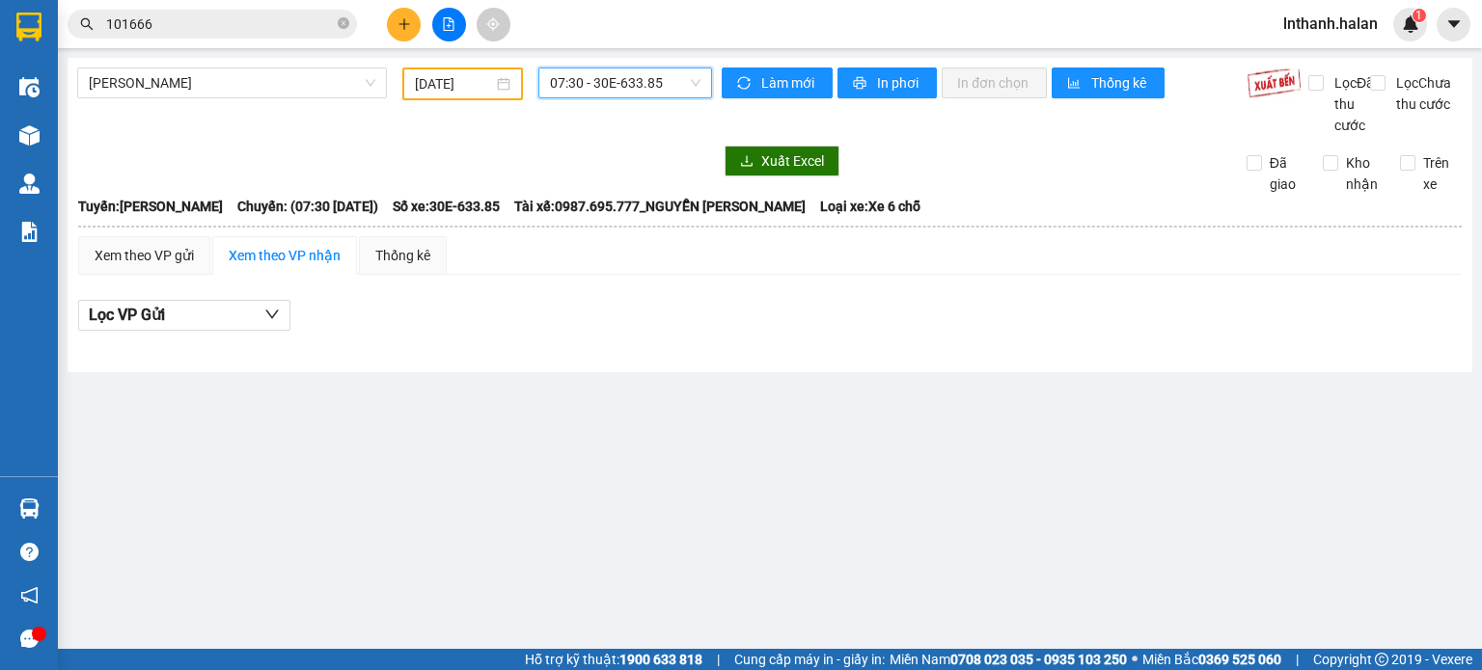
click at [602, 85] on span "07:30 - 30E-633.85" at bounding box center [625, 82] width 151 height 29
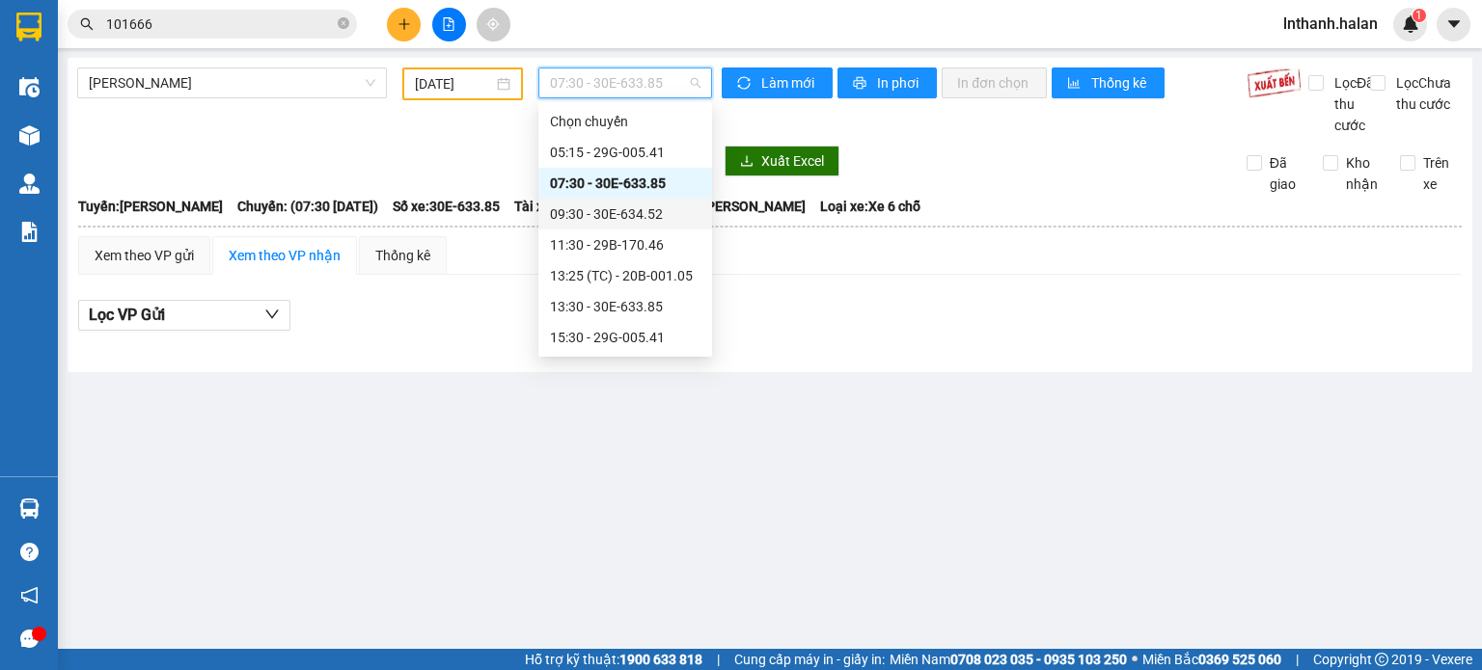
click at [610, 214] on div "09:30 - 30E-634.52" at bounding box center [625, 214] width 150 height 21
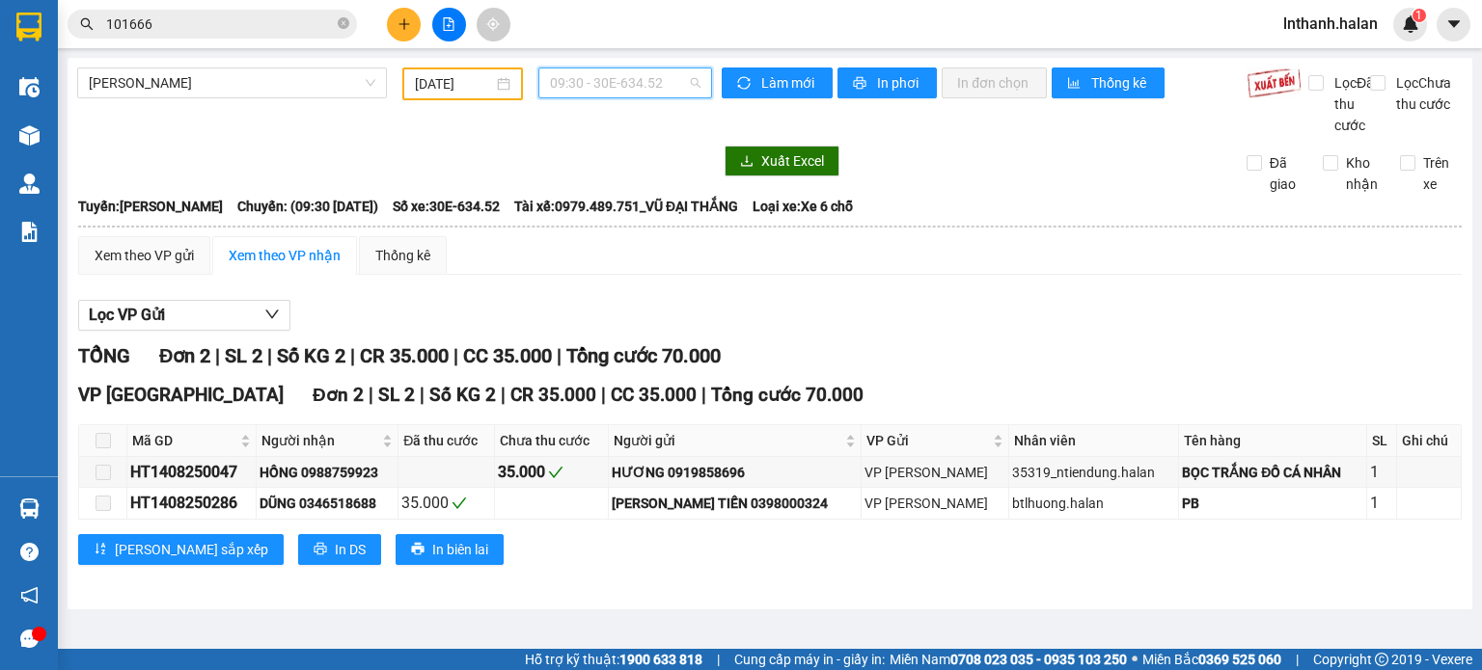
click at [617, 88] on span "09:30 - 30E-634.52" at bounding box center [625, 82] width 151 height 29
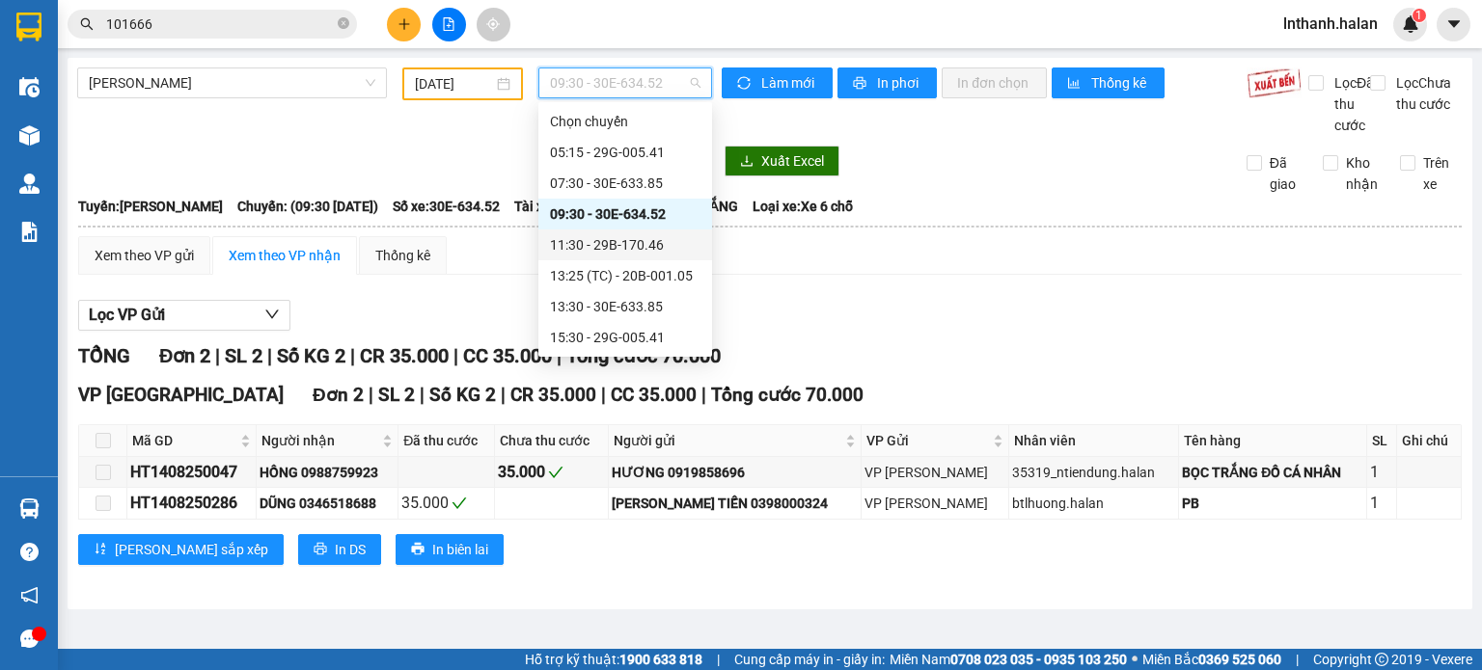
click at [634, 242] on div "11:30 - 29B-170.46" at bounding box center [625, 244] width 150 height 21
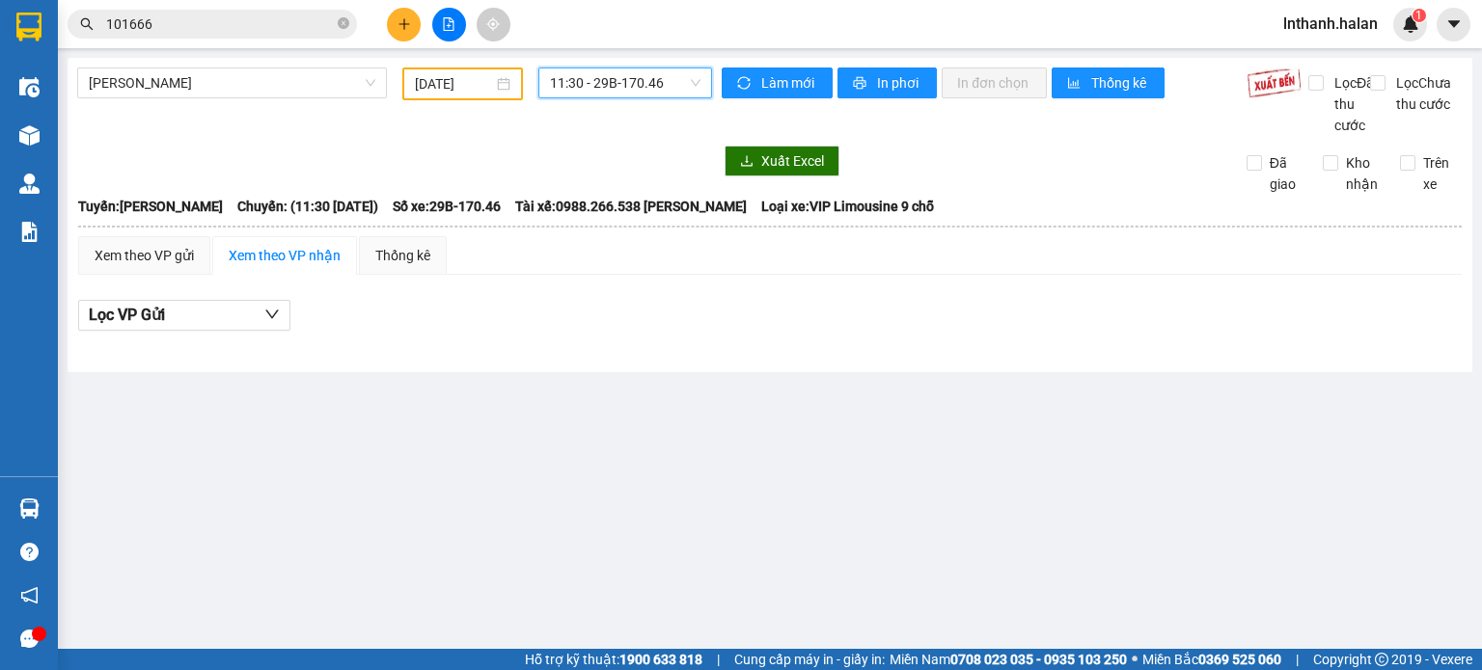
click at [648, 84] on span "11:30 - 29B-170.46" at bounding box center [625, 82] width 151 height 29
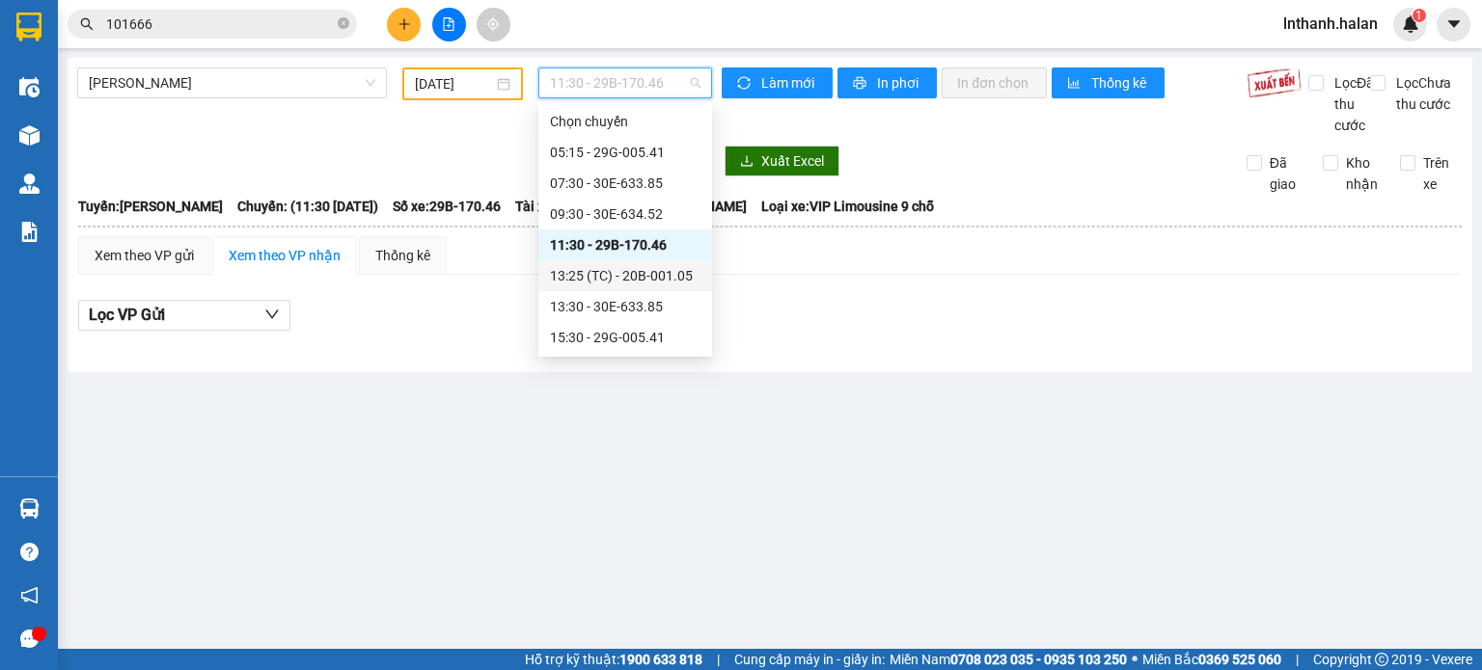
click at [633, 278] on div "13:25 (TC) - 20B-001.05" at bounding box center [625, 275] width 150 height 21
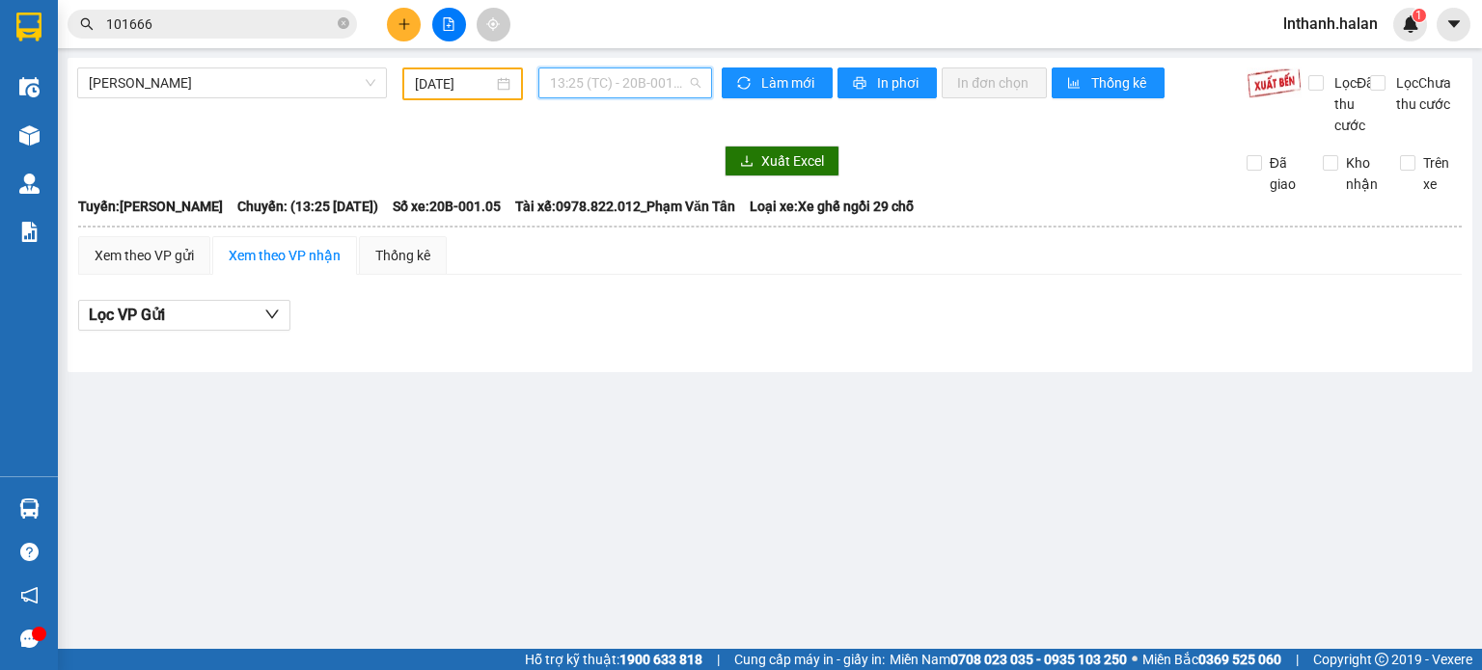
click at [594, 84] on span "13:25 (TC) - 20B-001.05" at bounding box center [625, 82] width 151 height 29
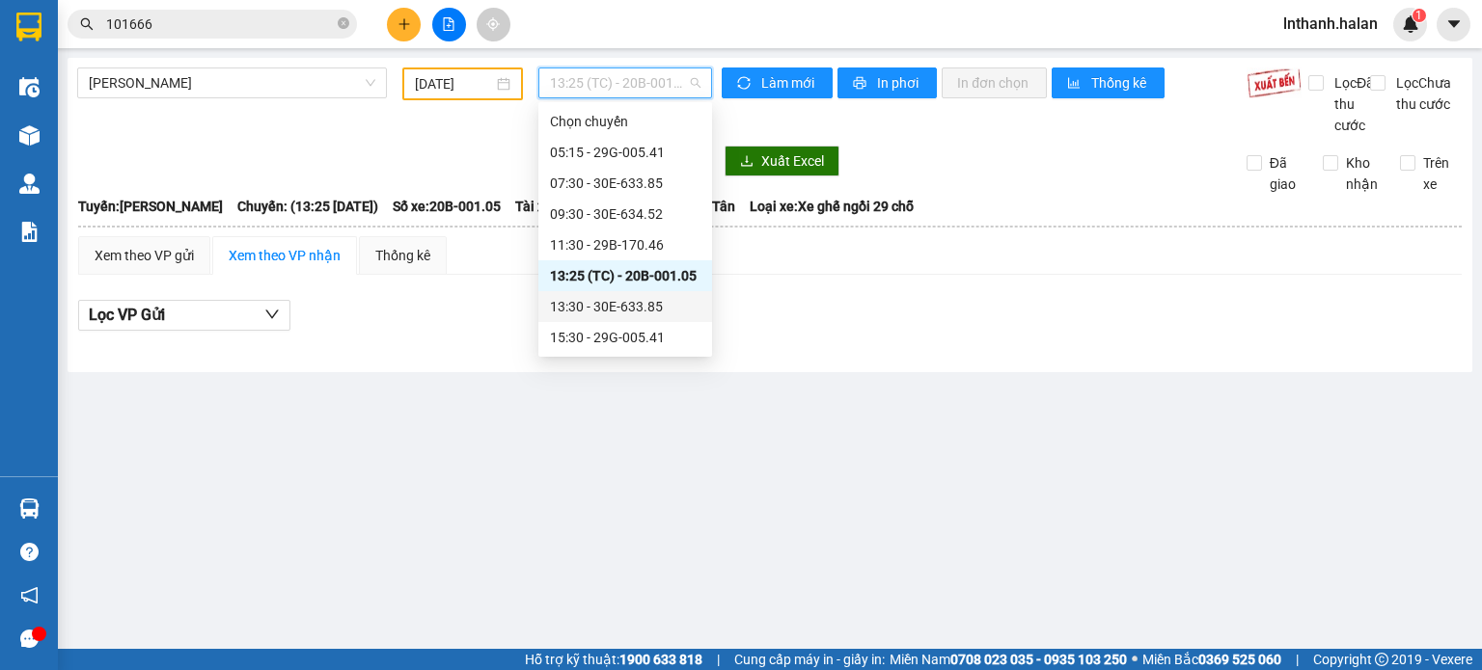
click at [620, 296] on div "13:30 - 30E-633.85" at bounding box center [625, 306] width 150 height 21
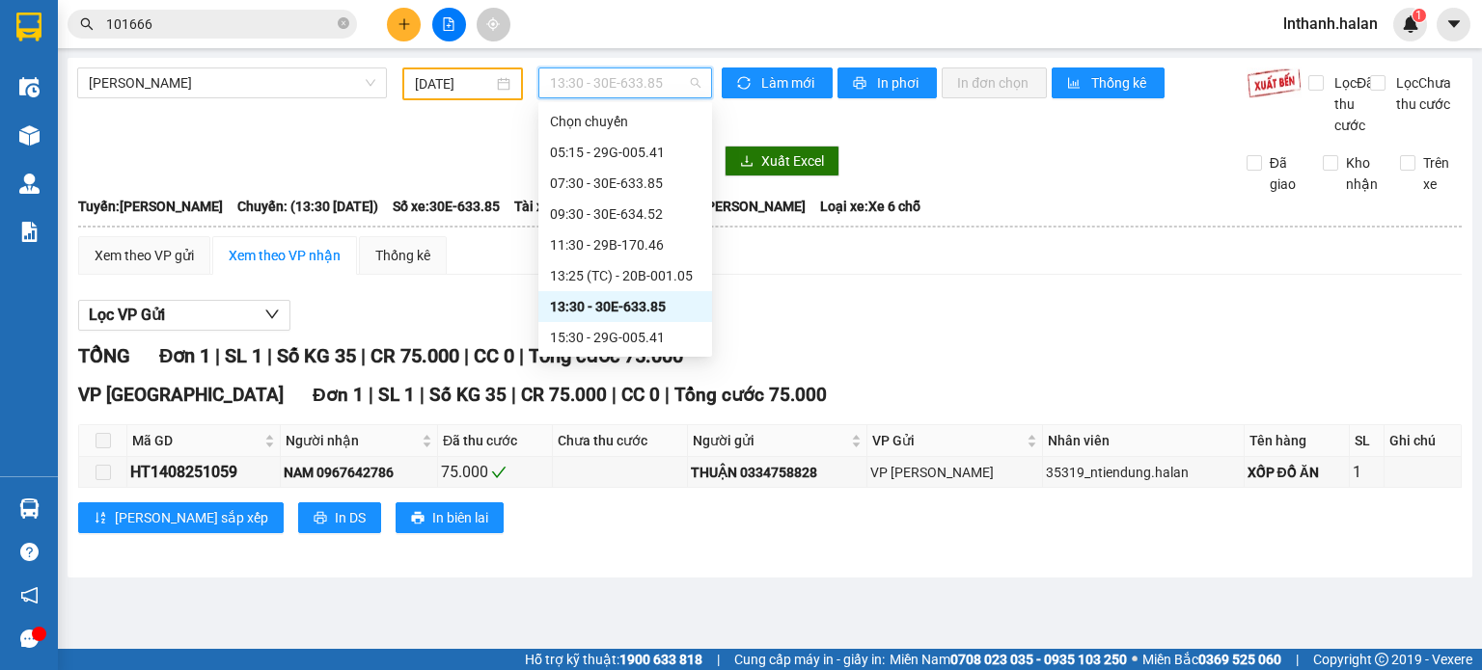
click at [625, 85] on span "13:30 - 30E-633.85" at bounding box center [625, 82] width 151 height 29
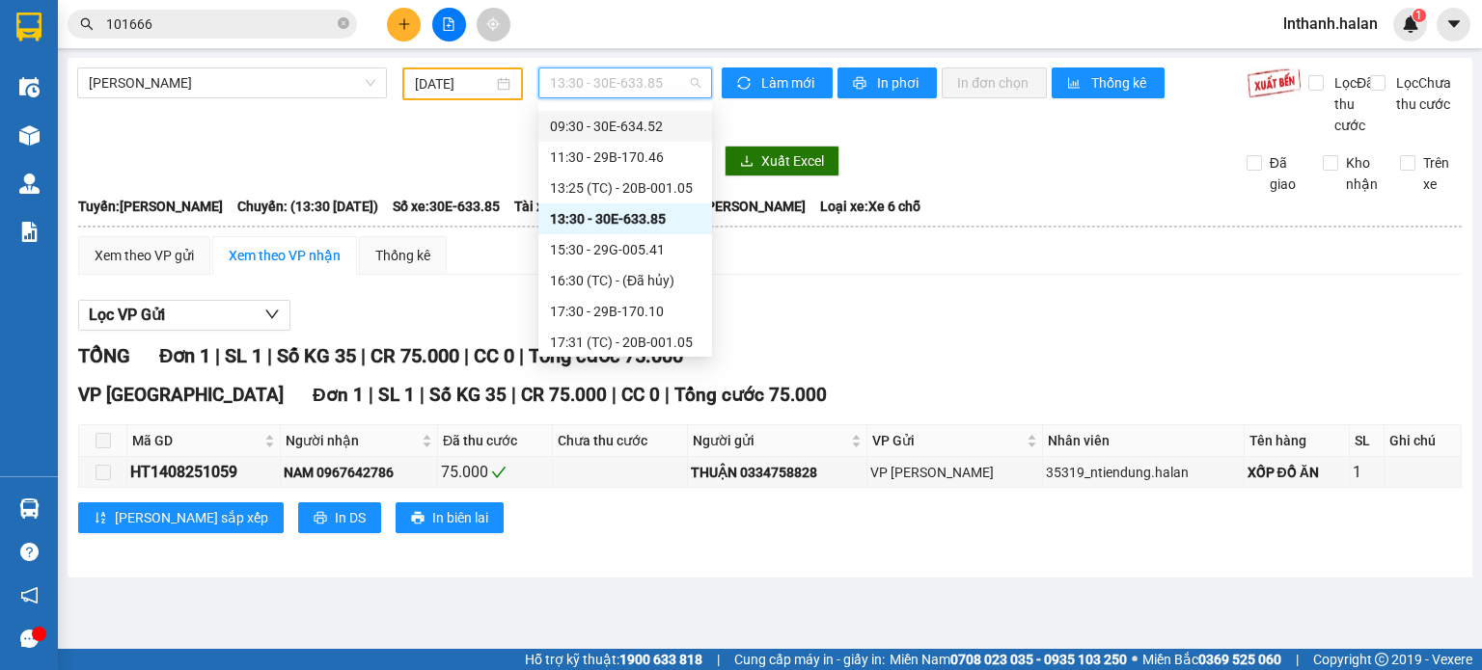
scroll to position [96, 0]
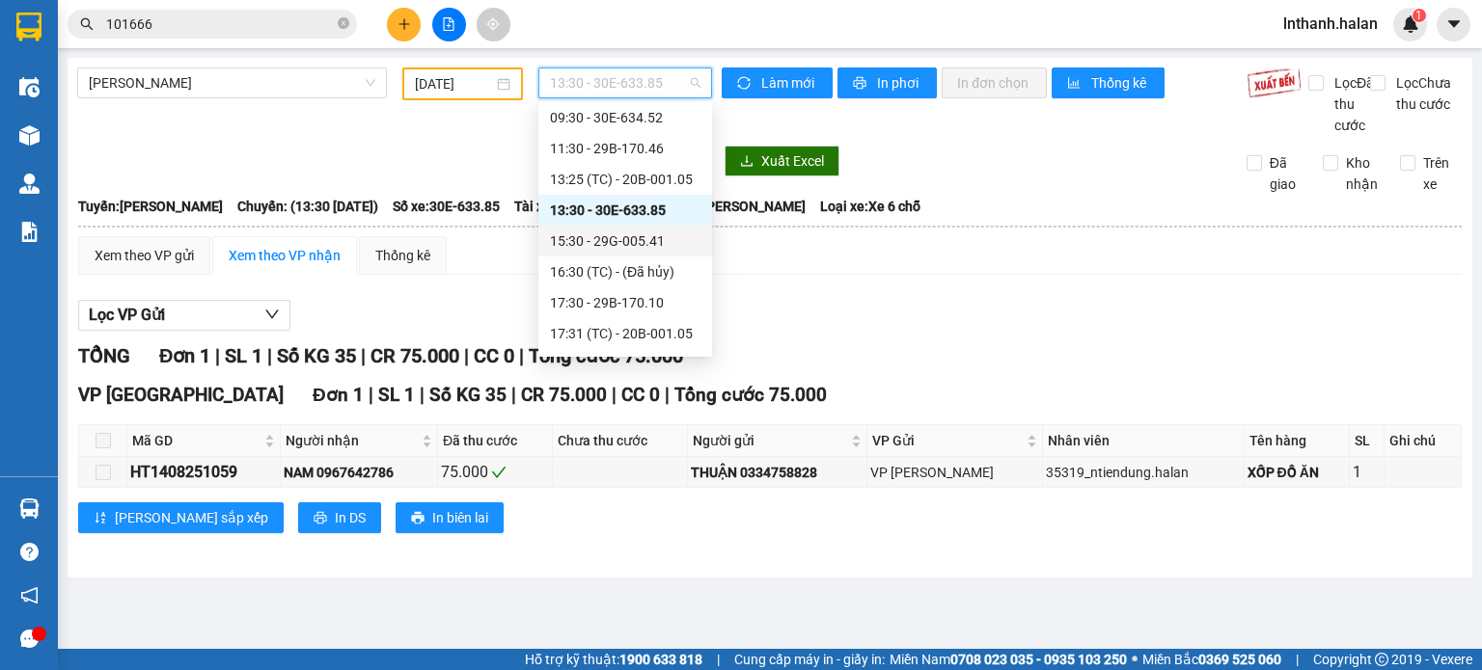
click at [638, 236] on div "15:30 - 29G-005.41" at bounding box center [625, 241] width 150 height 21
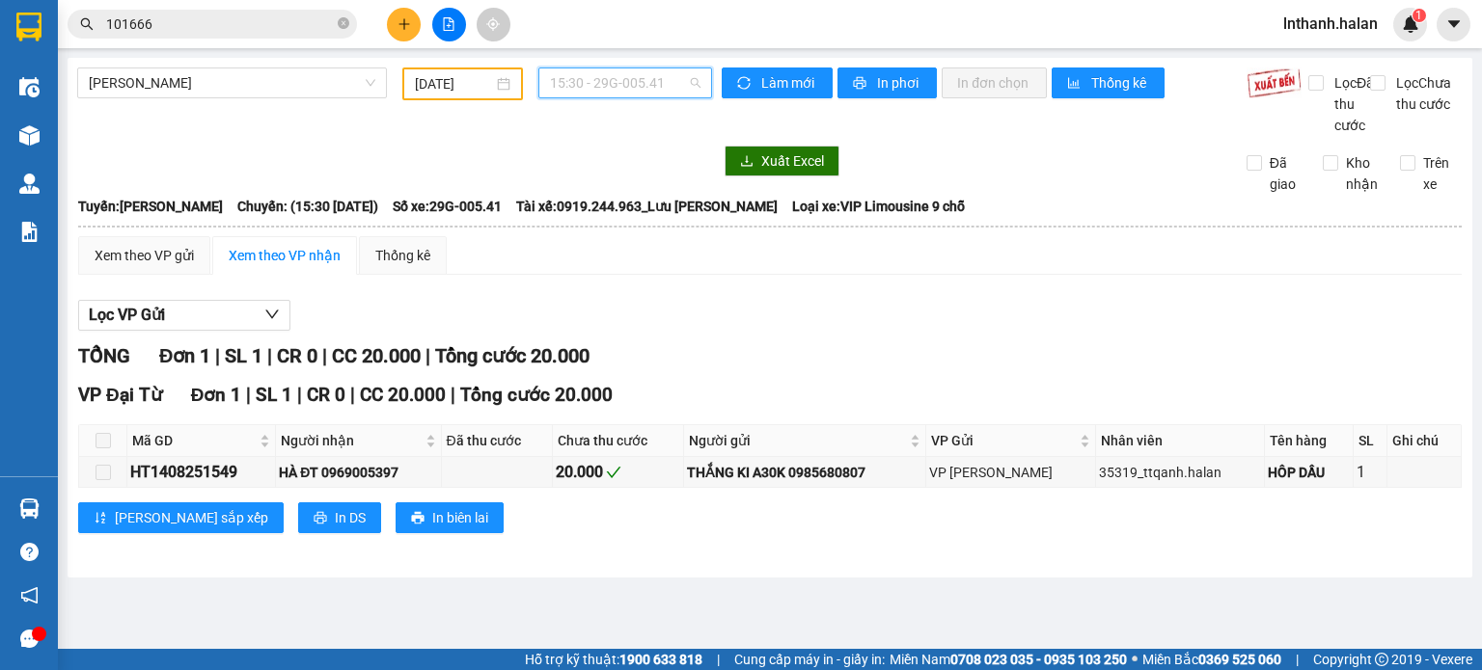
click at [625, 88] on span "15:30 - 29G-005.41" at bounding box center [625, 82] width 151 height 29
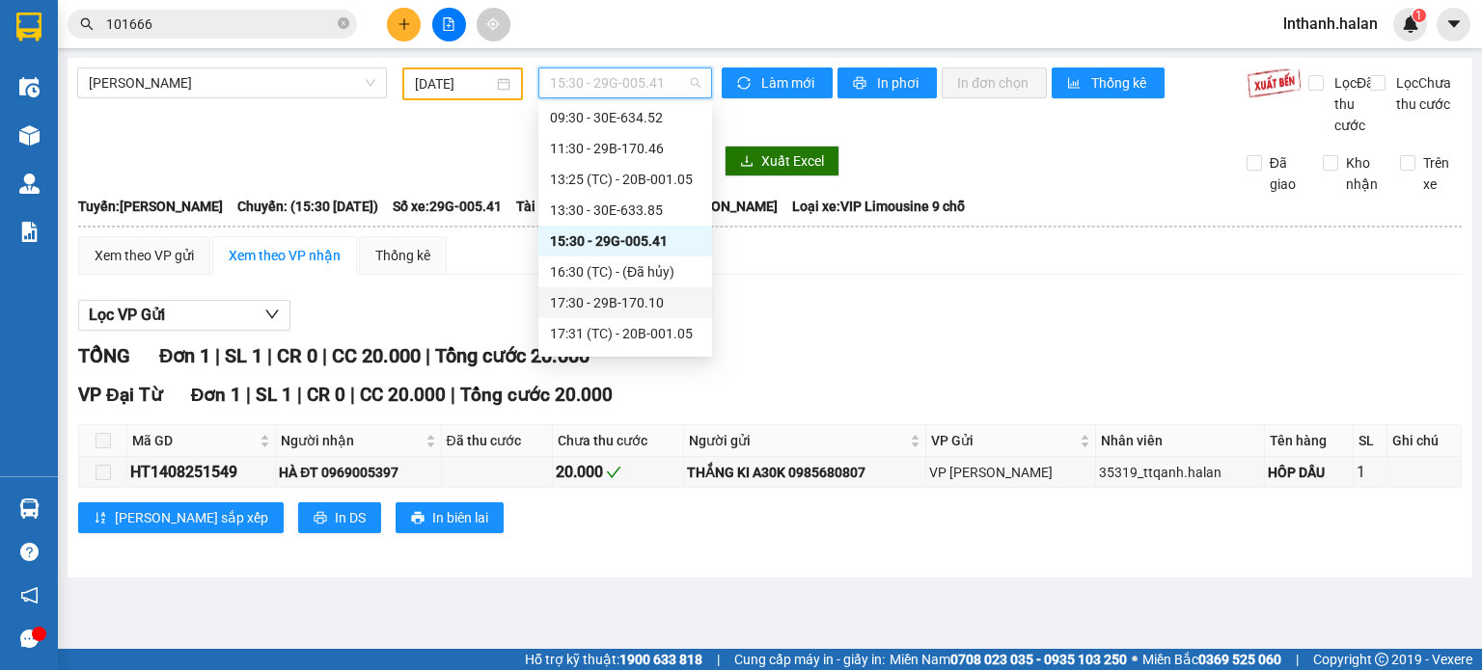
click at [647, 301] on div "17:30 - 29B-170.10" at bounding box center [625, 302] width 150 height 21
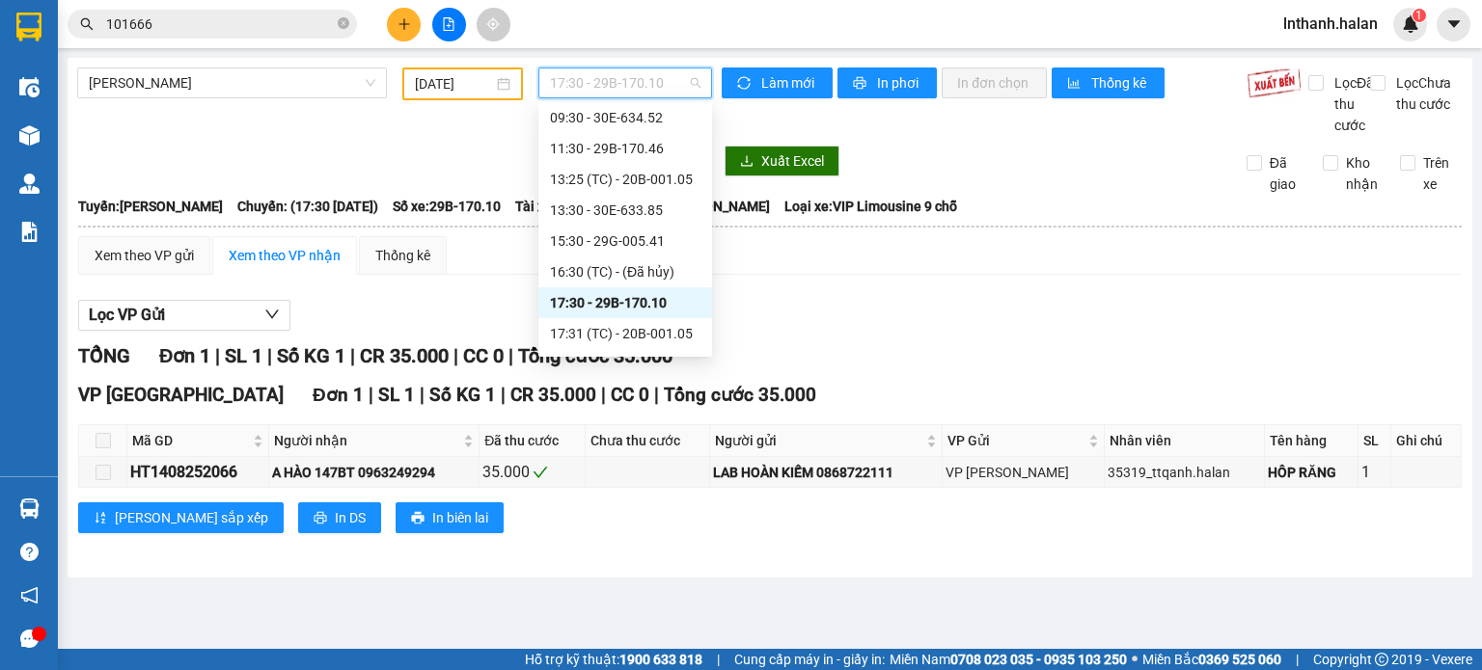
click at [624, 88] on span "17:30 - 29B-170.10" at bounding box center [625, 82] width 151 height 29
click at [632, 329] on div "17:31 (TC) - 20B-001.05" at bounding box center [625, 333] width 150 height 21
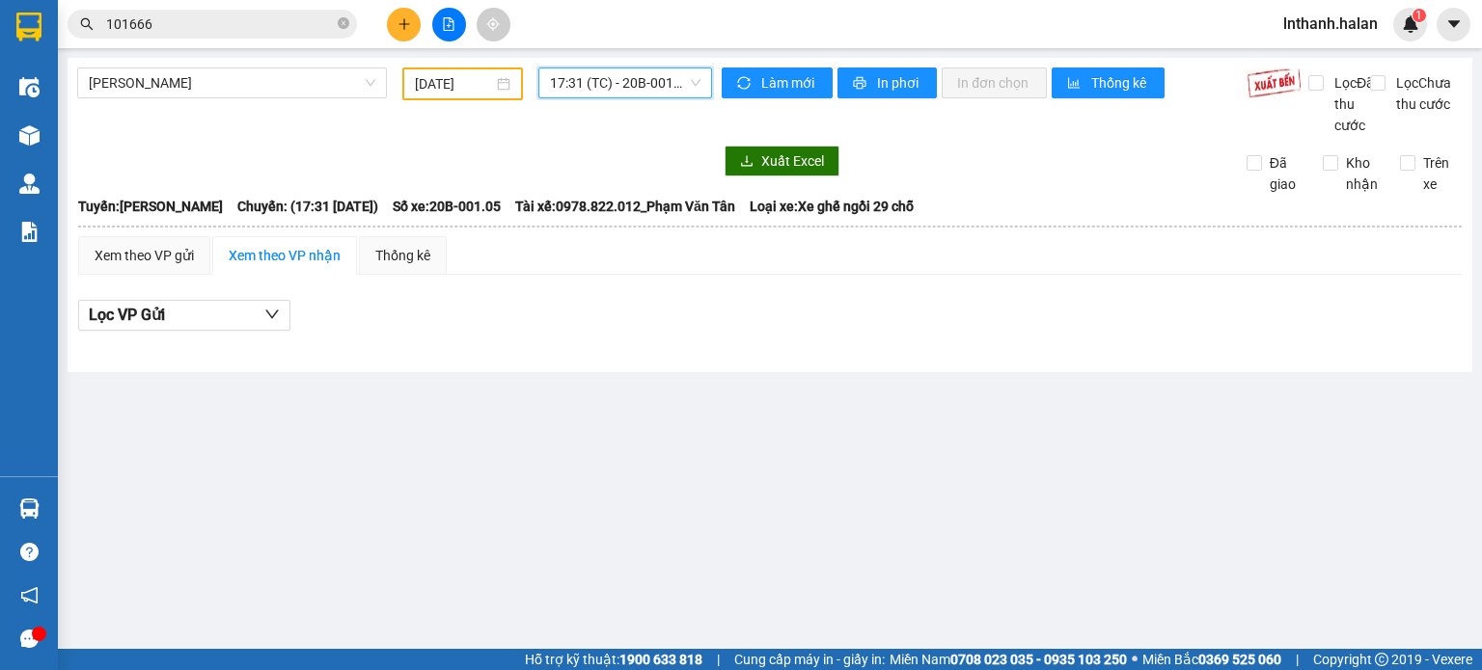
click at [637, 88] on span "17:31 (TC) - 20B-001.05" at bounding box center [625, 82] width 151 height 29
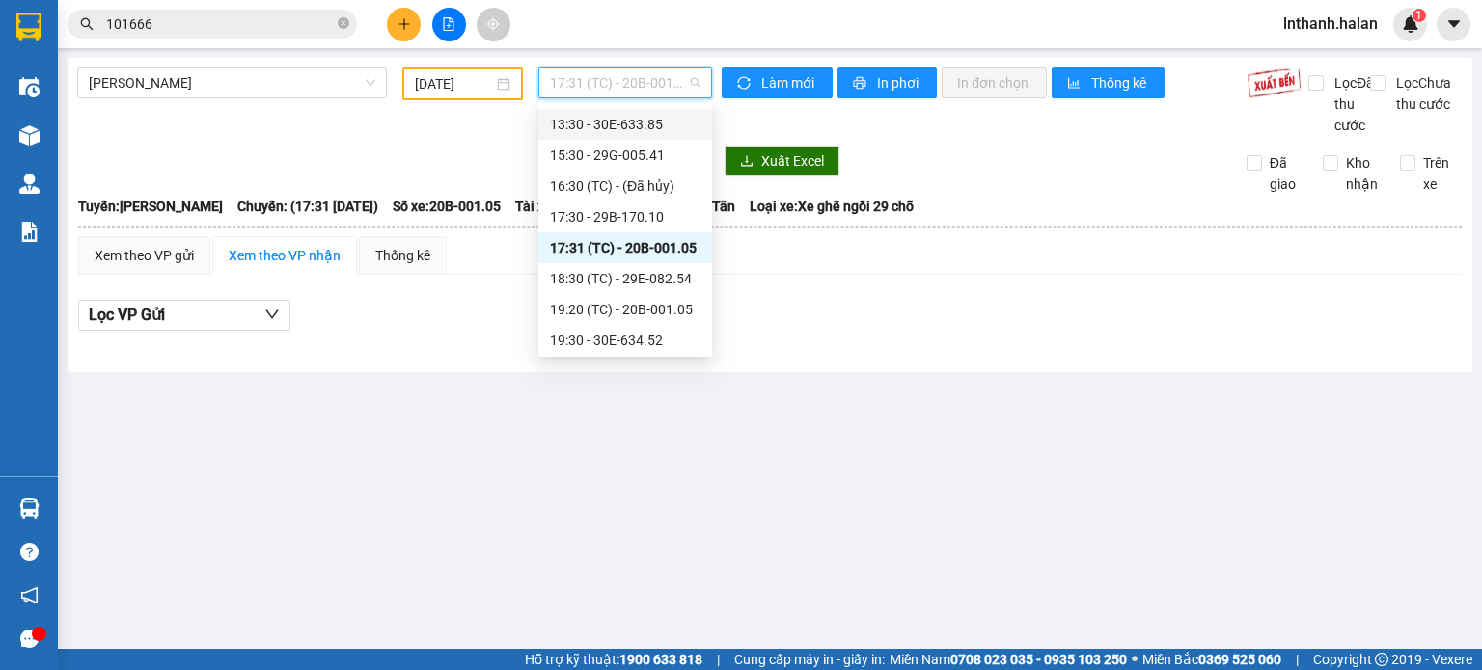
scroll to position [185, 0]
click at [632, 288] on div "18:30 (TC) - 29E-082.54" at bounding box center [625, 275] width 174 height 31
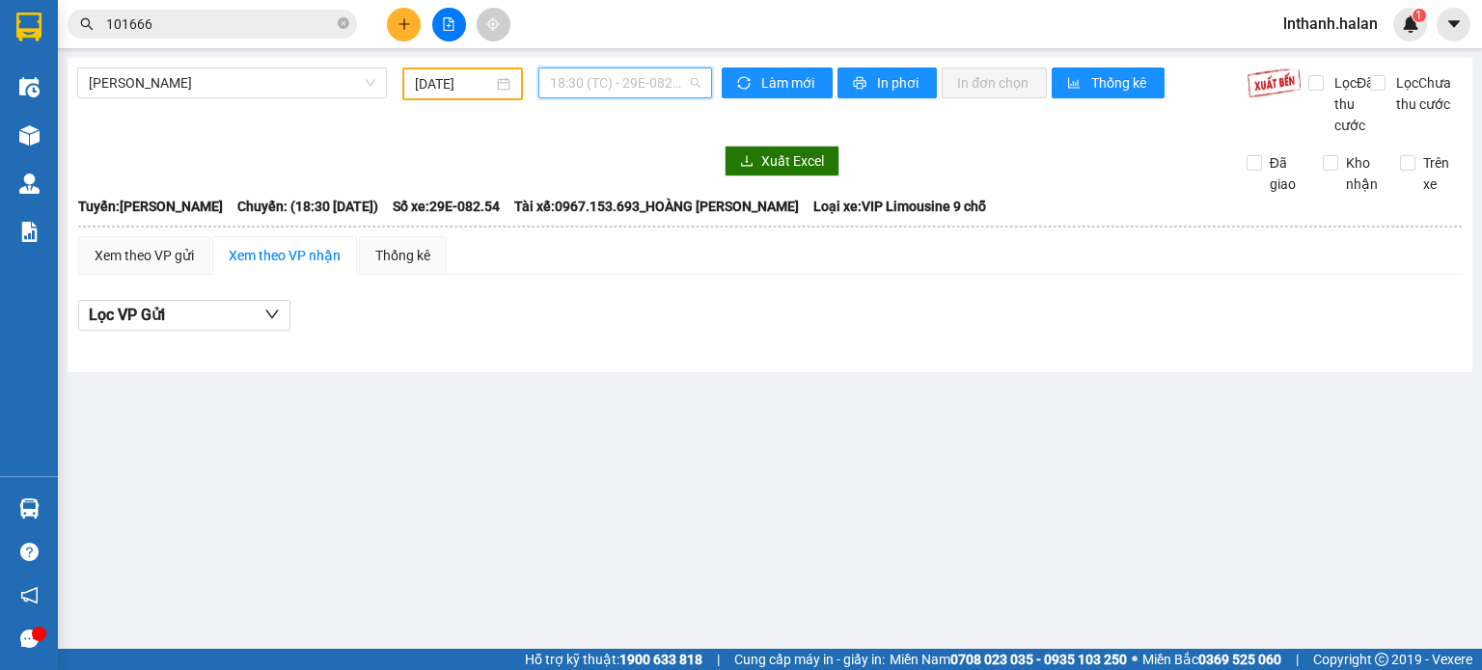
click at [594, 94] on span "18:30 (TC) - 29E-082.54" at bounding box center [625, 82] width 151 height 29
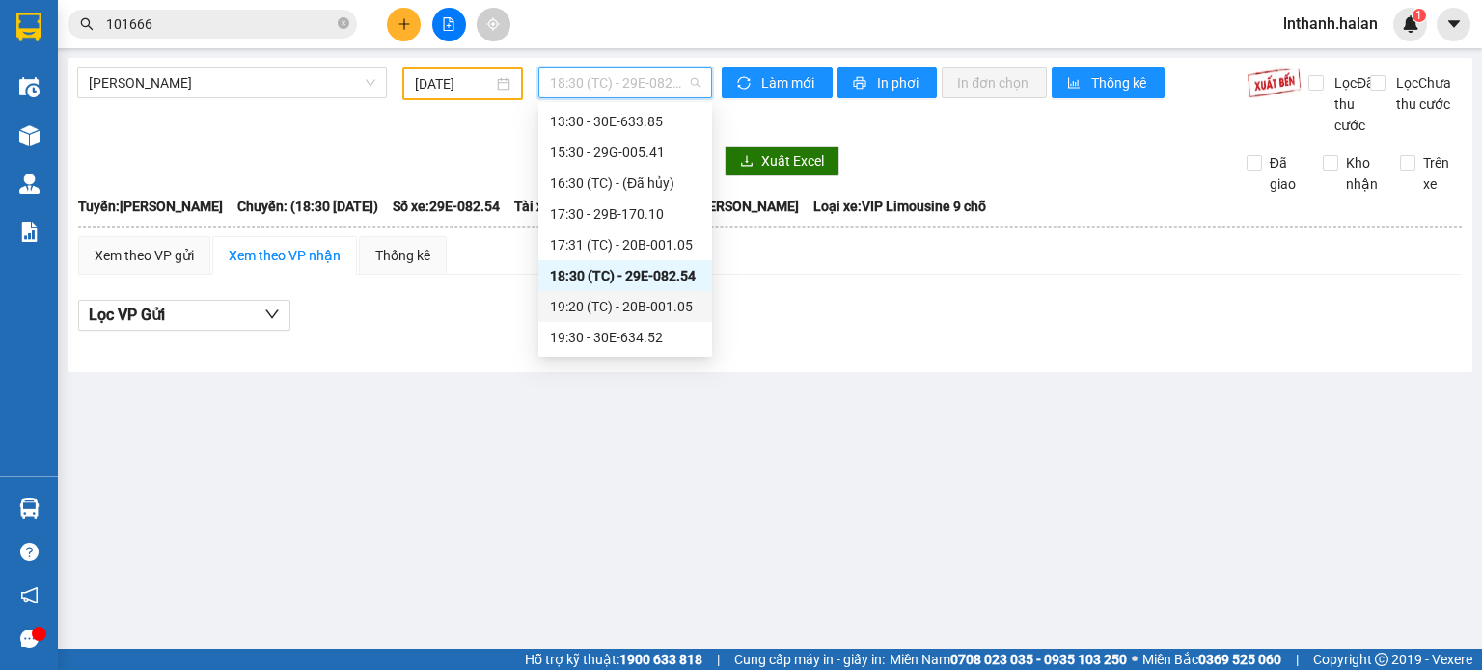
click at [626, 308] on div "19:20 (TC) - 20B-001.05" at bounding box center [625, 306] width 150 height 21
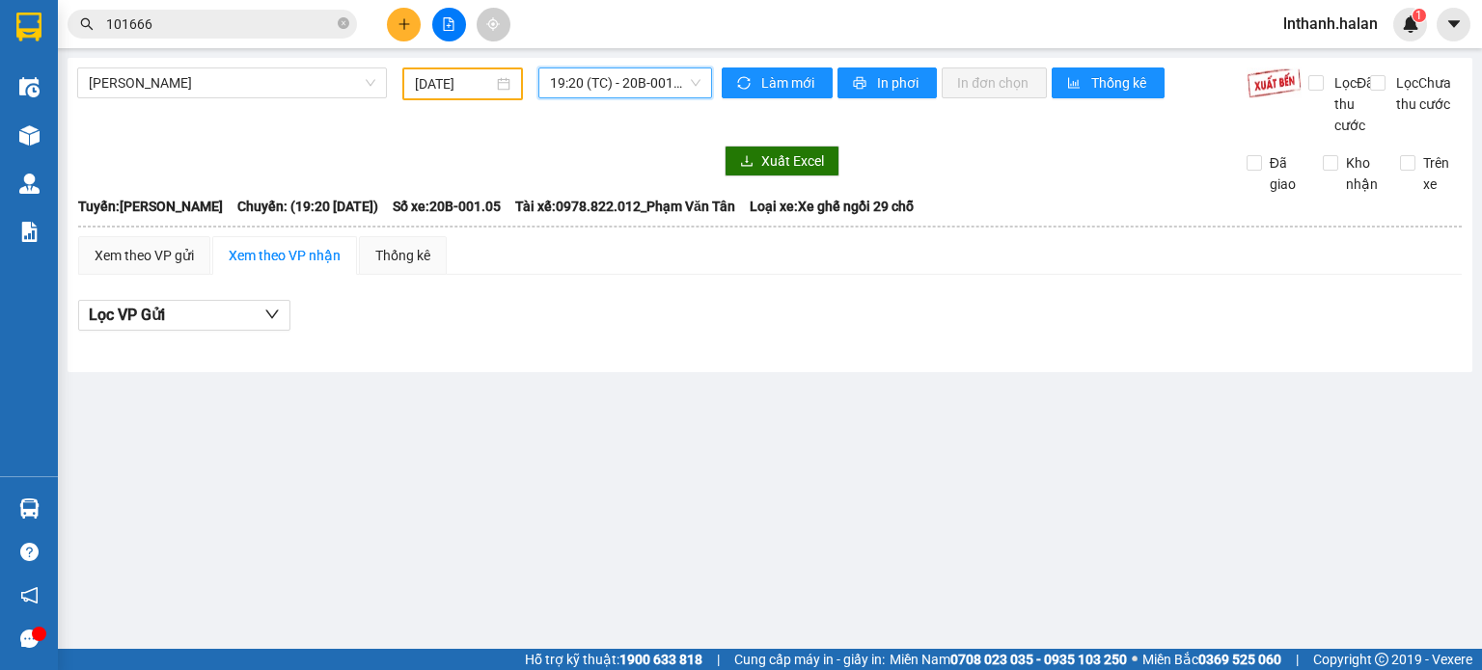
click at [600, 81] on span "19:20 (TC) - 20B-001.05" at bounding box center [625, 82] width 151 height 29
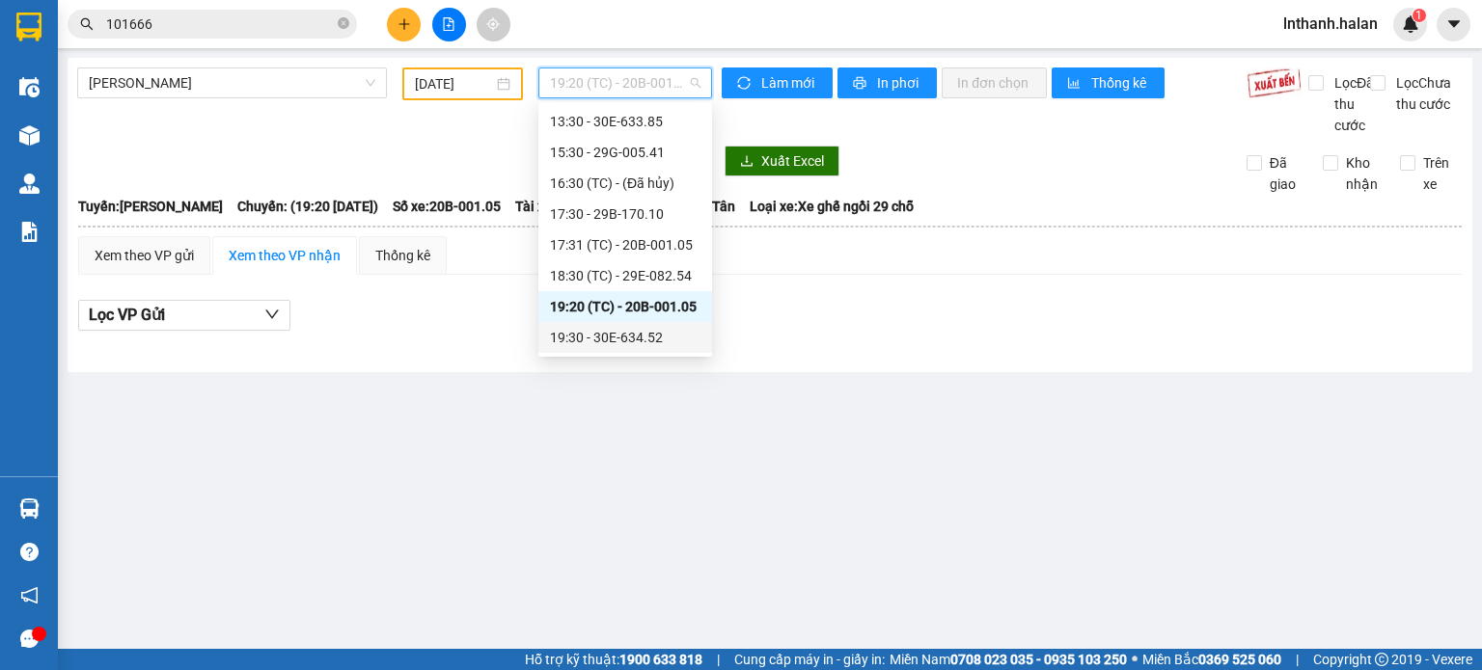
click at [612, 335] on div "19:30 - 30E-634.52" at bounding box center [625, 337] width 150 height 21
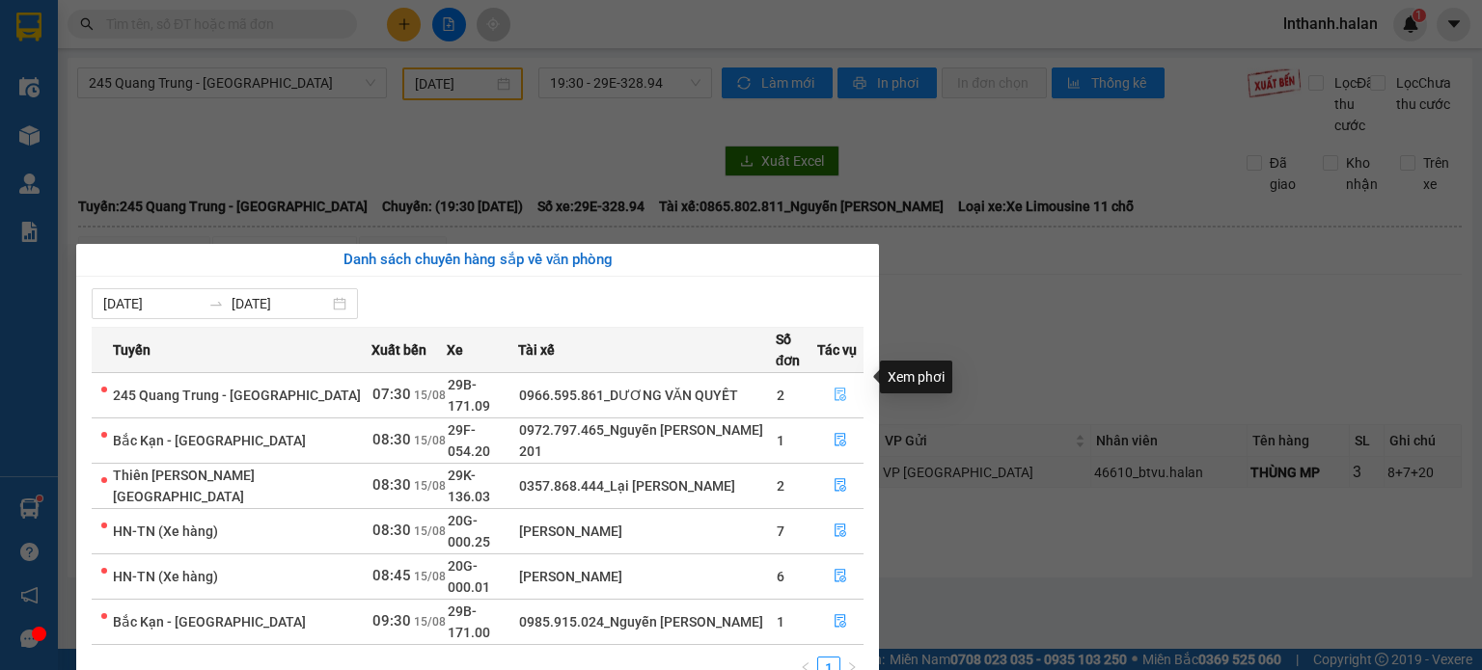
click at [840, 388] on icon "file-done" at bounding box center [841, 395] width 14 height 14
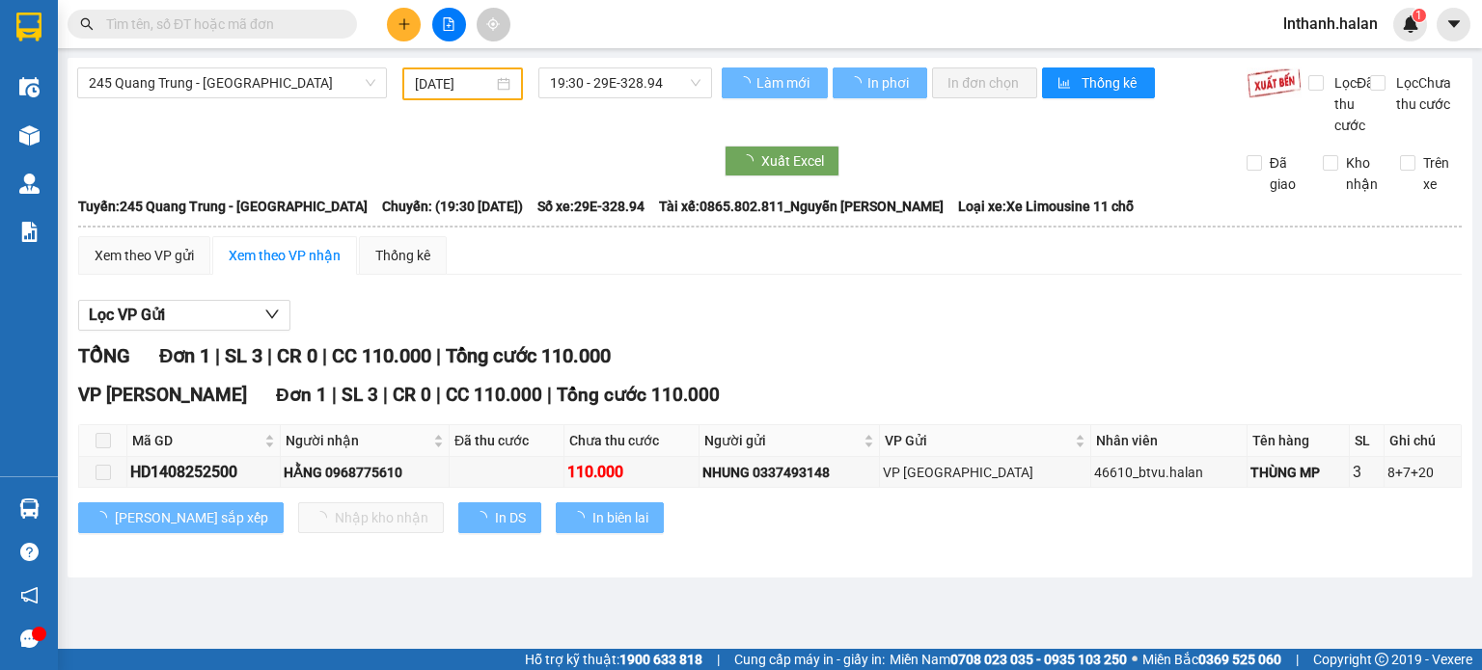
type input "15/08/2025"
